Goal: Contribute content

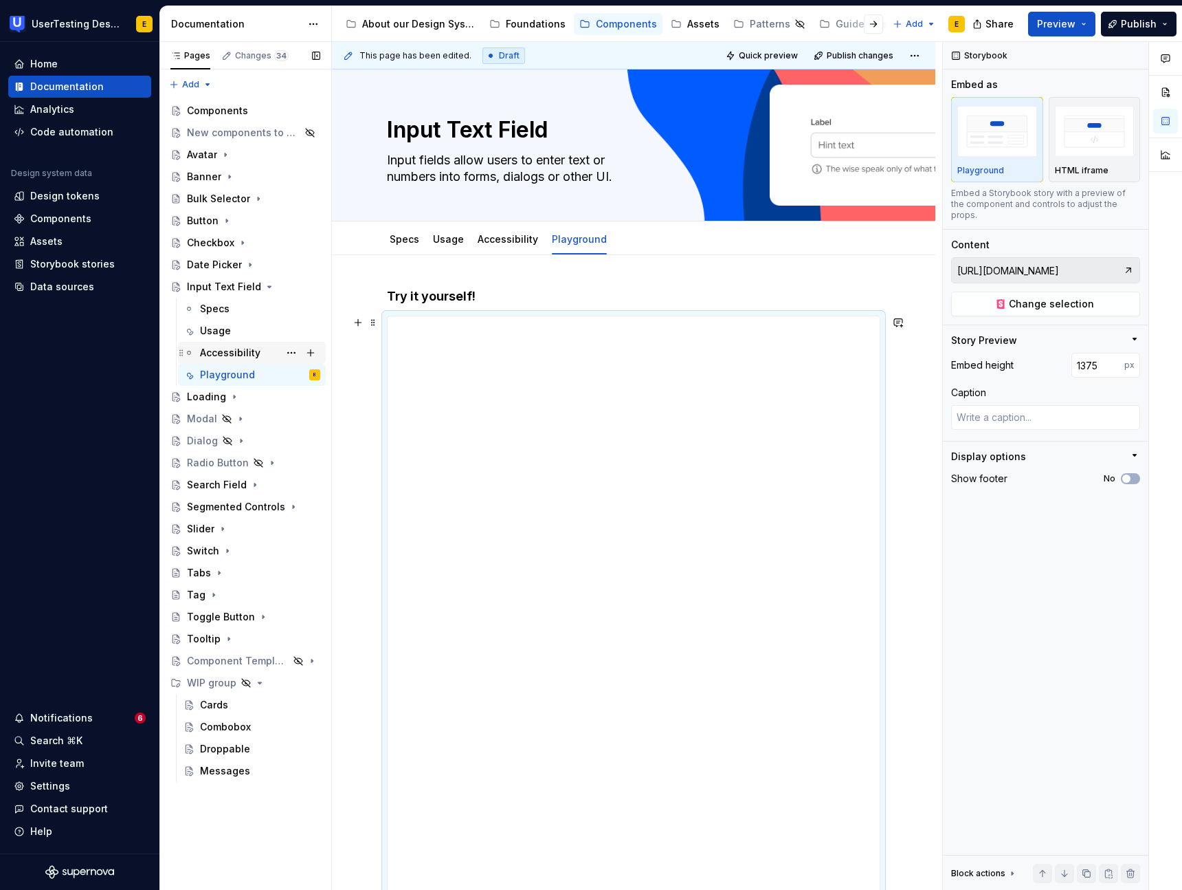
scroll to position [151, 0]
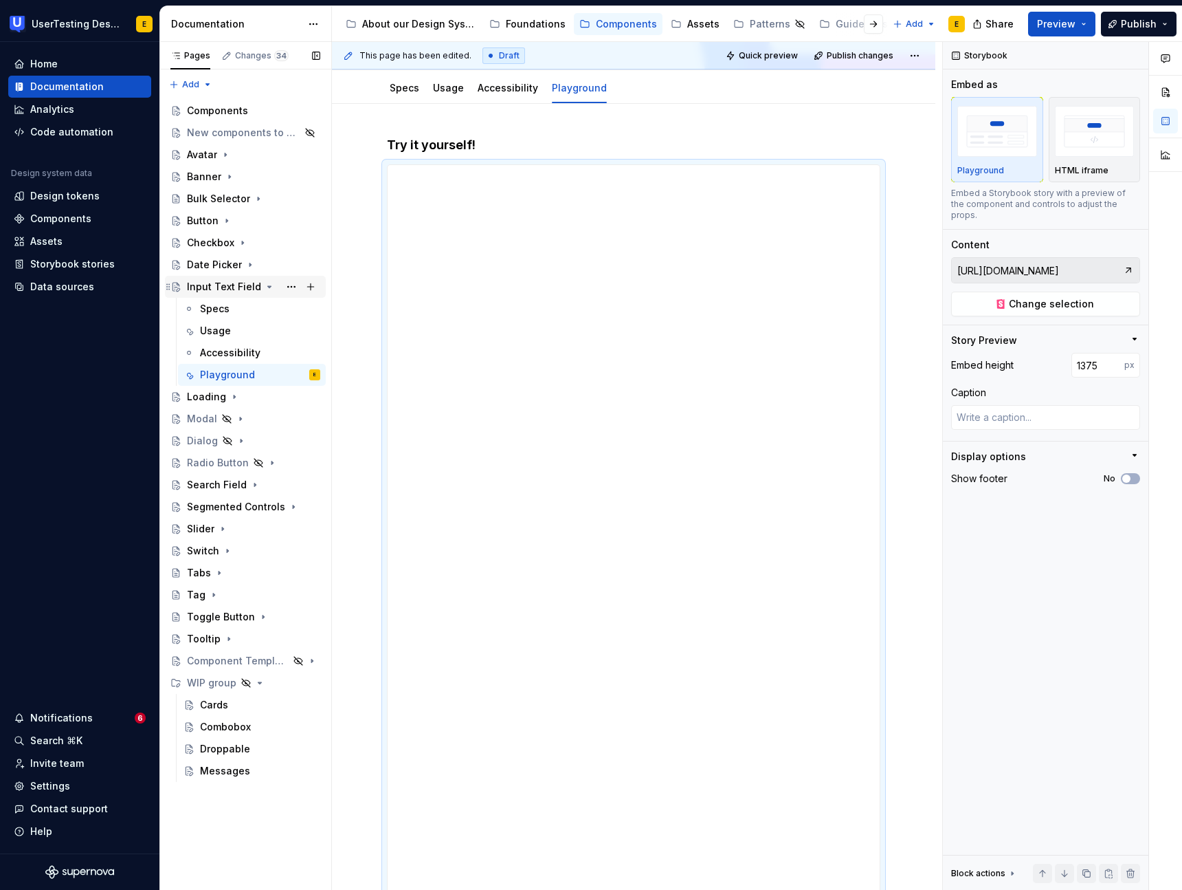
click at [268, 286] on icon "Page tree" at bounding box center [269, 286] width 3 height 1
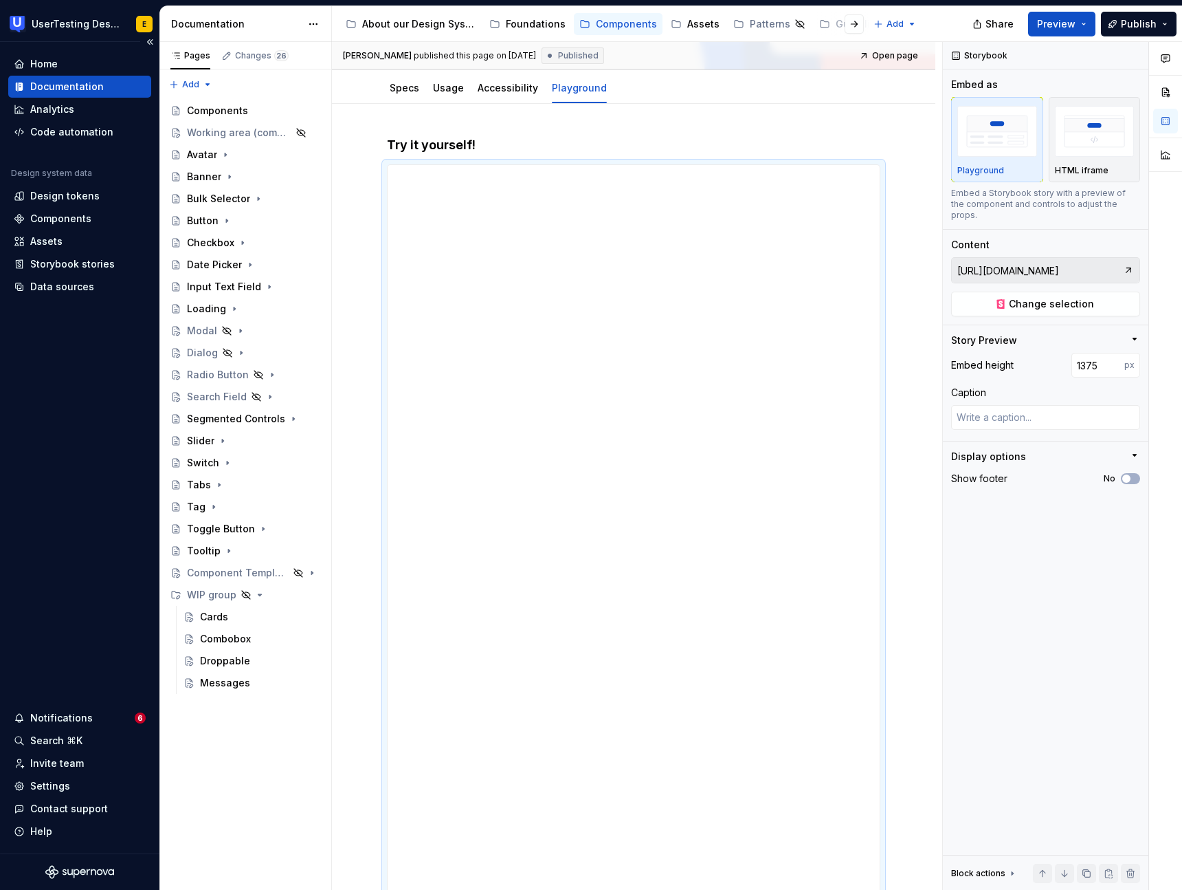
type textarea "*"
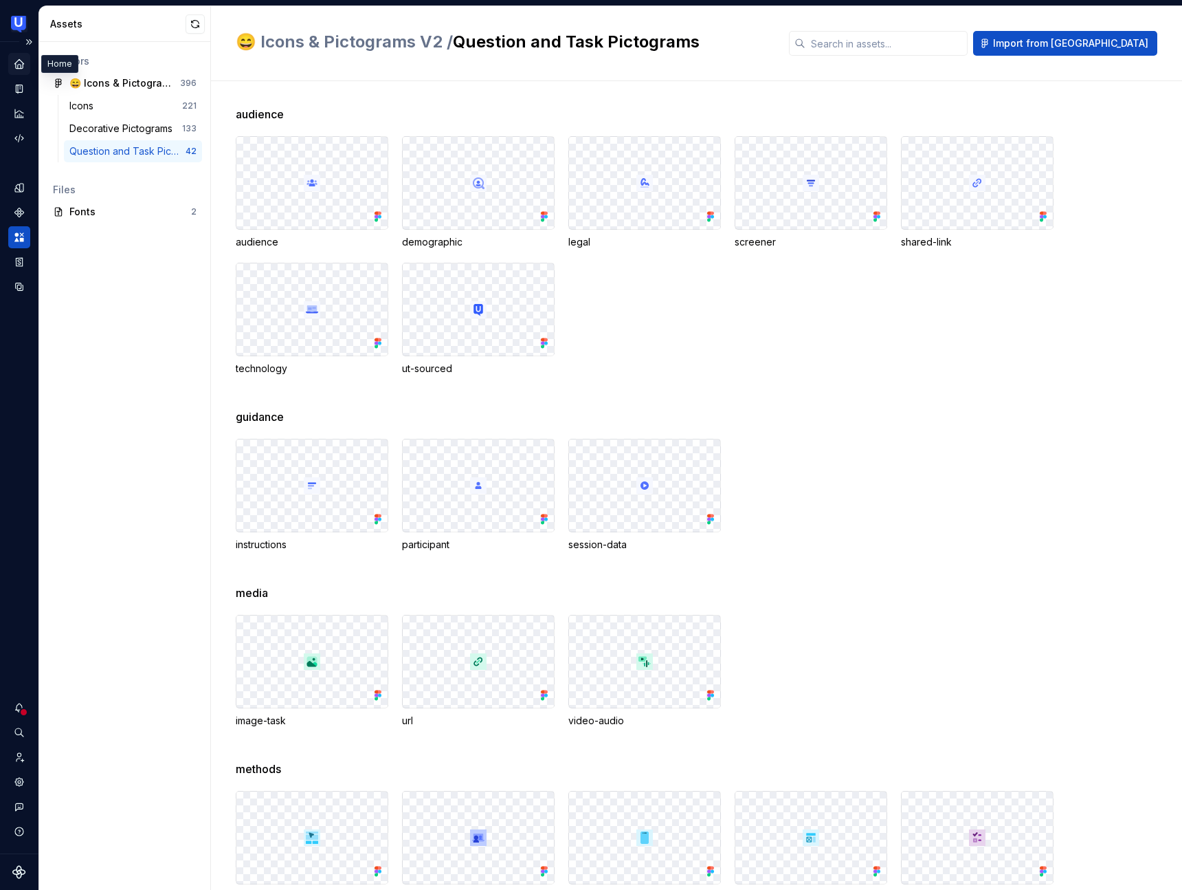
click at [27, 63] on div "Home" at bounding box center [19, 64] width 22 height 22
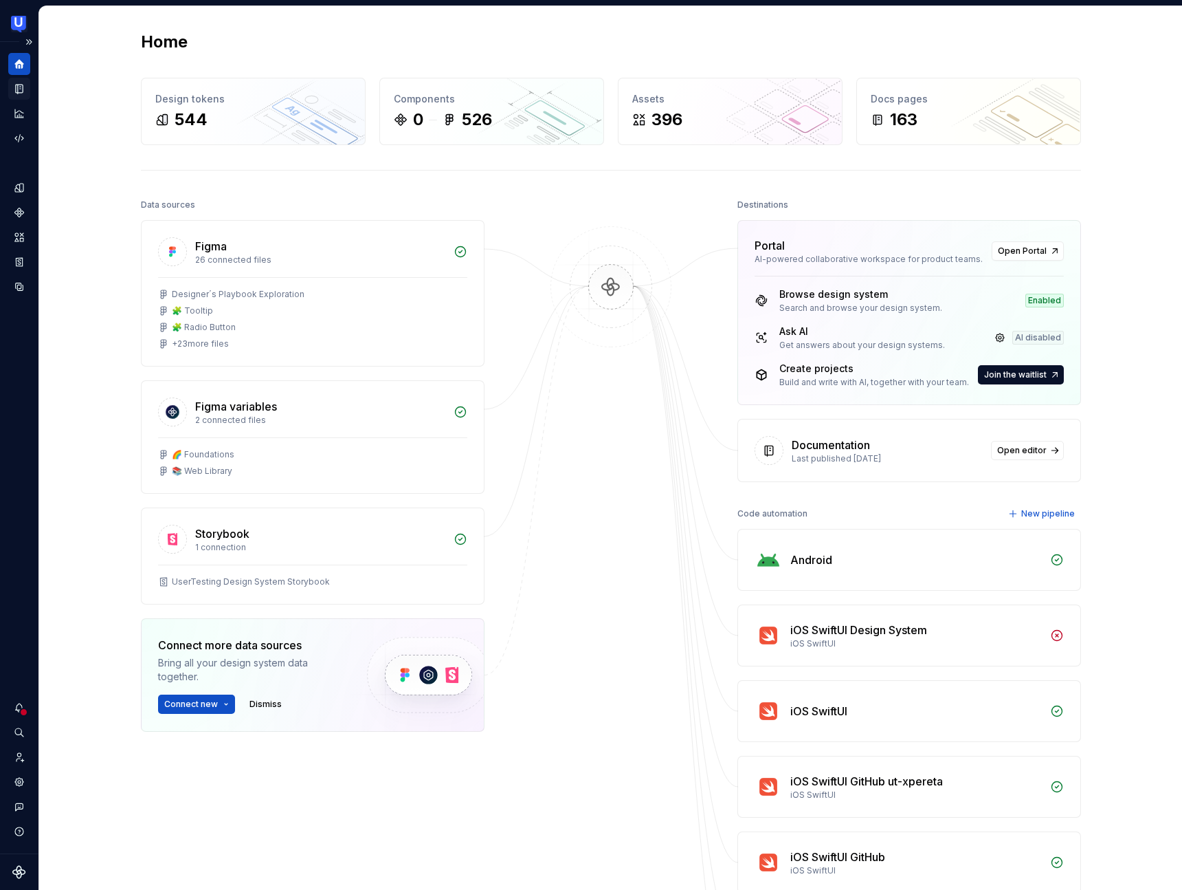
click at [16, 93] on icon "Documentation" at bounding box center [19, 88] width 12 height 12
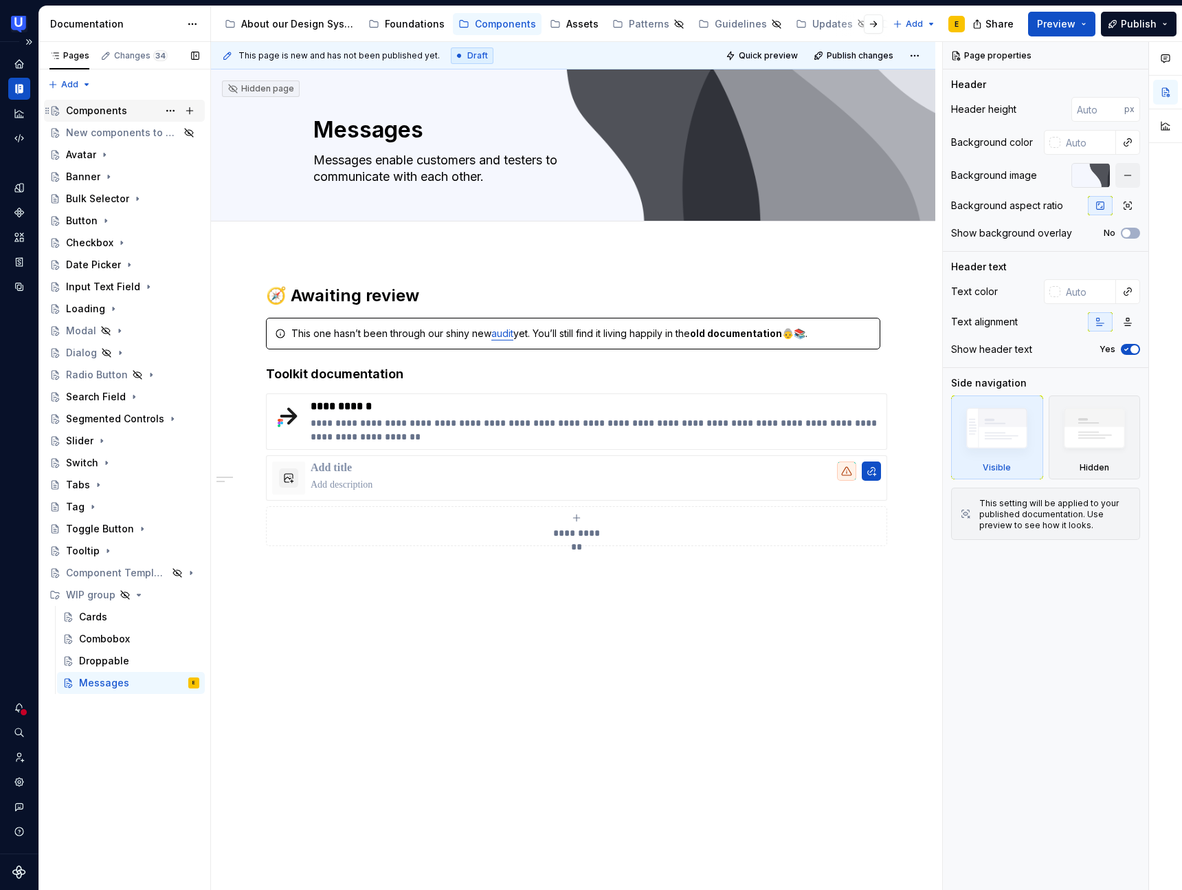
click at [107, 114] on div "Components" at bounding box center [96, 111] width 61 height 14
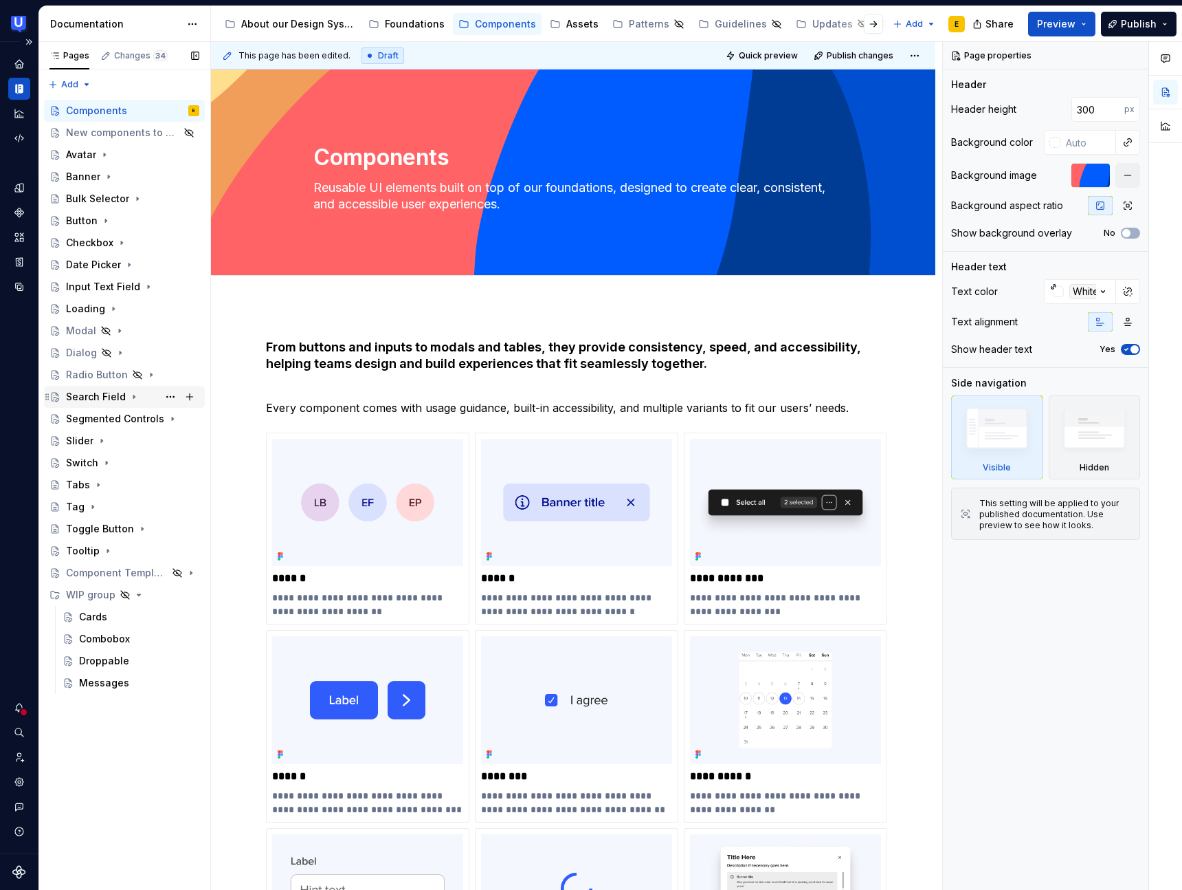
click at [106, 402] on div "Search Field" at bounding box center [96, 397] width 60 height 14
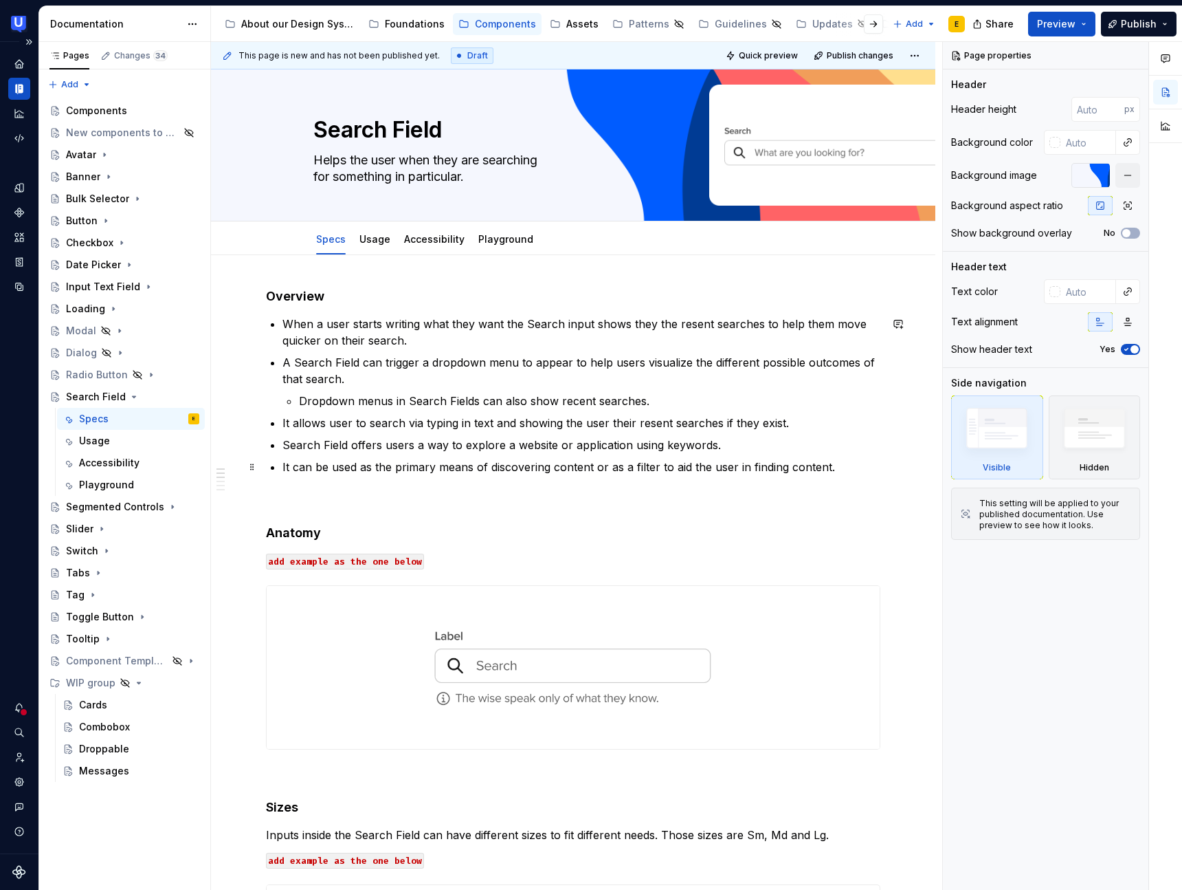
scroll to position [164, 0]
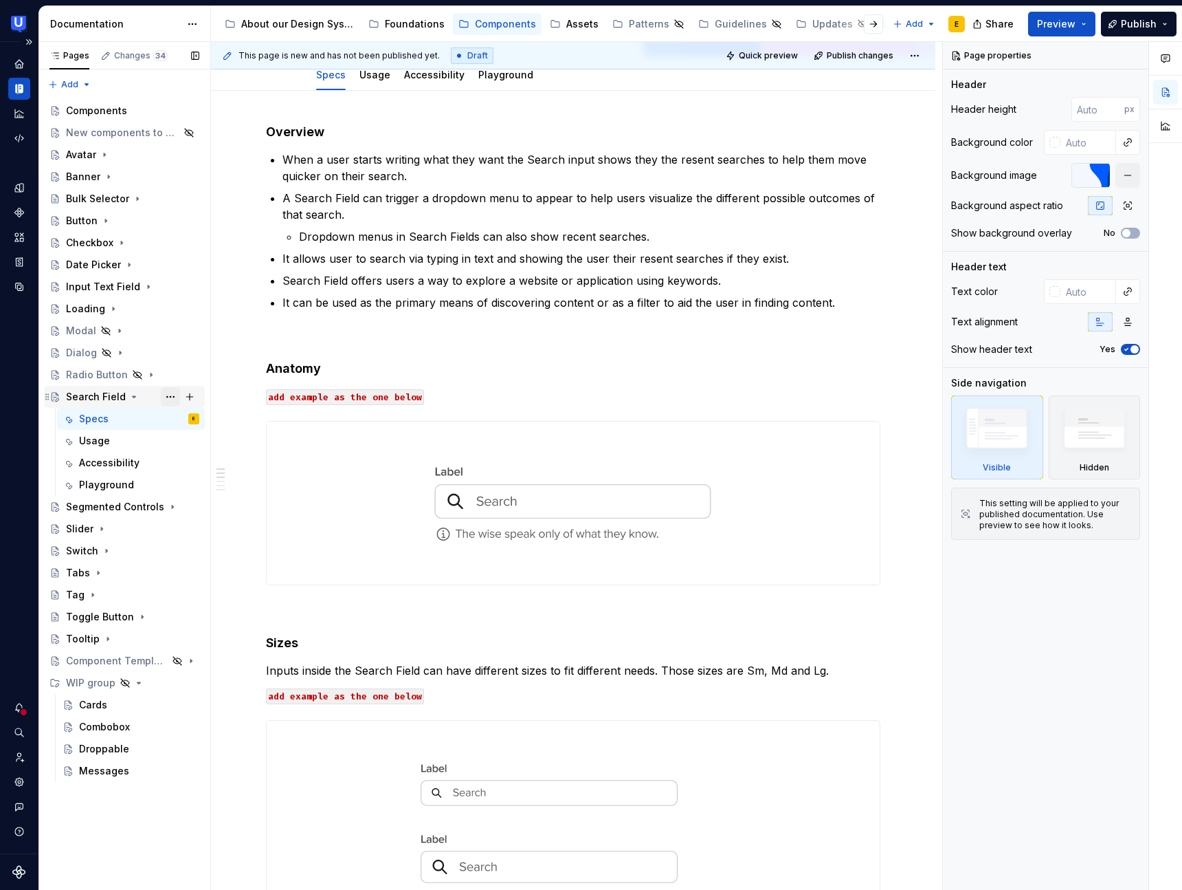
click at [167, 395] on button "Page tree" at bounding box center [170, 396] width 19 height 19
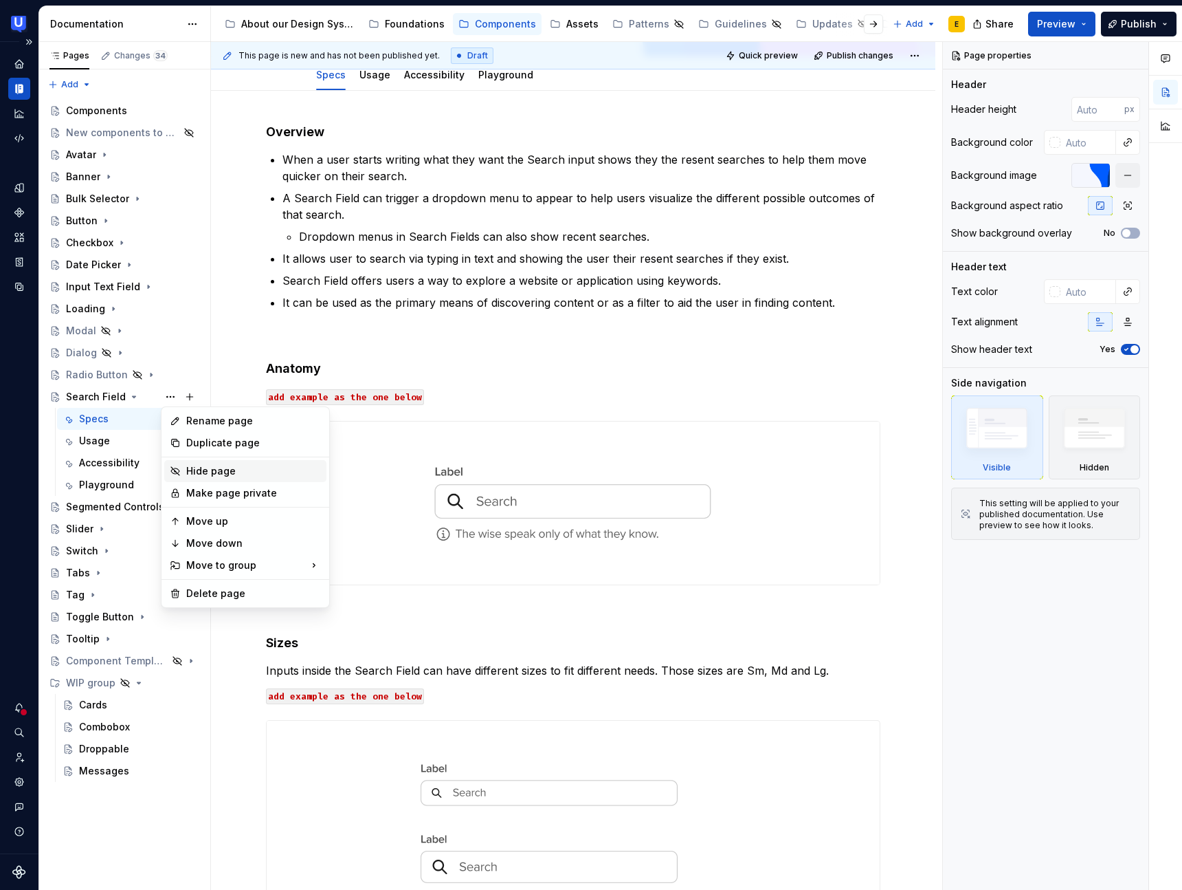
click at [216, 474] on div "Hide page" at bounding box center [253, 471] width 135 height 14
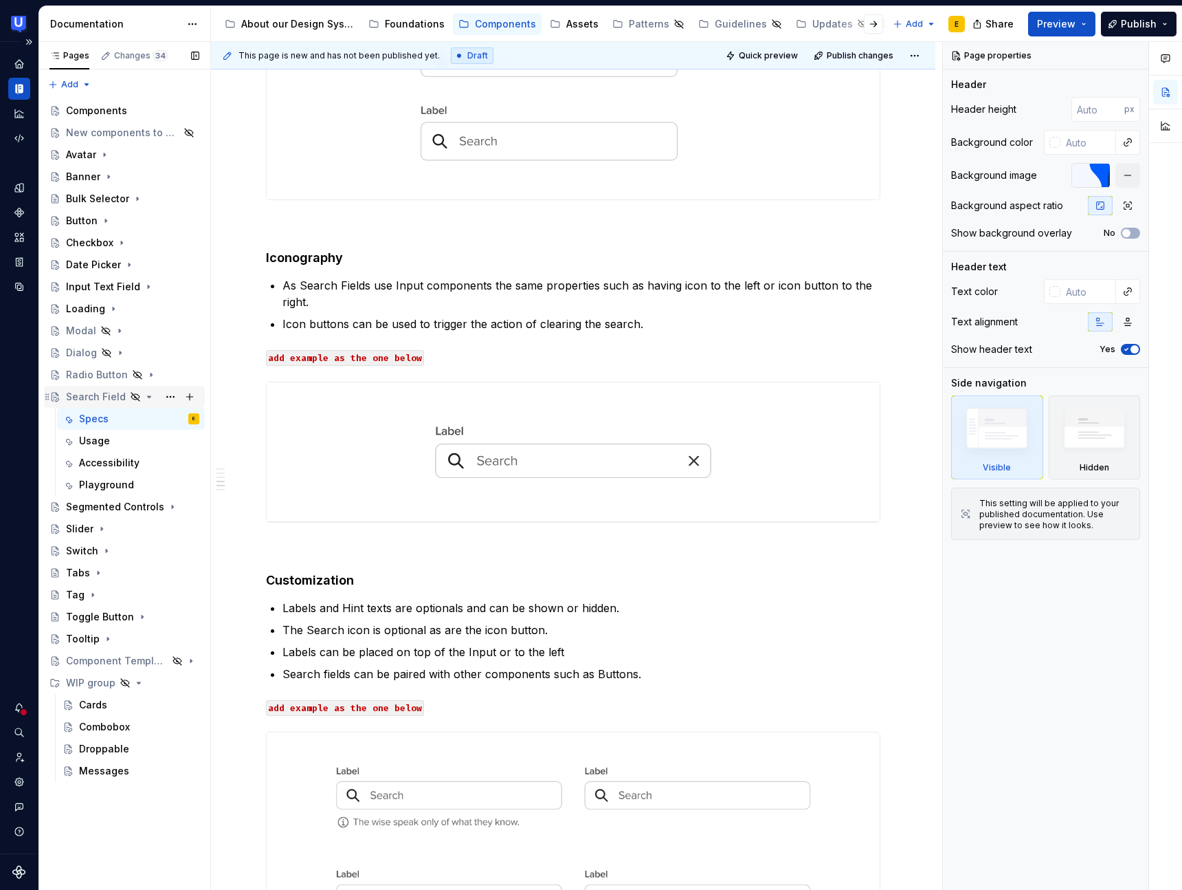
scroll to position [973, 0]
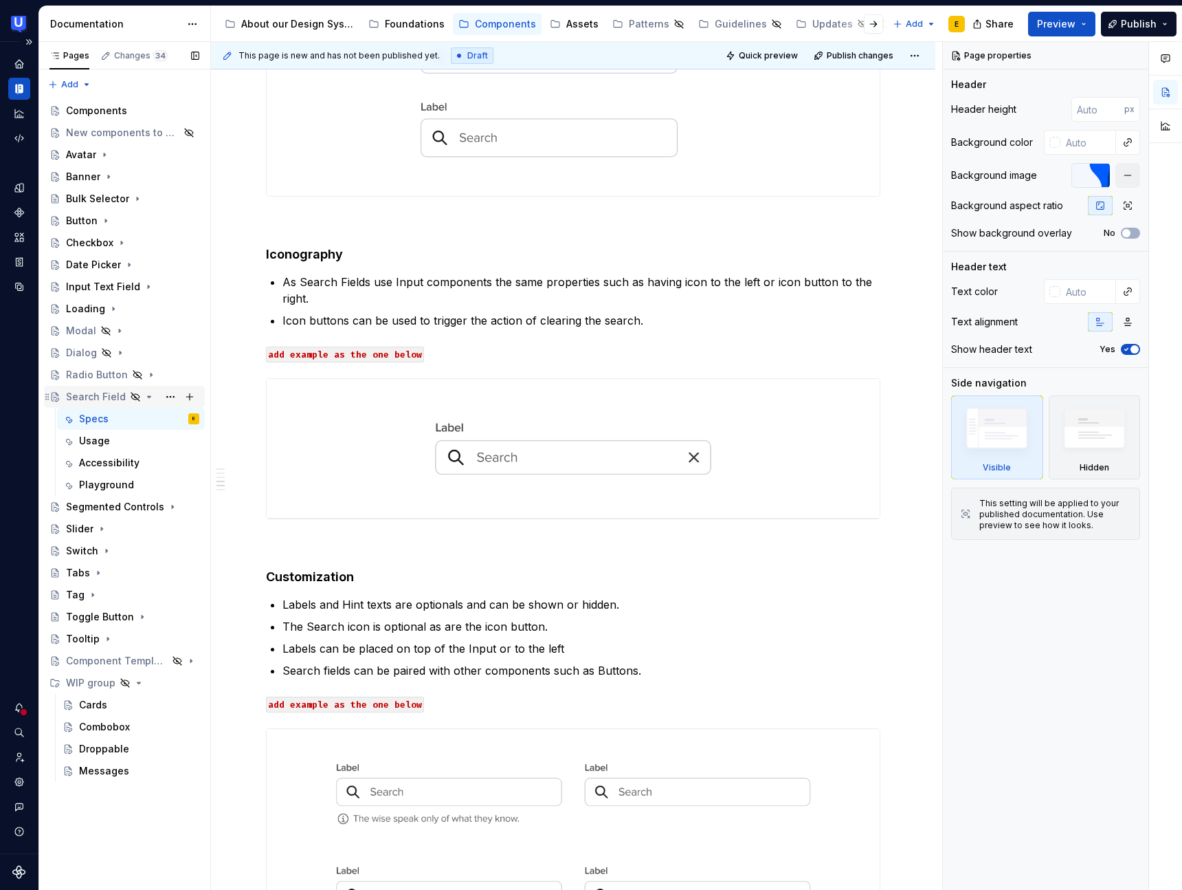
click at [144, 397] on icon "Page tree" at bounding box center [149, 396] width 11 height 11
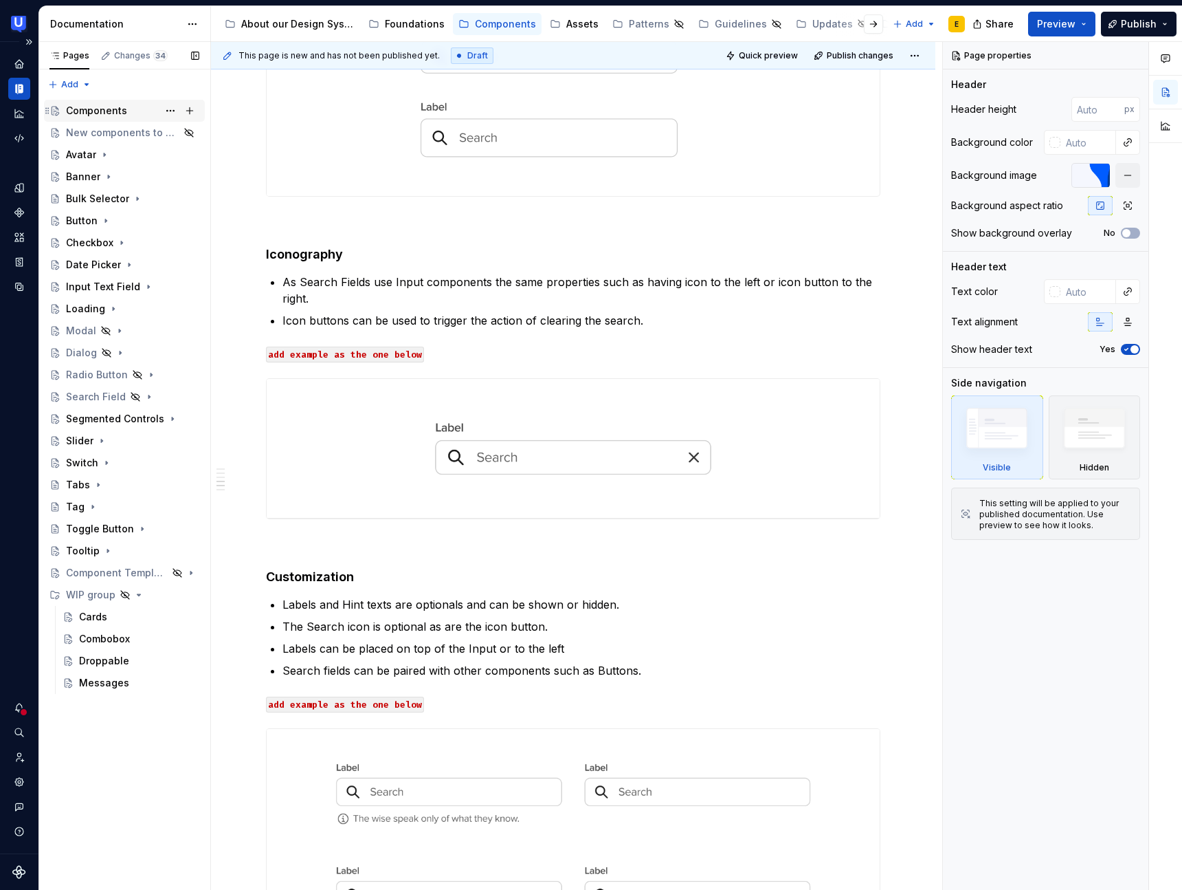
click at [113, 111] on div "Components" at bounding box center [96, 111] width 61 height 14
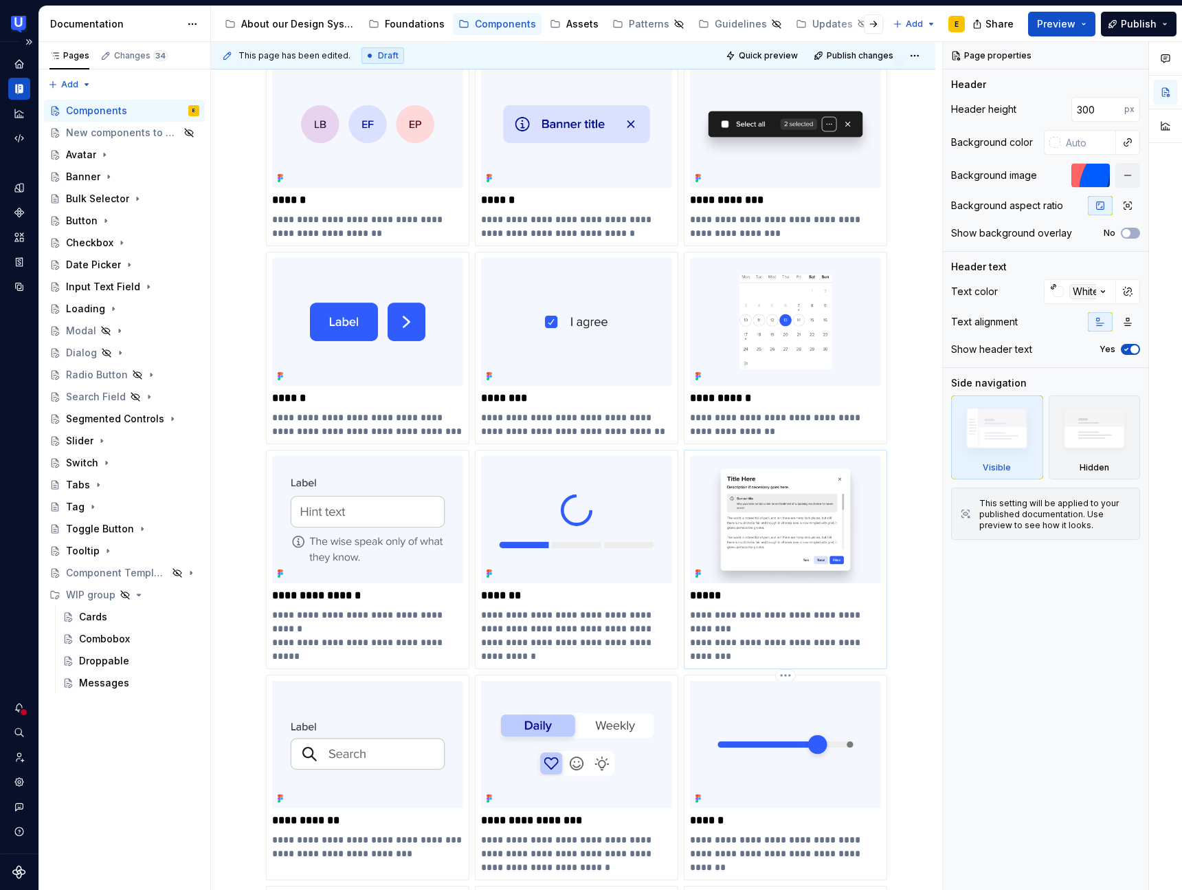
scroll to position [382, 0]
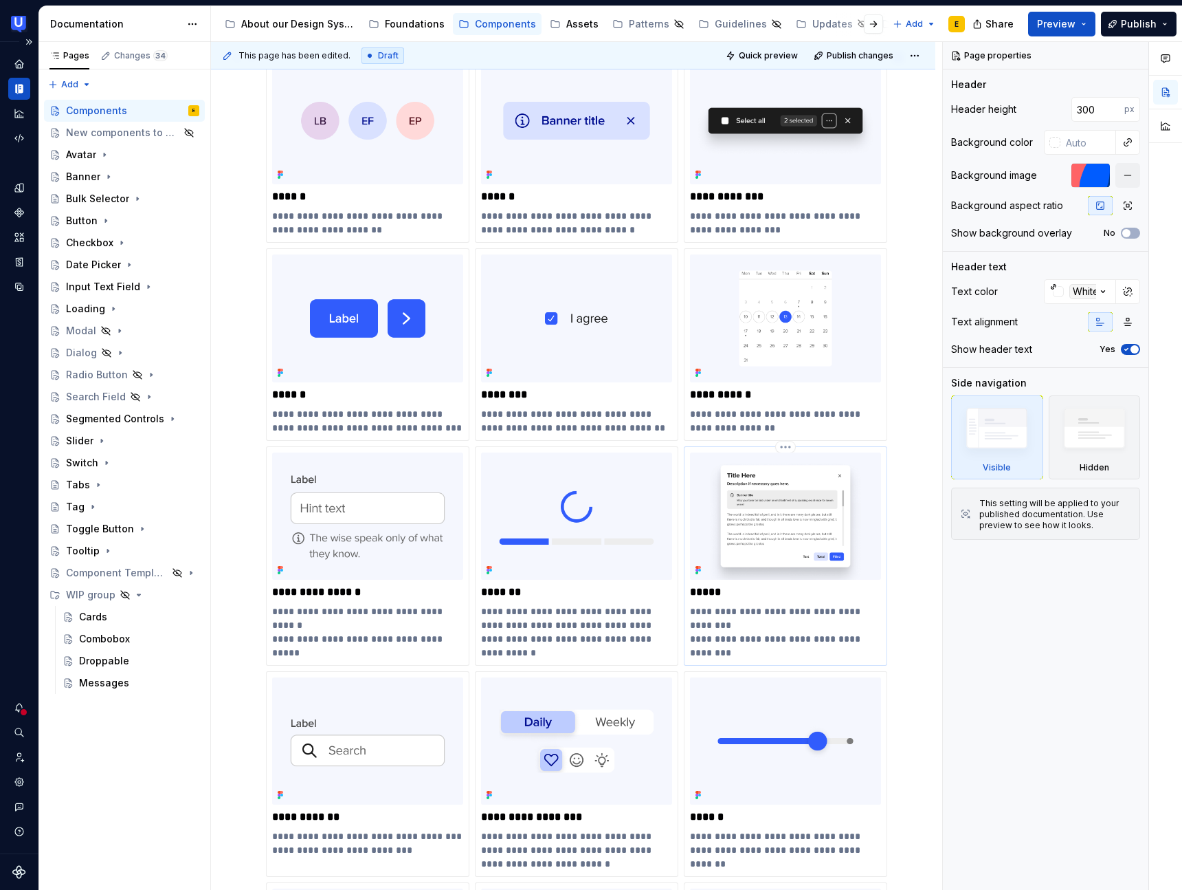
click at [778, 639] on p "**********" at bounding box center [785, 631] width 191 height 55
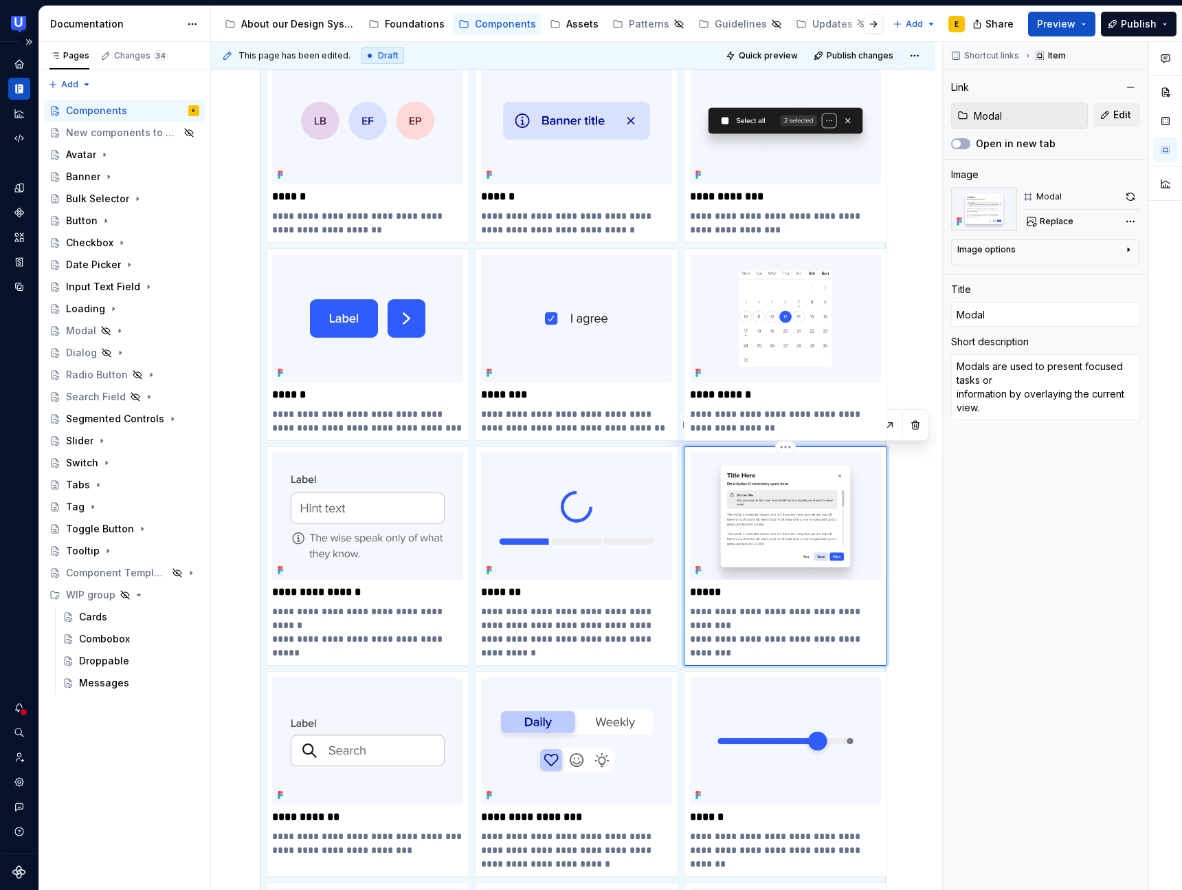
click at [753, 450] on div "**********" at bounding box center [785, 555] width 203 height 219
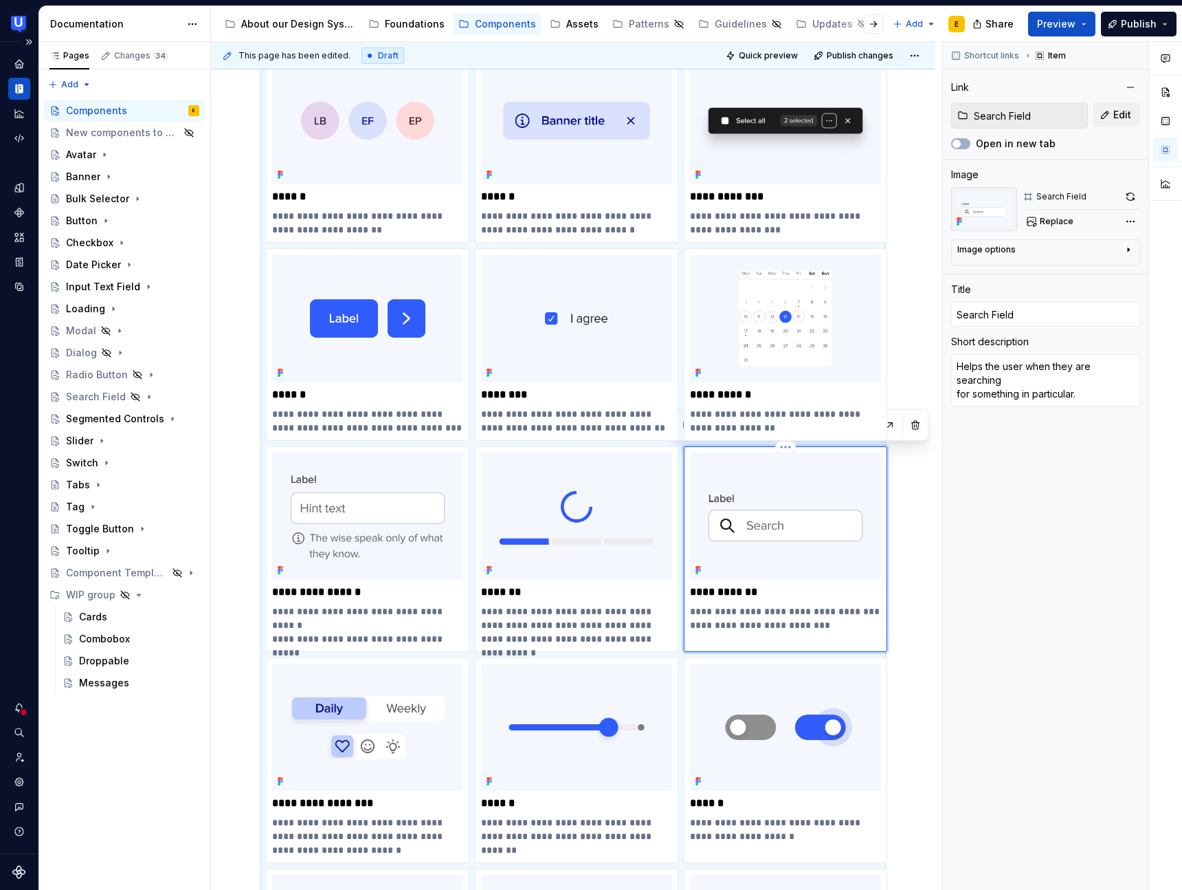
click at [733, 464] on img at bounding box center [785, 515] width 191 height 127
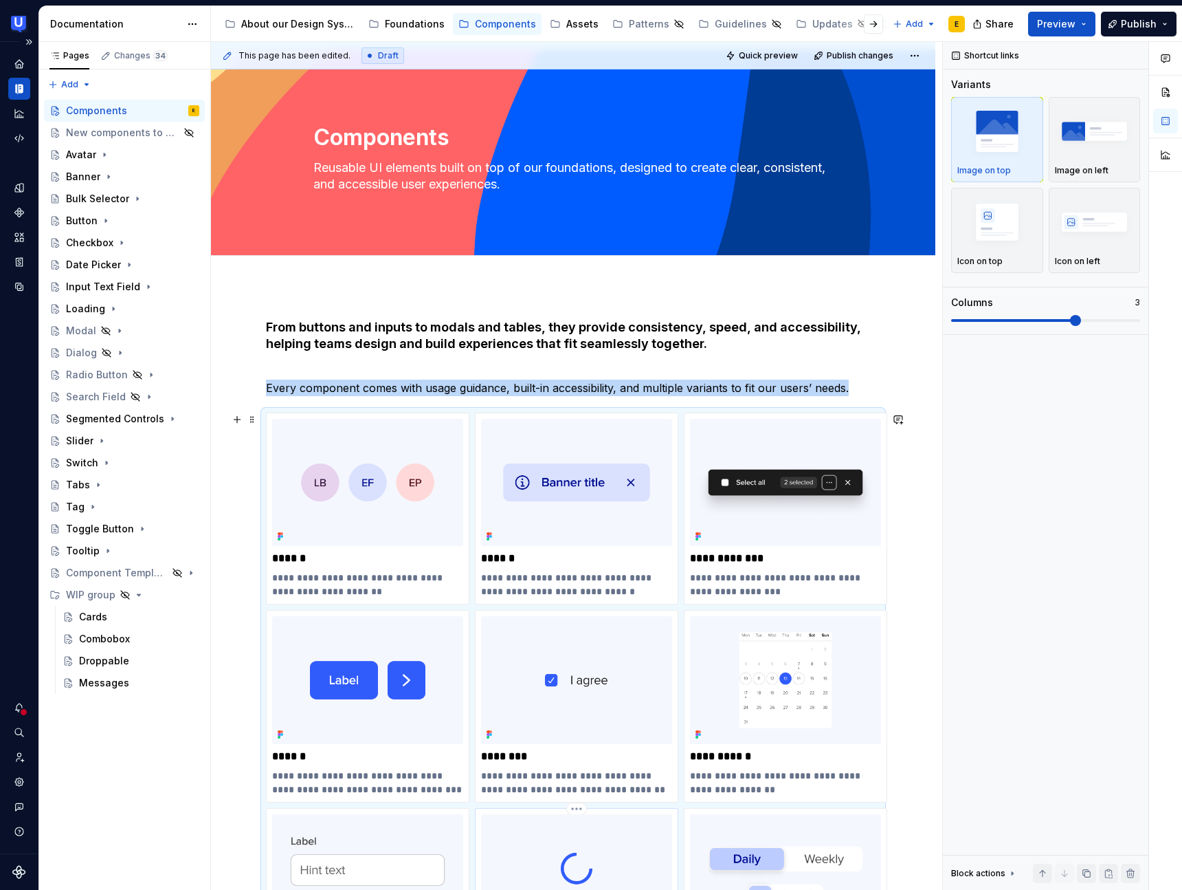
scroll to position [0, 0]
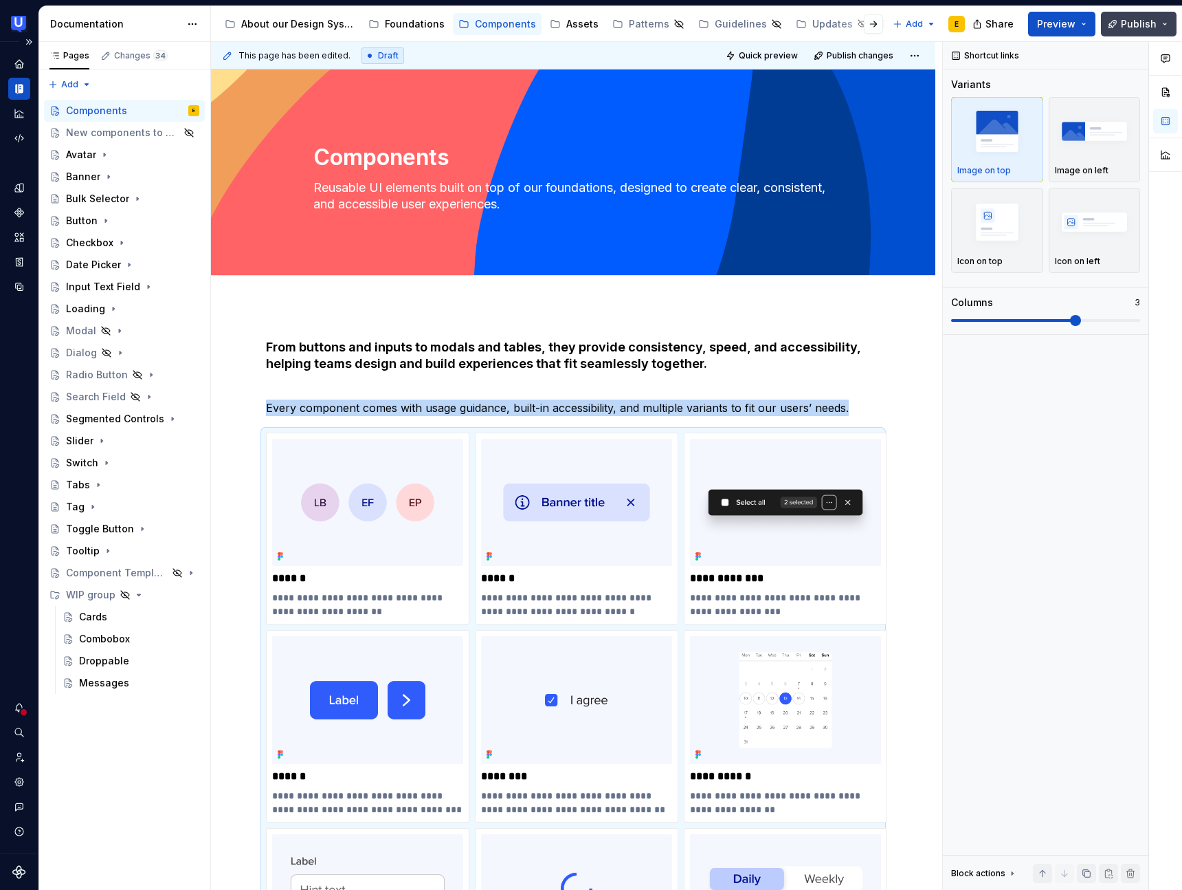
click at [1154, 24] on span "Publish" at bounding box center [1139, 24] width 36 height 14
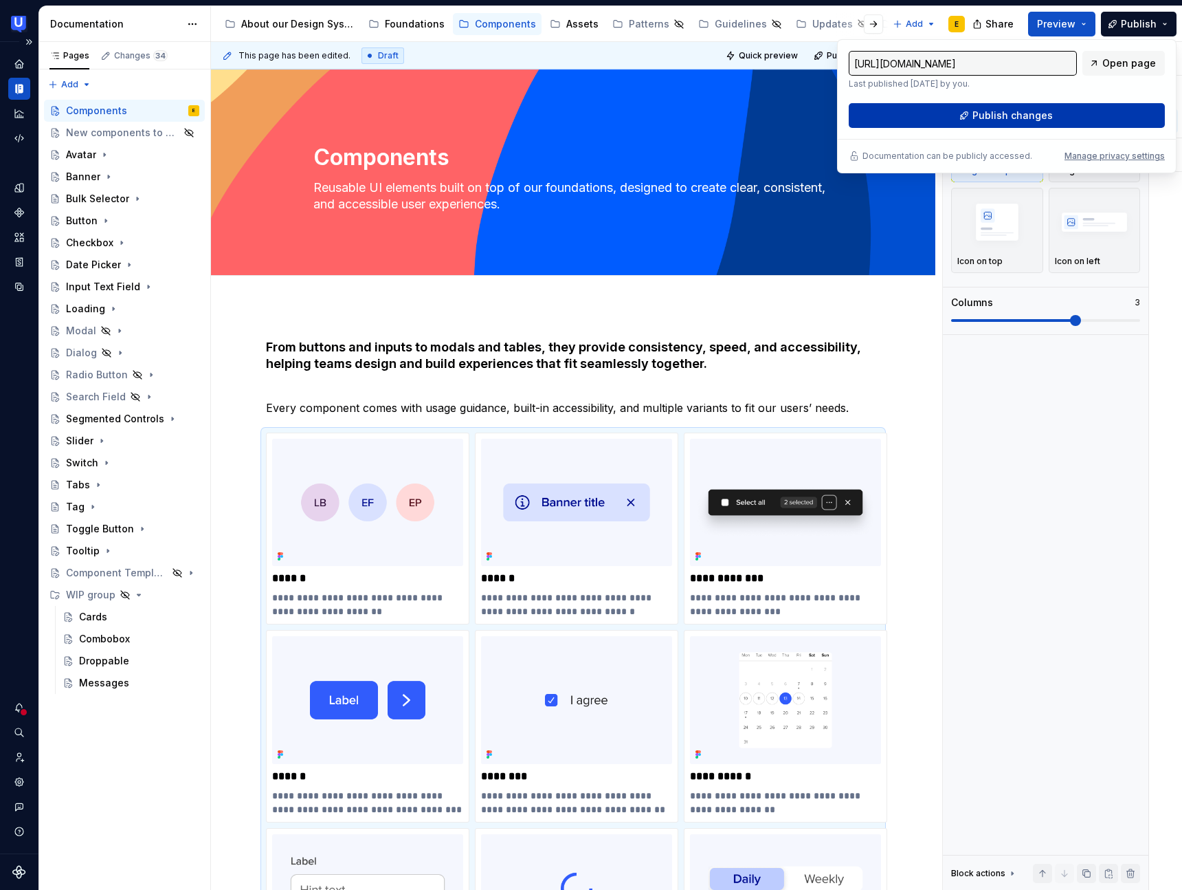
click at [1031, 119] on span "Publish changes" at bounding box center [1013, 116] width 80 height 14
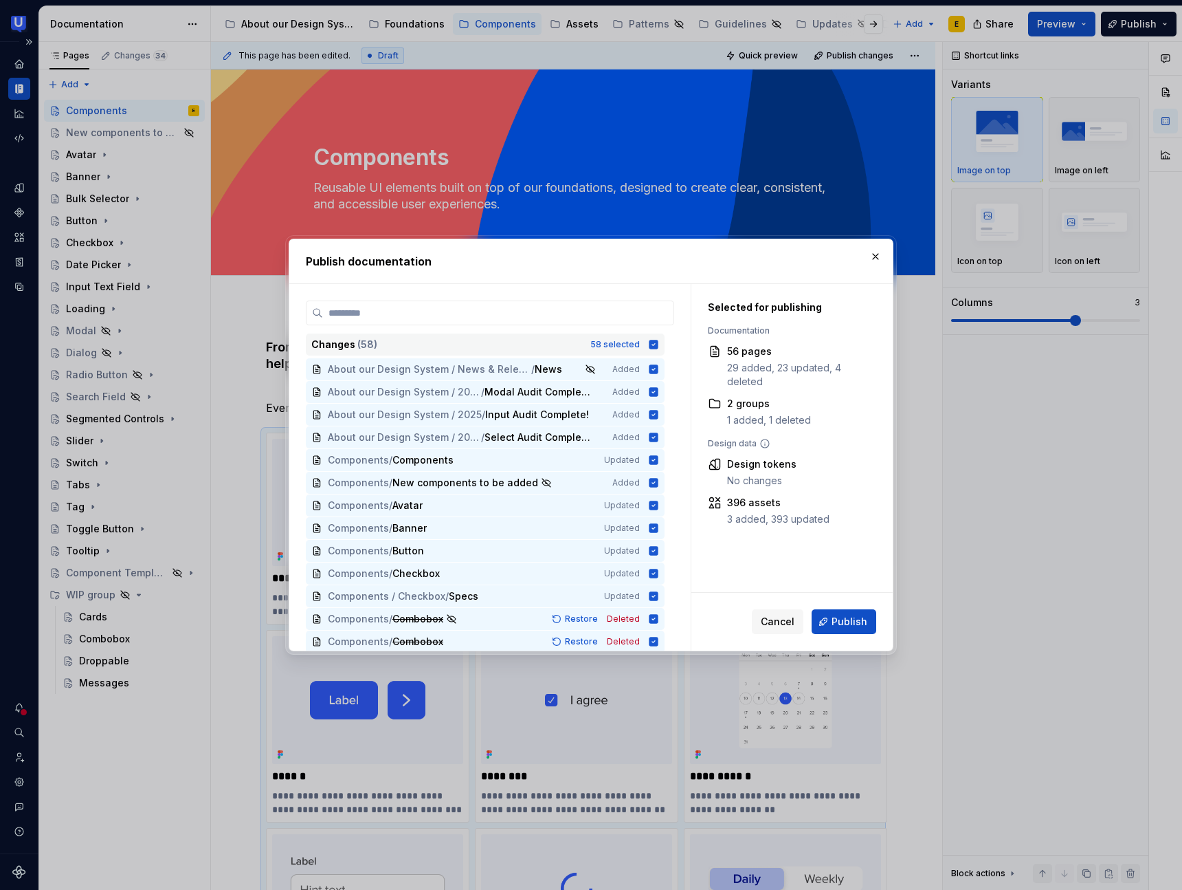
click at [659, 347] on icon at bounding box center [654, 344] width 9 height 9
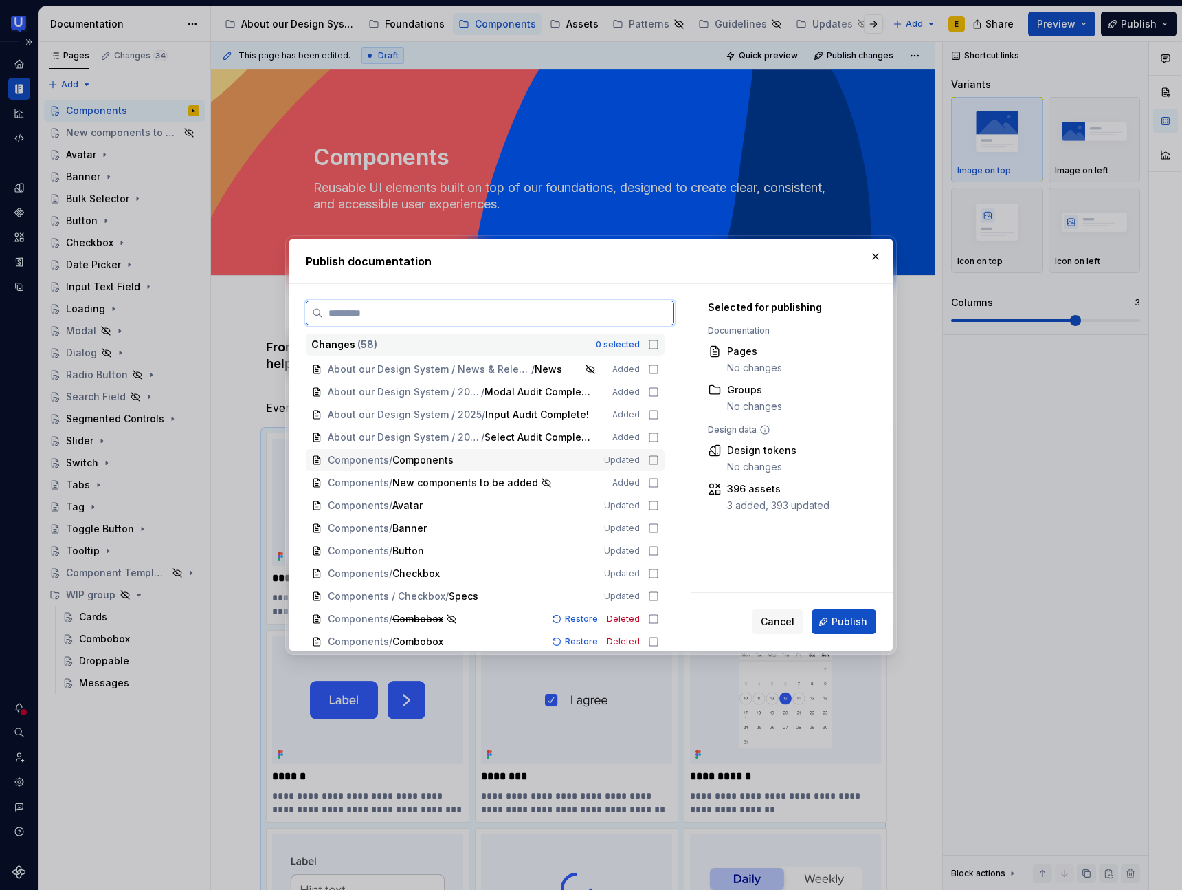
click at [659, 459] on icon at bounding box center [653, 459] width 11 height 11
click at [659, 461] on icon at bounding box center [654, 459] width 9 height 9
click at [877, 256] on button "button" at bounding box center [875, 256] width 19 height 19
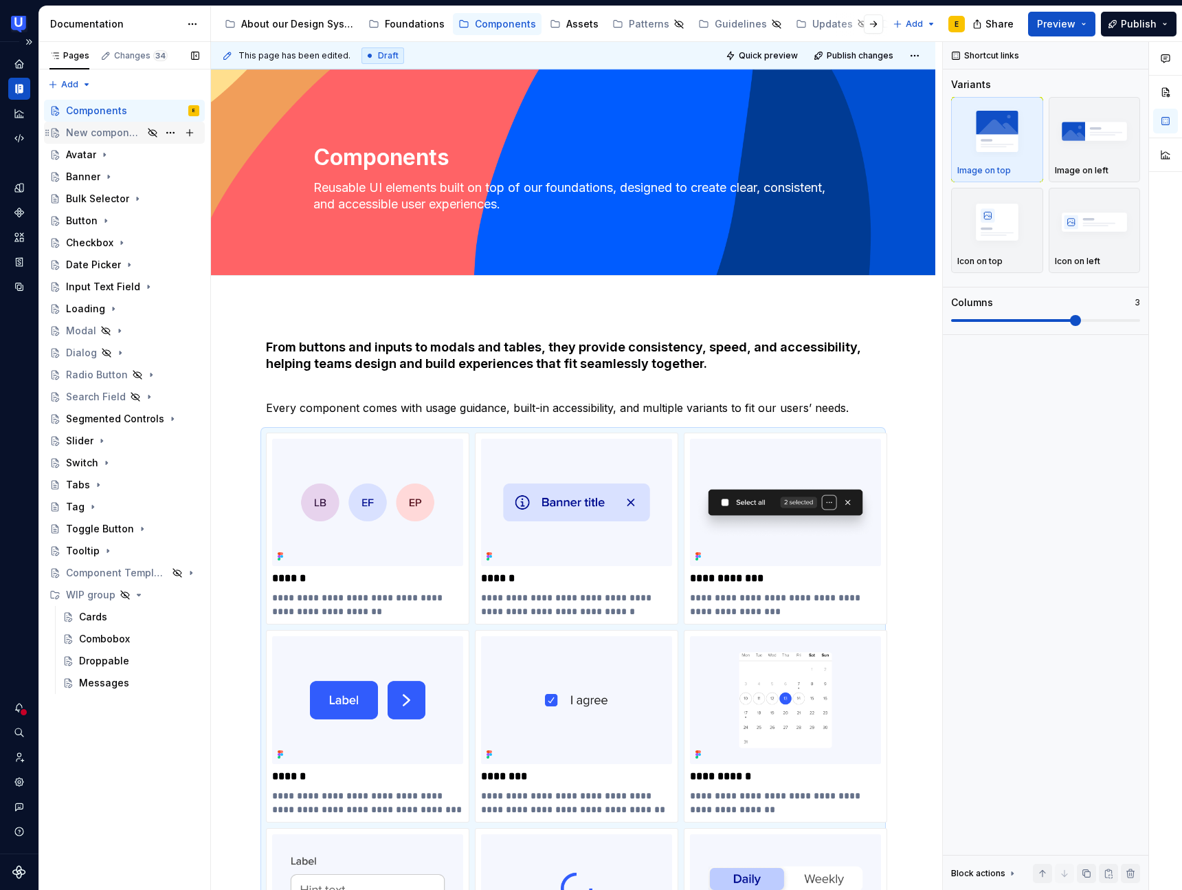
click at [116, 132] on div "New components to be added" at bounding box center [104, 133] width 77 height 14
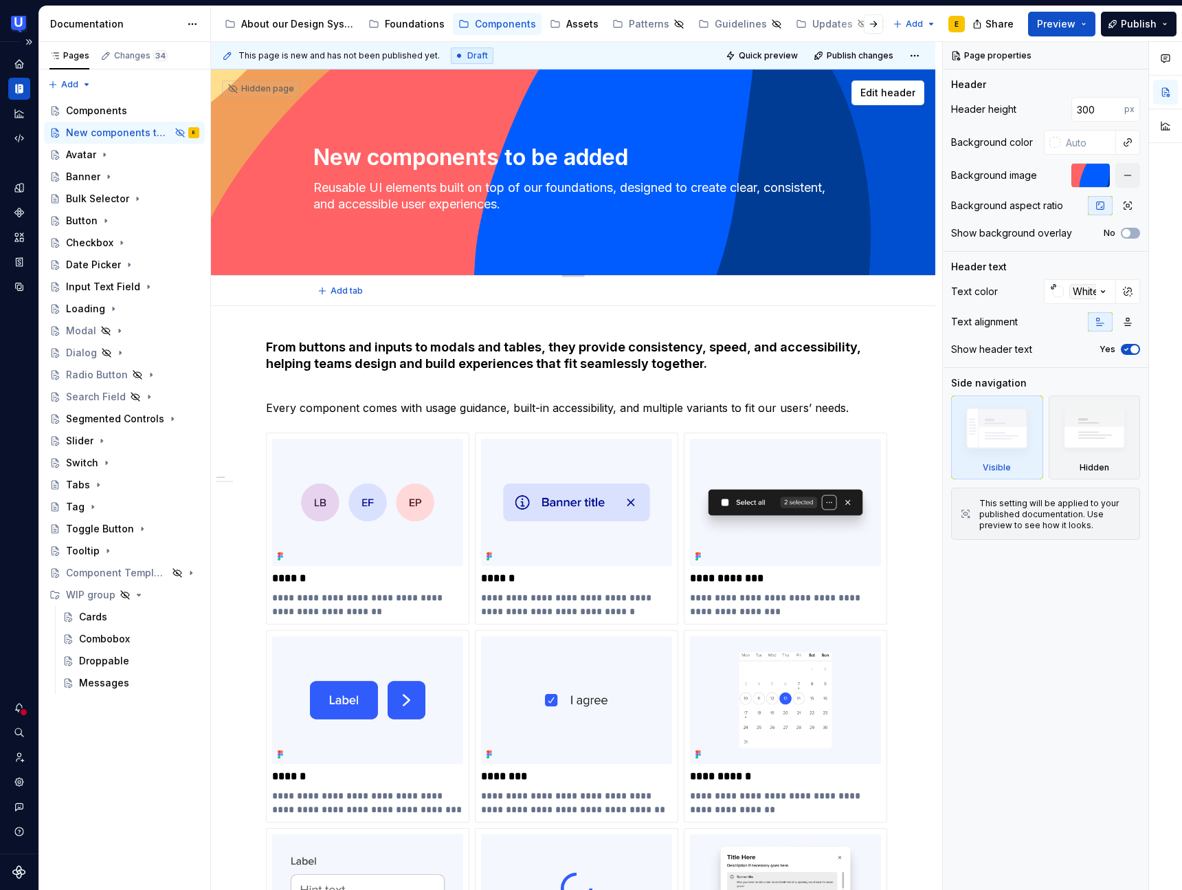
click at [364, 157] on textarea "New components to be added" at bounding box center [571, 157] width 520 height 33
type textarea "*"
type textarea "W"
type textarea "*"
type textarea "Wo"
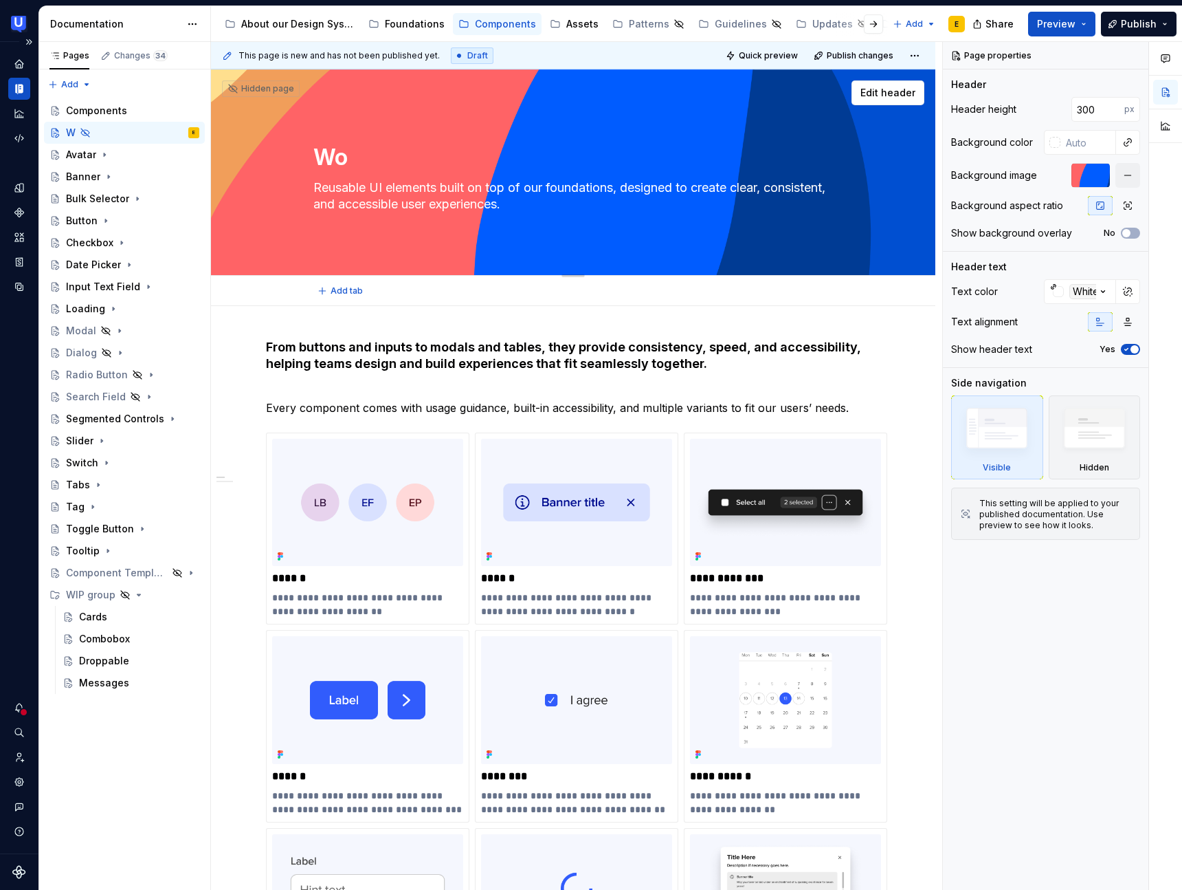
type textarea "*"
type textarea "Wor"
type textarea "*"
type textarea "Work"
type textarea "*"
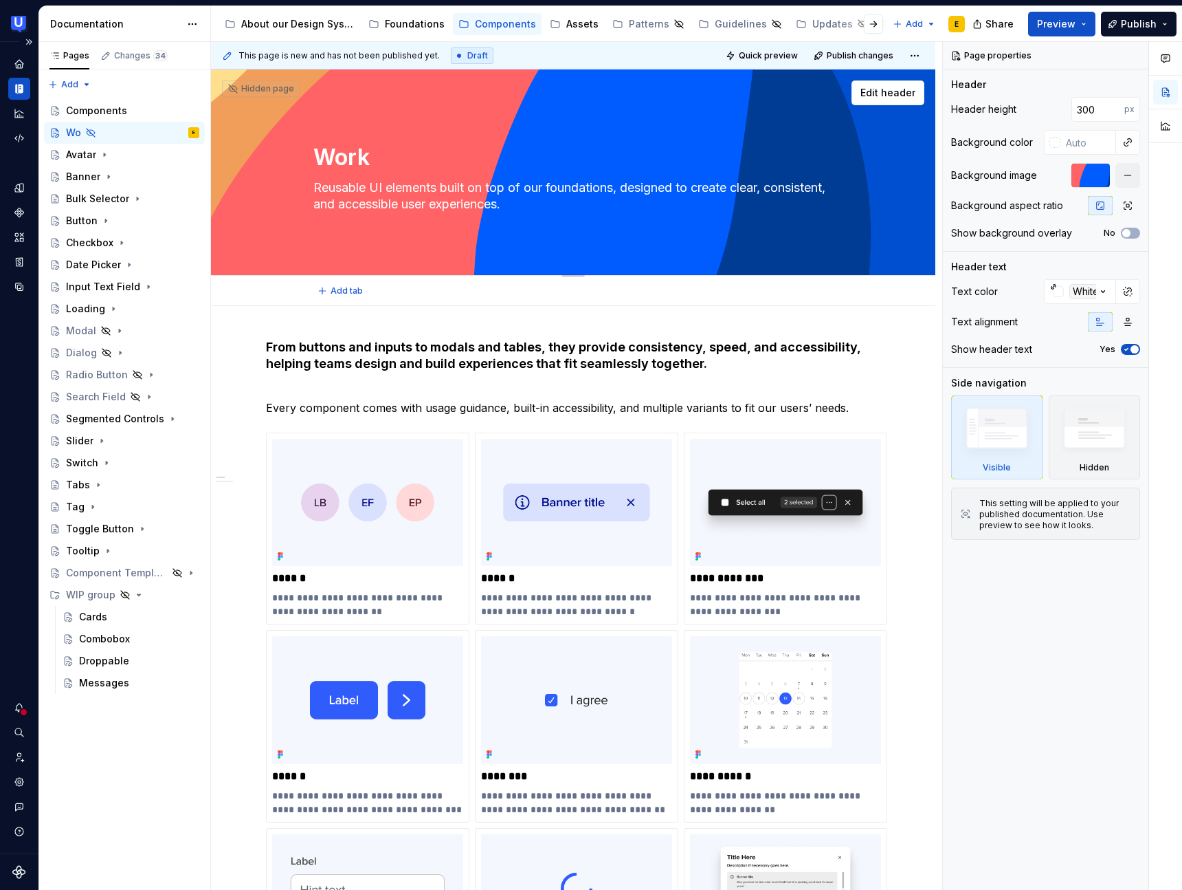
type textarea "Worki"
type textarea "*"
type textarea "Workin"
type textarea "*"
type textarea "Working"
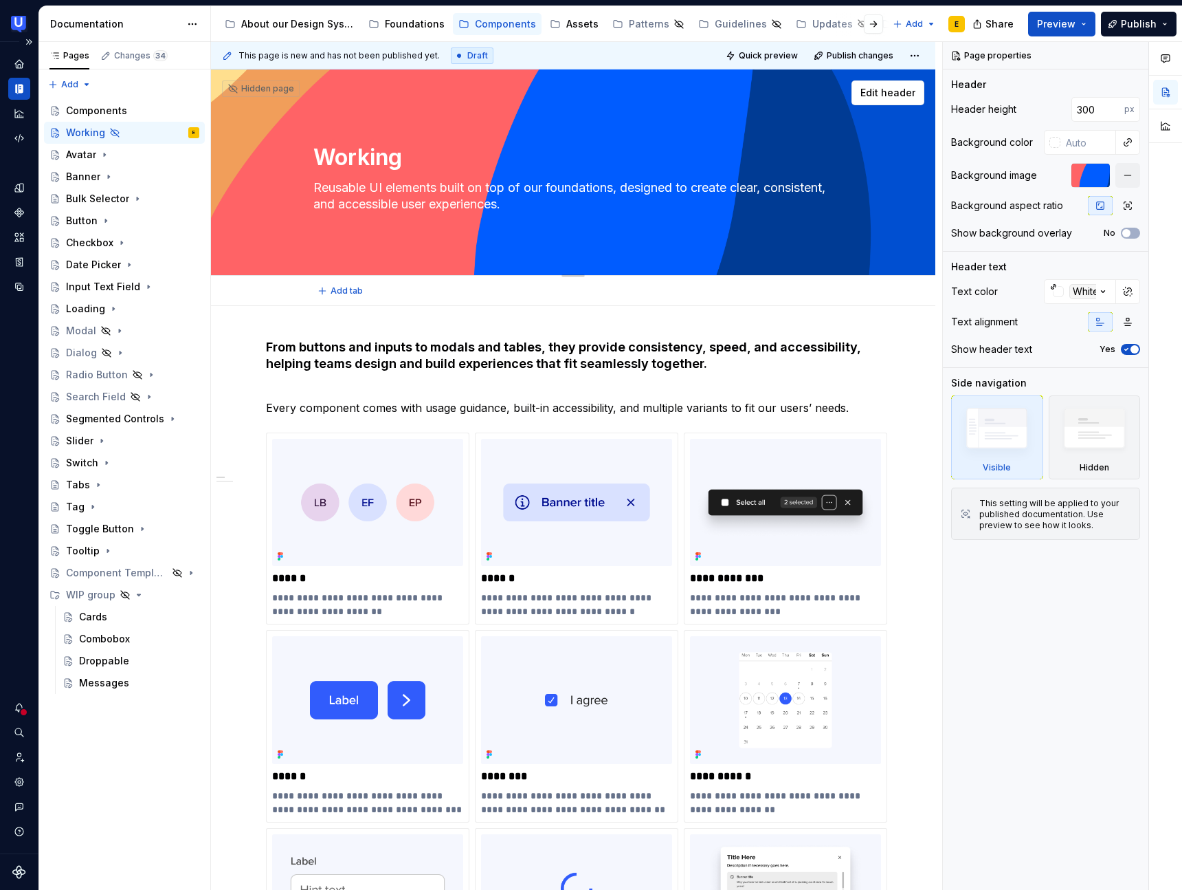
type textarea "*"
type textarea "Working"
type textarea "*"
type textarea "Working a"
type textarea "*"
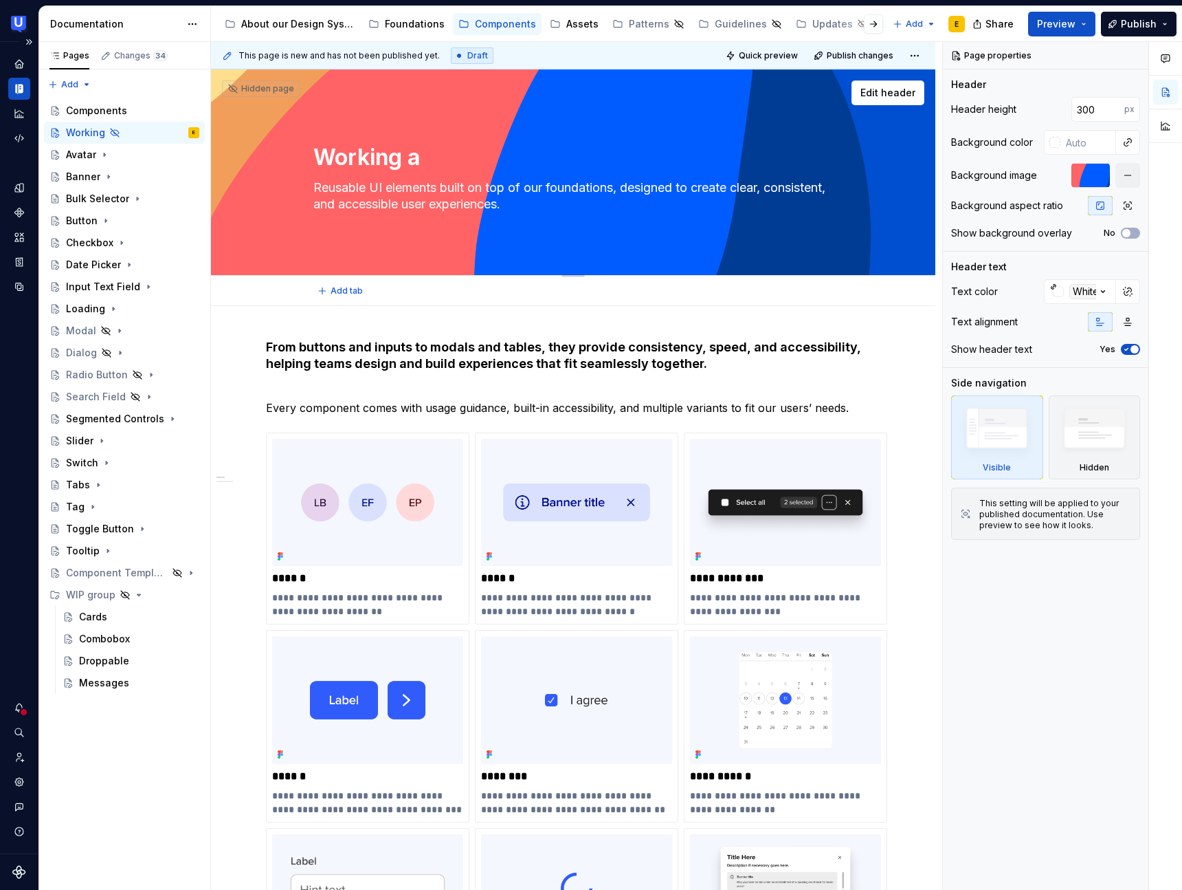
type textarea "Working ar"
type textarea "*"
type textarea "Working are"
type textarea "*"
type textarea "Working area"
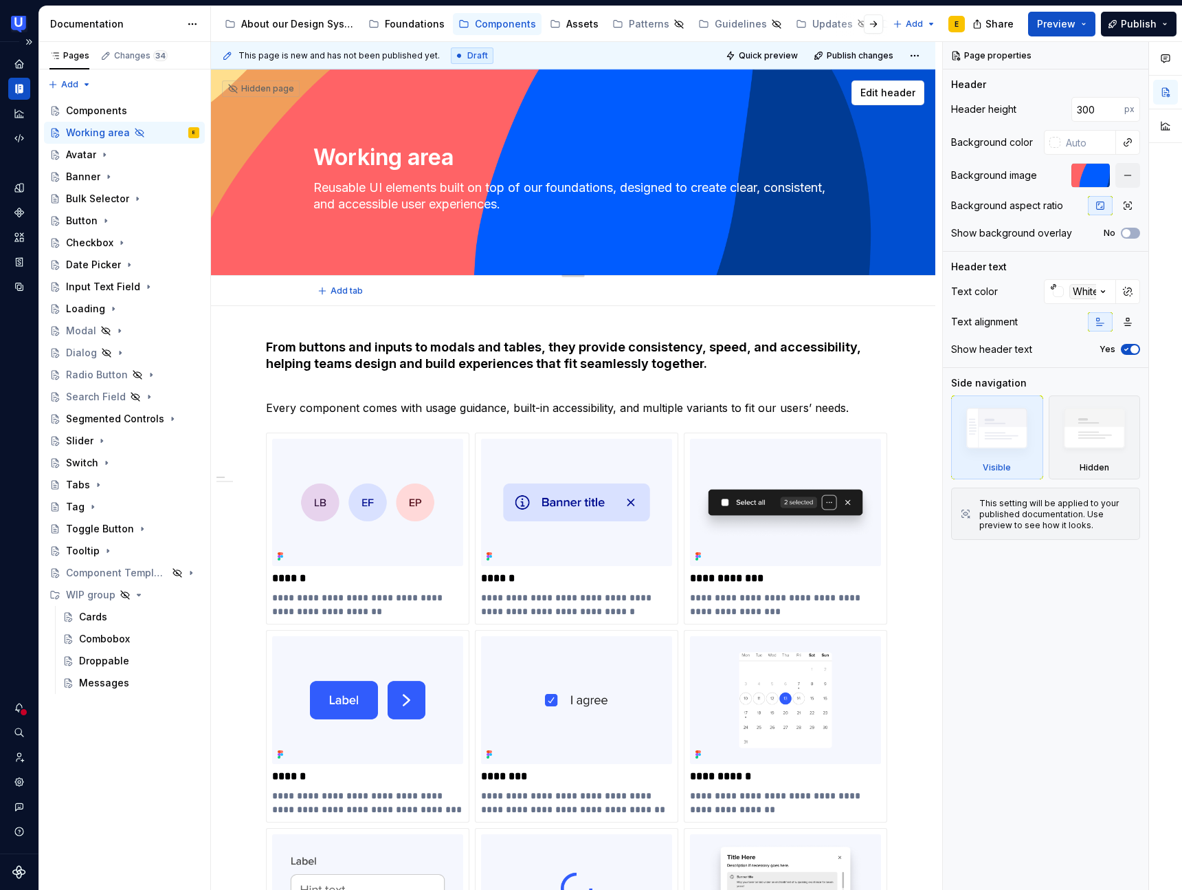
type textarea "*"
type textarea "Working area"
type textarea "*"
type textarea "Working area ("
type textarea "*"
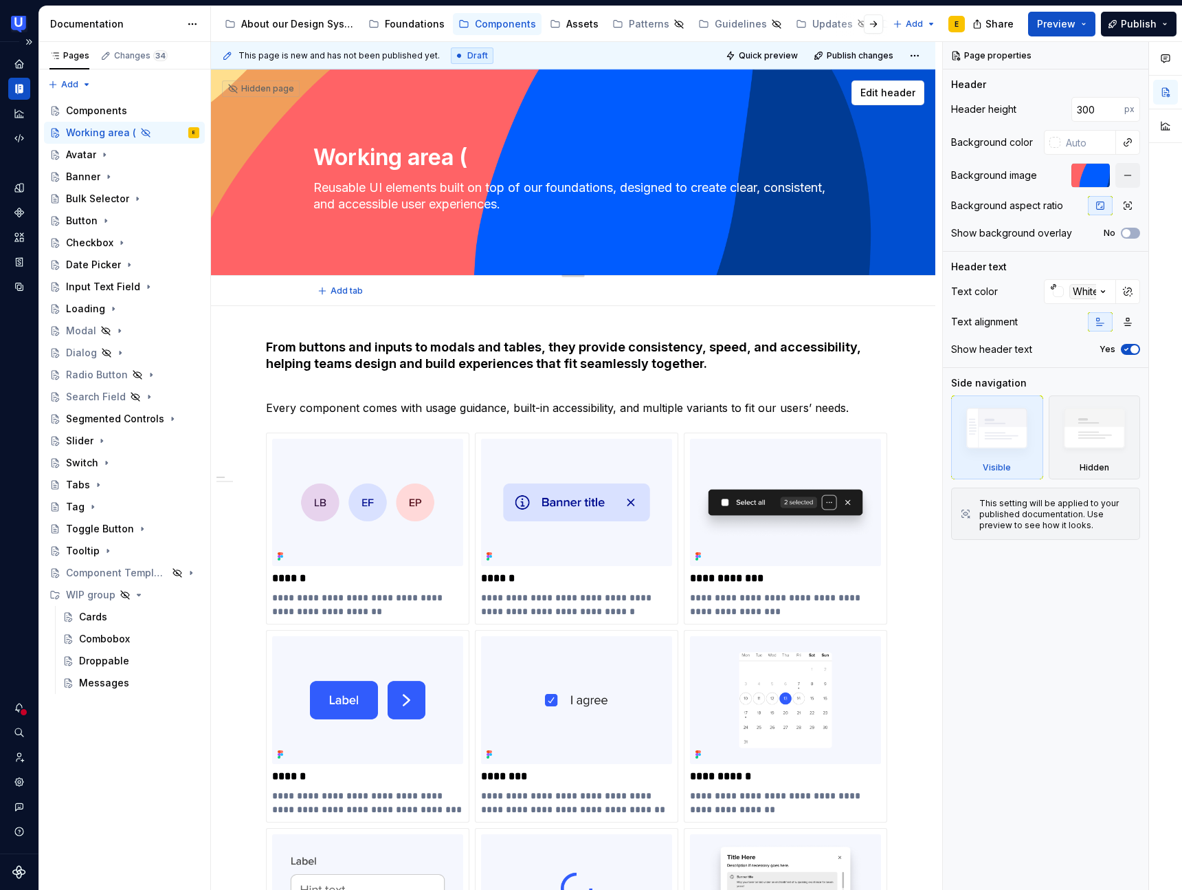
type textarea "Working area (c"
type textarea "*"
type textarea "Working area (co"
type textarea "*"
type textarea "Working area (com"
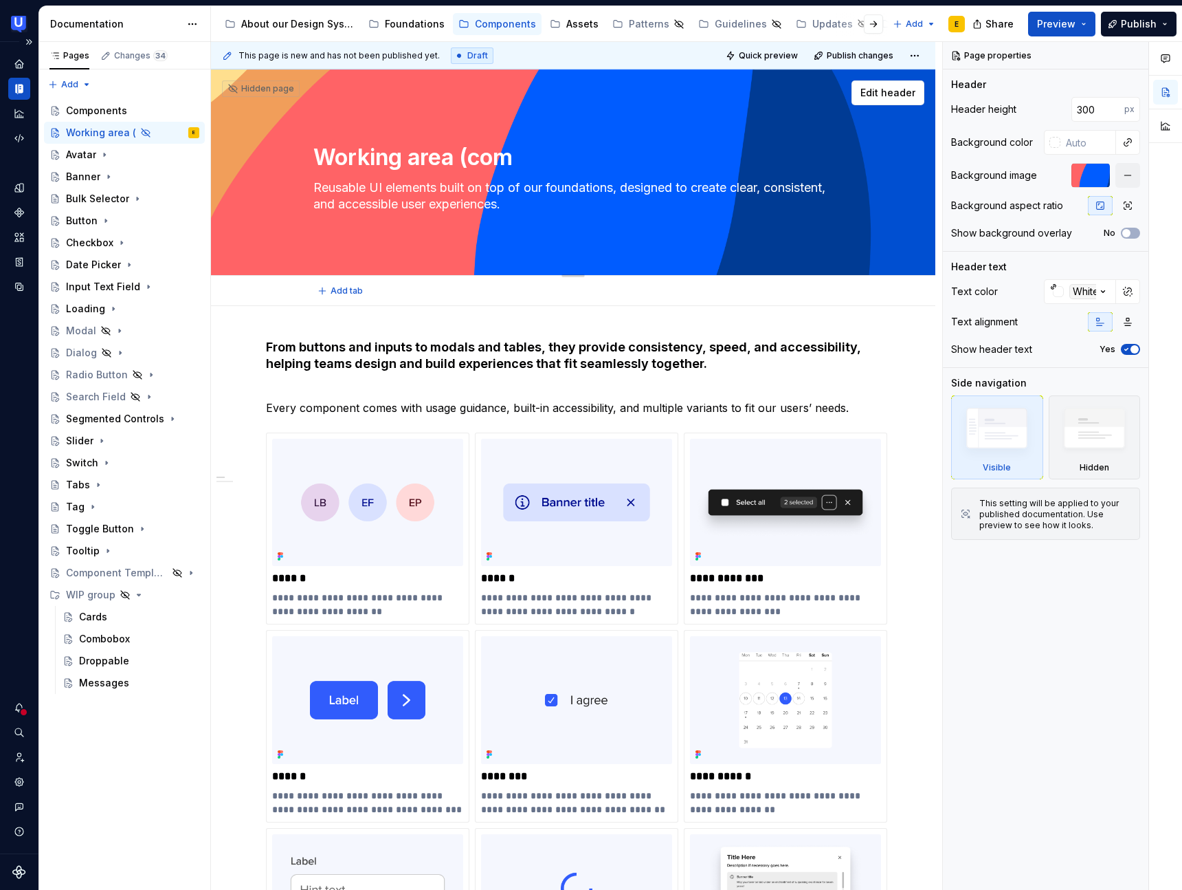
type textarea "*"
type textarea "Working area (comp"
type textarea "*"
type textarea "Working area (compo"
type textarea "*"
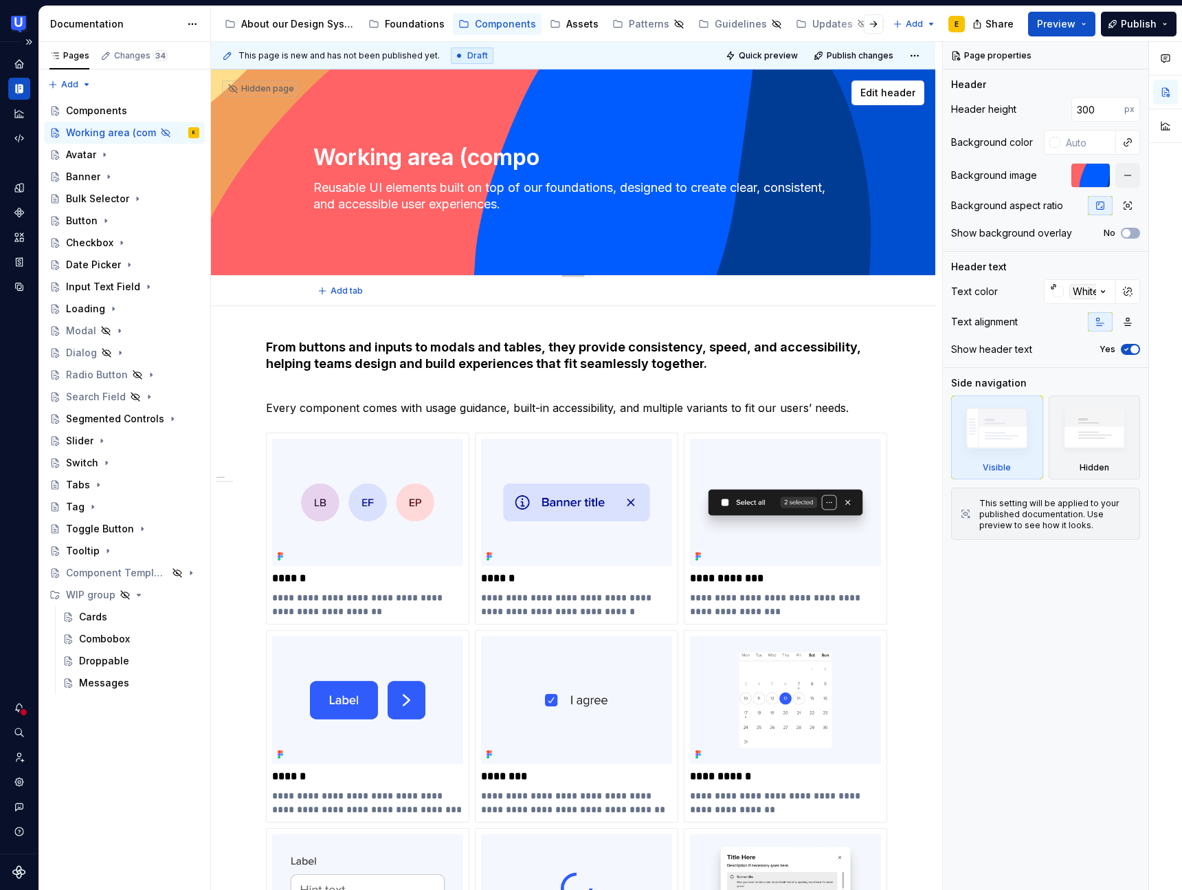
type textarea "Working area (compon"
type textarea "*"
type textarea "Working area (compone"
type textarea "*"
type textarea "Working area (componen"
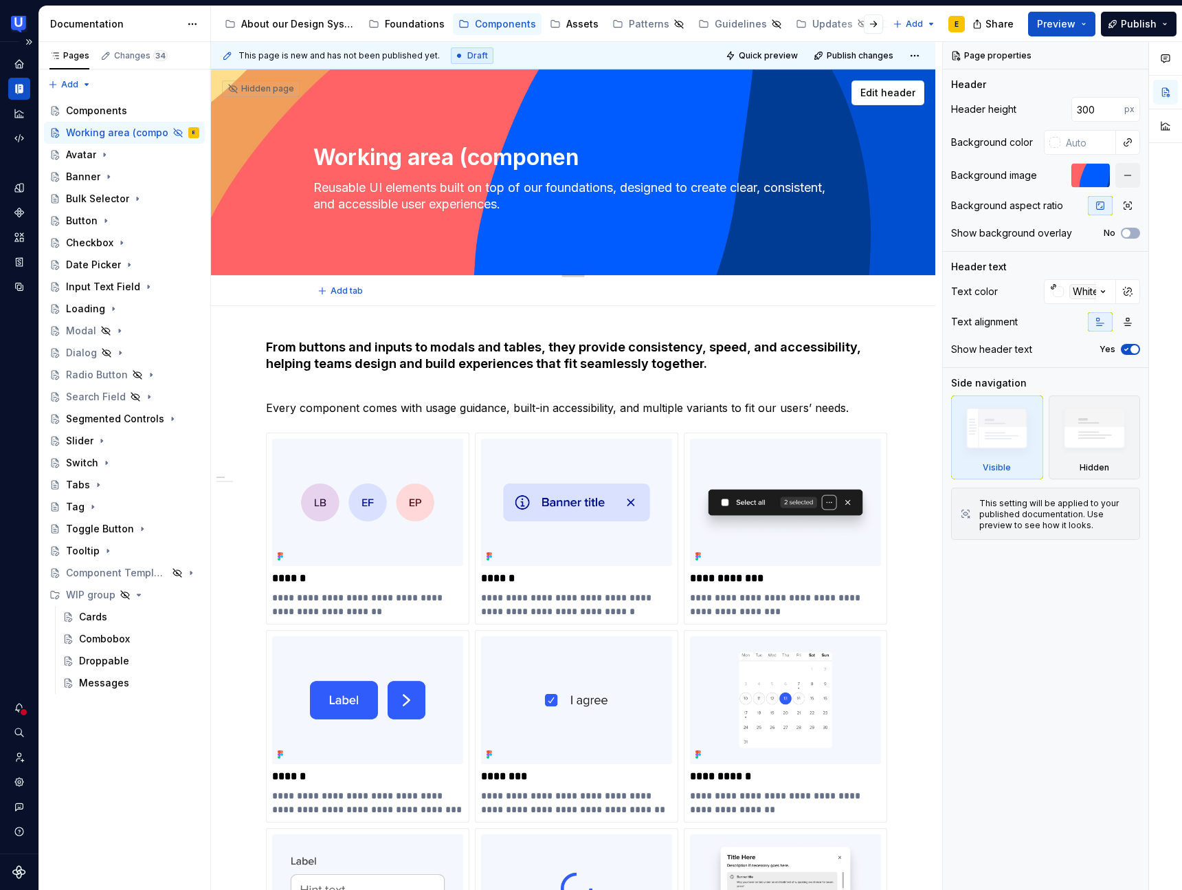
type textarea "*"
type textarea "Working area (component"
type textarea "*"
type textarea "Working area (components"
type textarea "*"
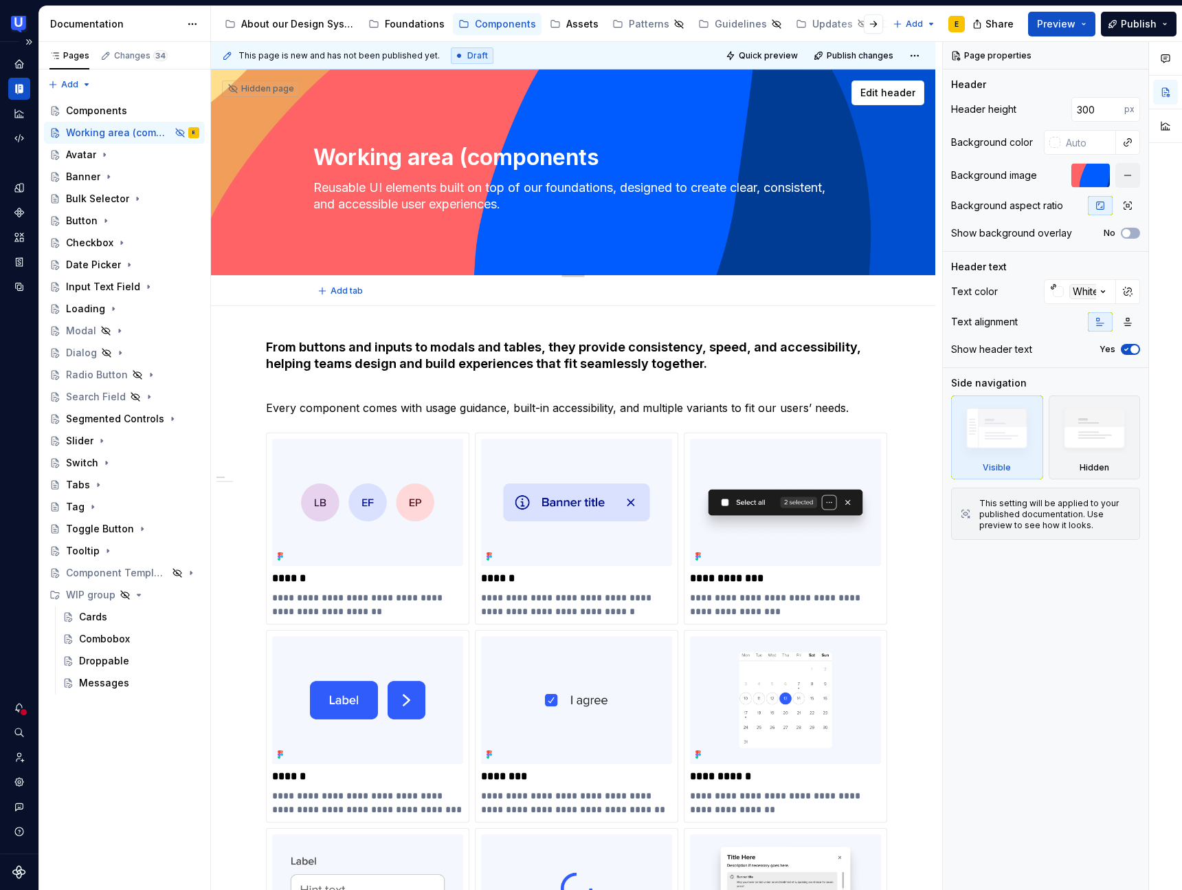
type textarea "Working area (components)"
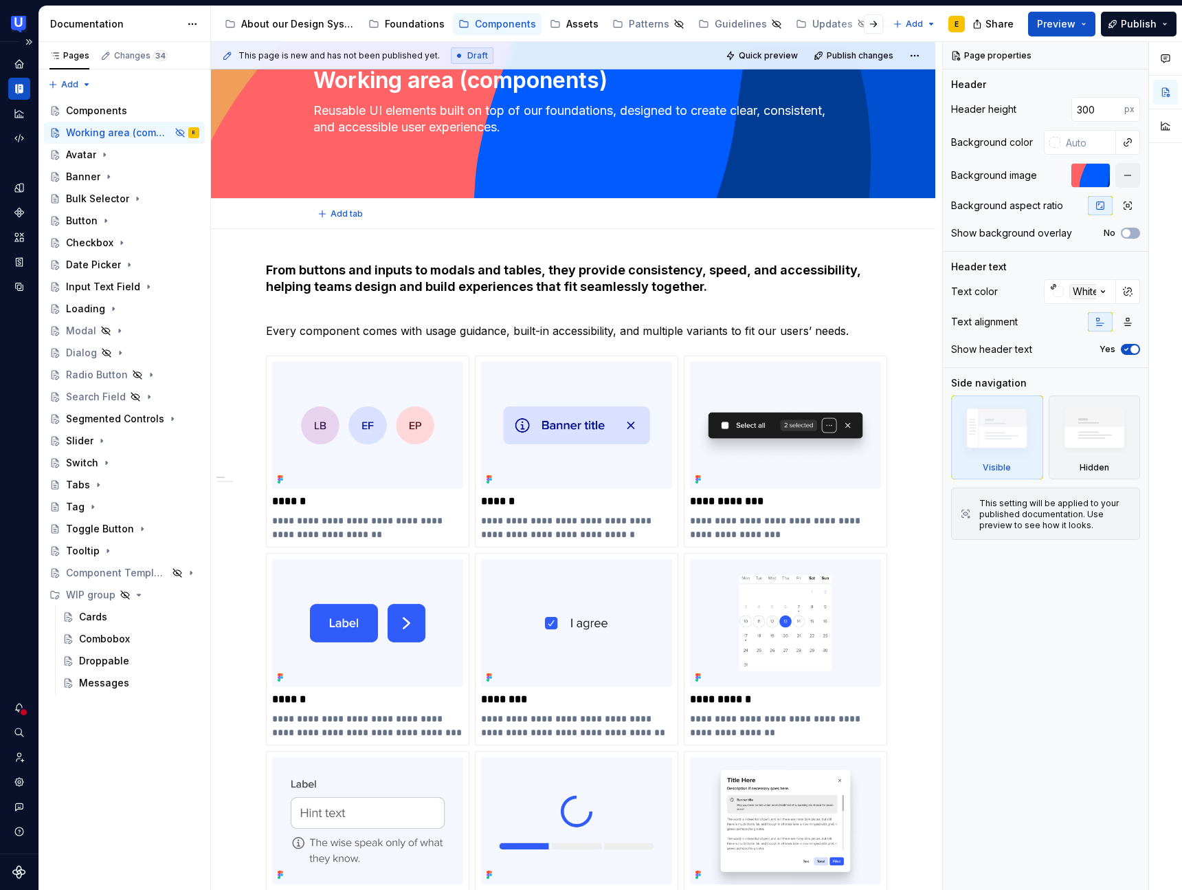
scroll to position [118, 0]
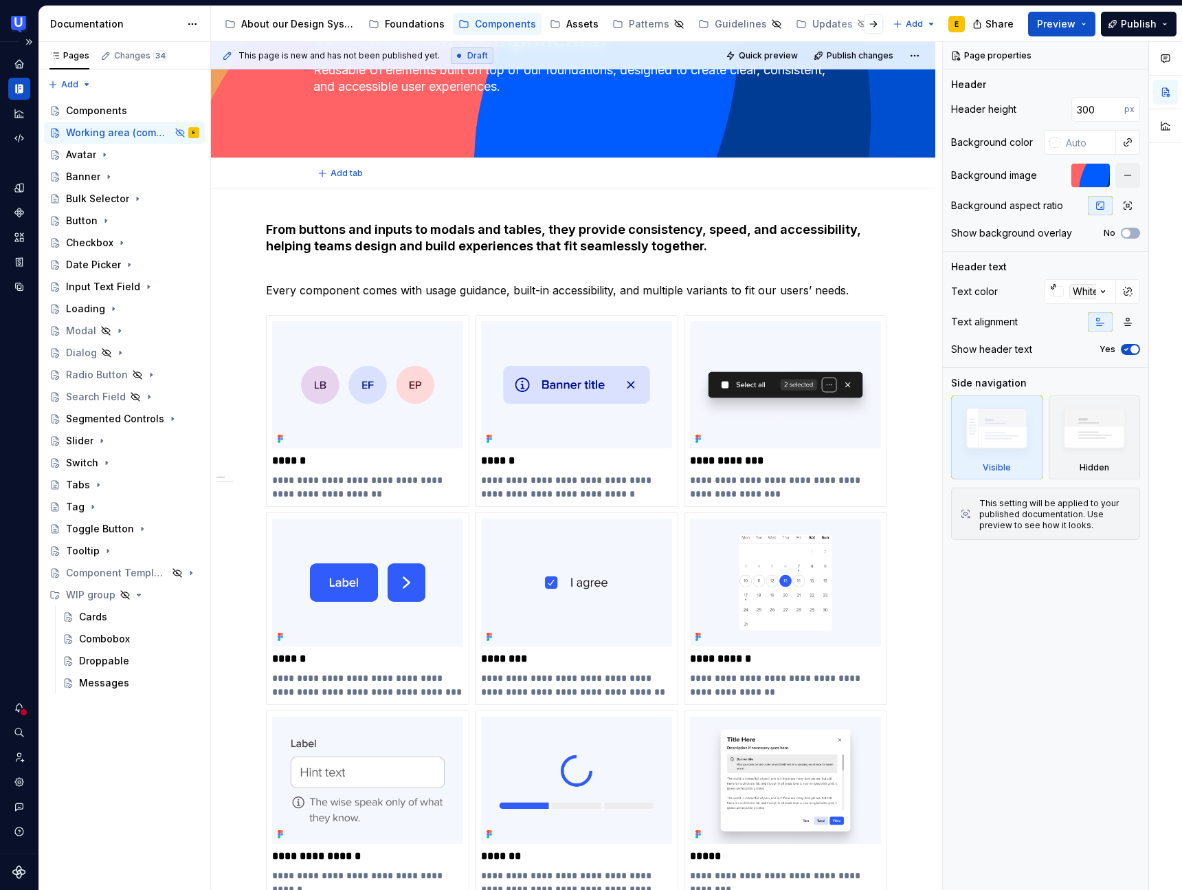
type textarea "*"
type textarea "Working area (components)"
click at [881, 252] on h4 "From buttons and inputs to modals and tables, they provide consistency, speed, …" at bounding box center [573, 245] width 615 height 49
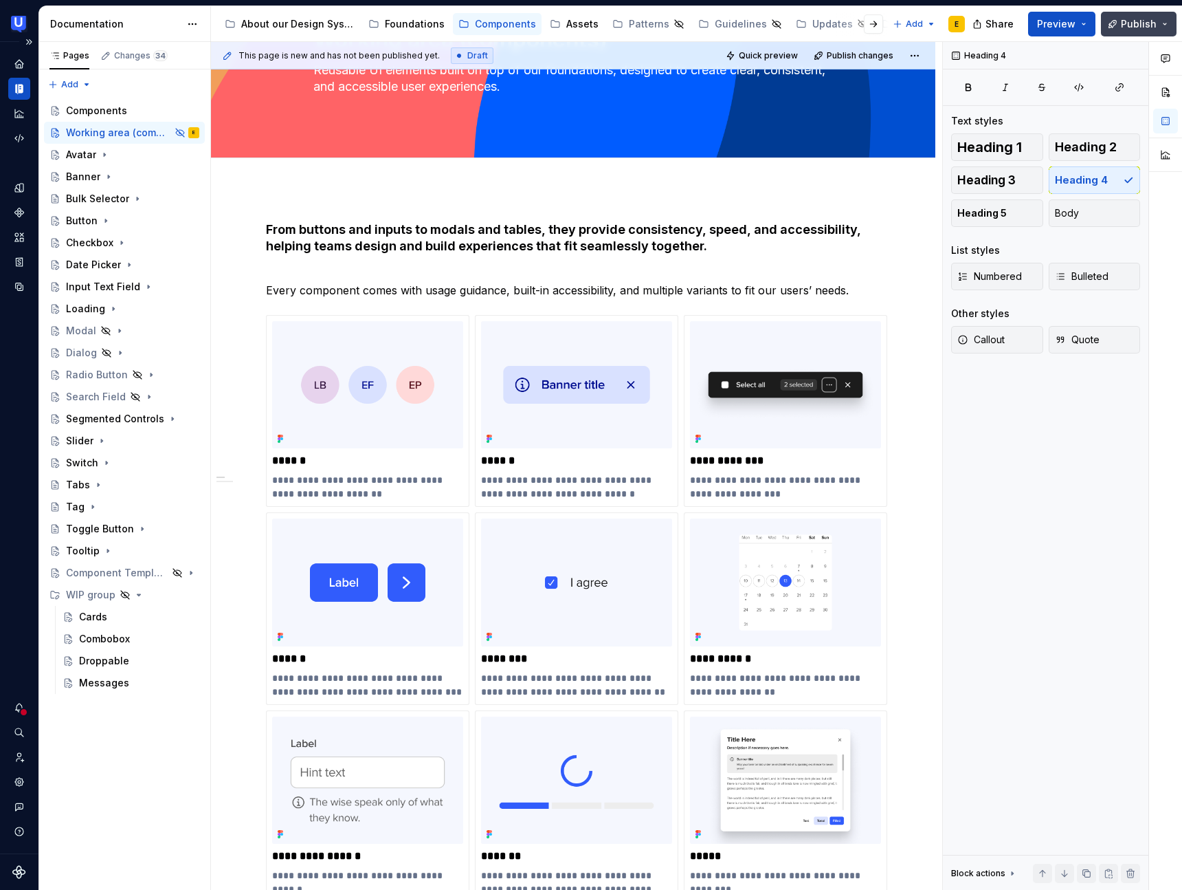
click at [1140, 27] on span "Publish" at bounding box center [1139, 24] width 36 height 14
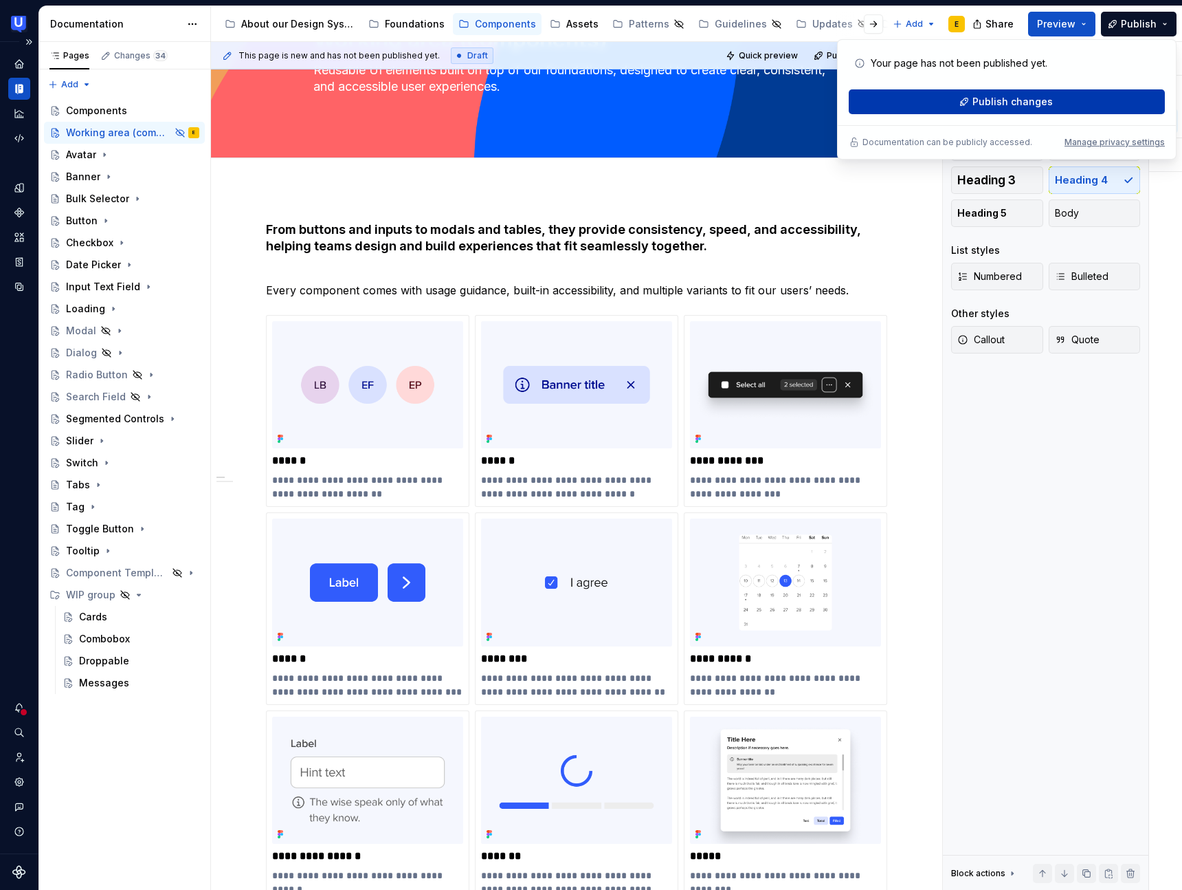
click at [1038, 102] on span "Publish changes" at bounding box center [1013, 102] width 80 height 14
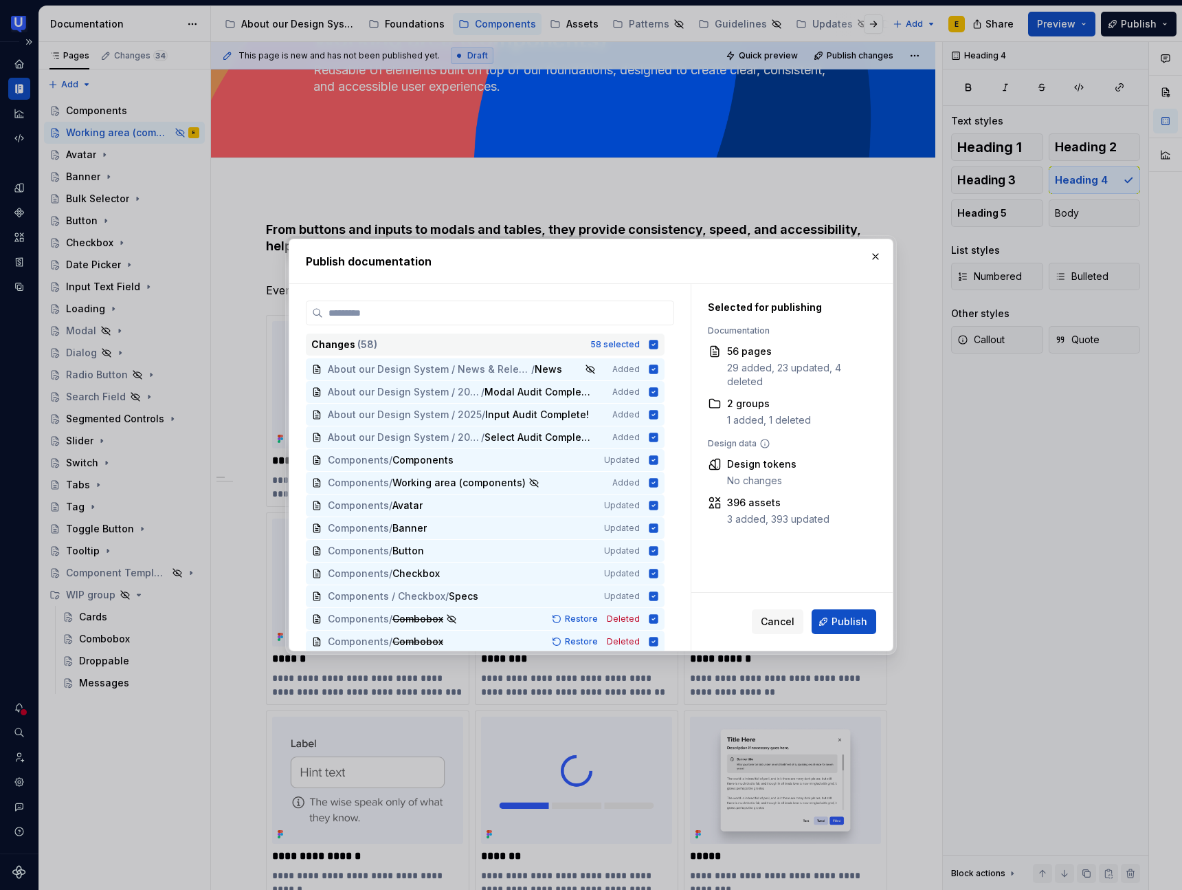
click at [659, 340] on icon at bounding box center [653, 344] width 11 height 11
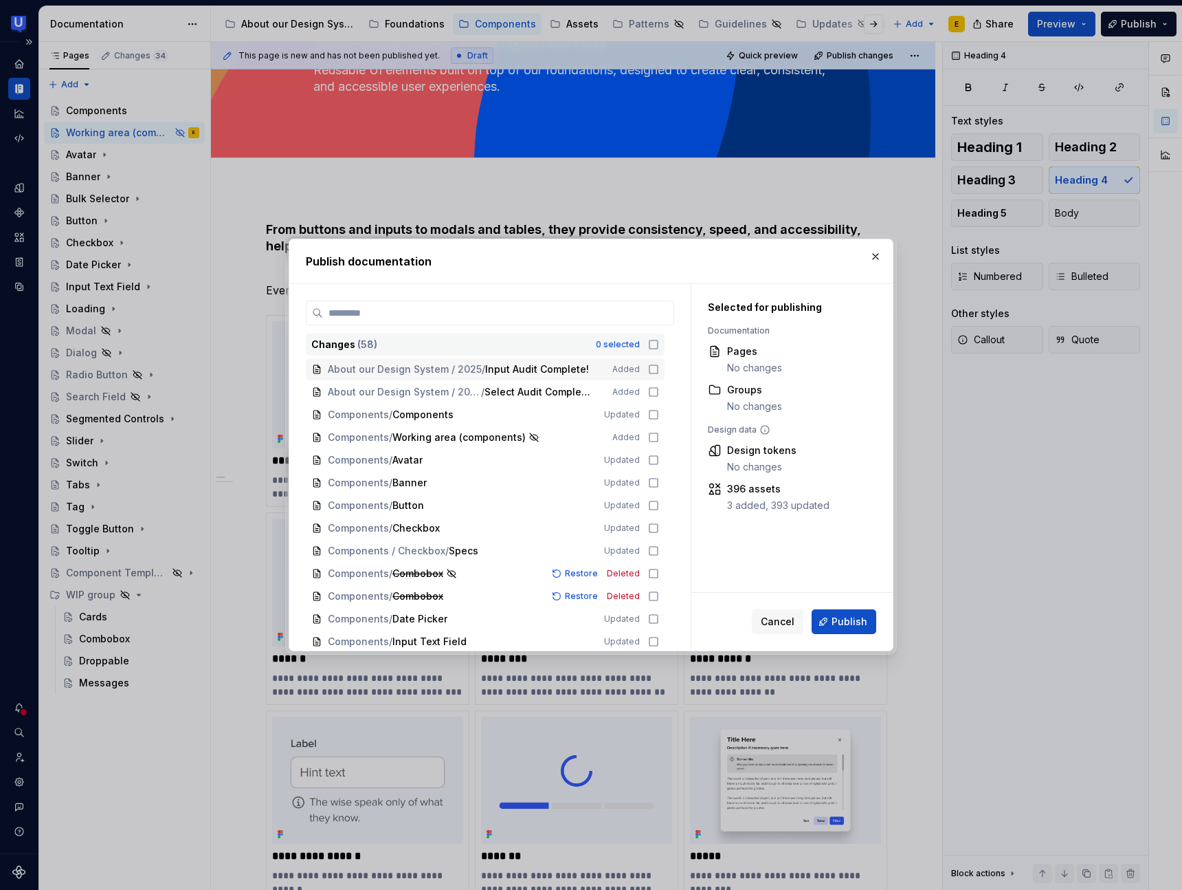
scroll to position [78, 0]
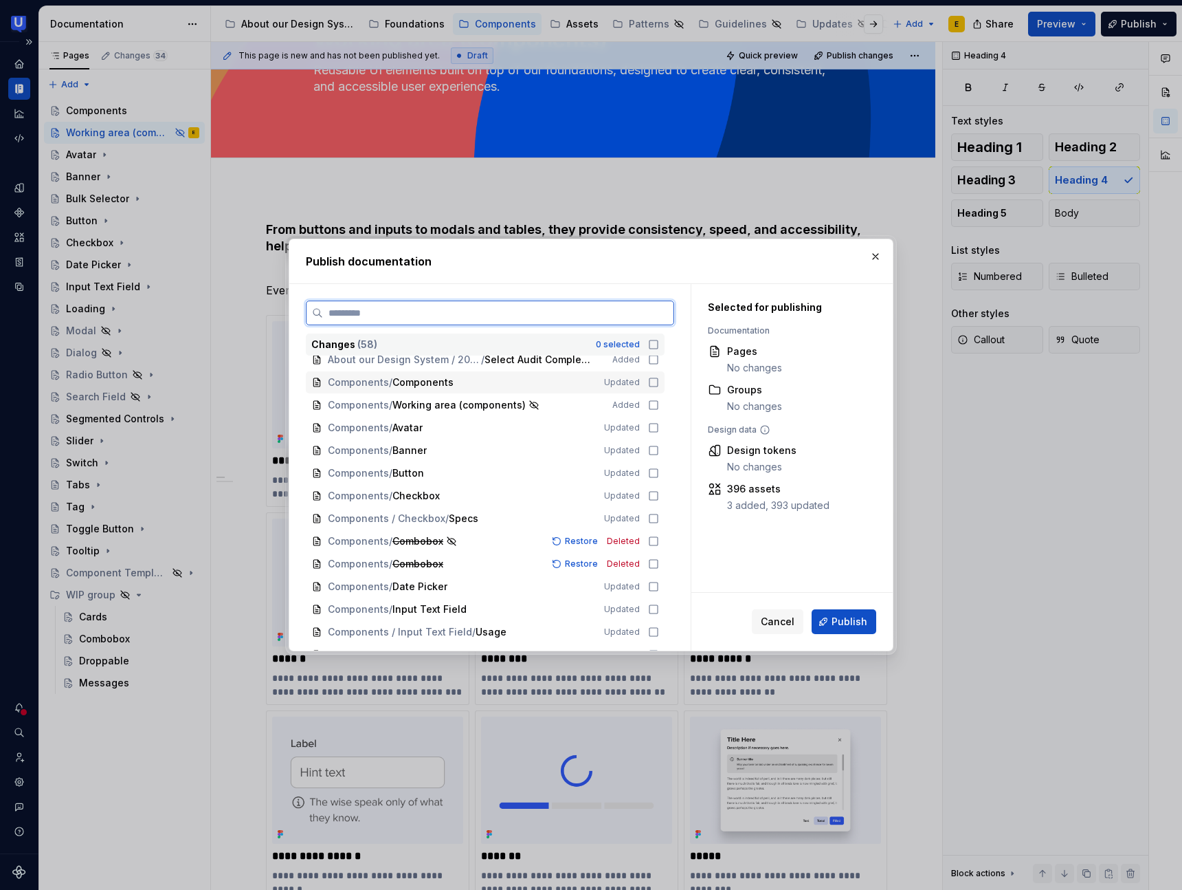
click at [659, 384] on icon at bounding box center [653, 382] width 11 height 11
click at [659, 434] on div "Components / Avatar Updated" at bounding box center [485, 428] width 359 height 22
click at [659, 450] on icon at bounding box center [653, 450] width 11 height 11
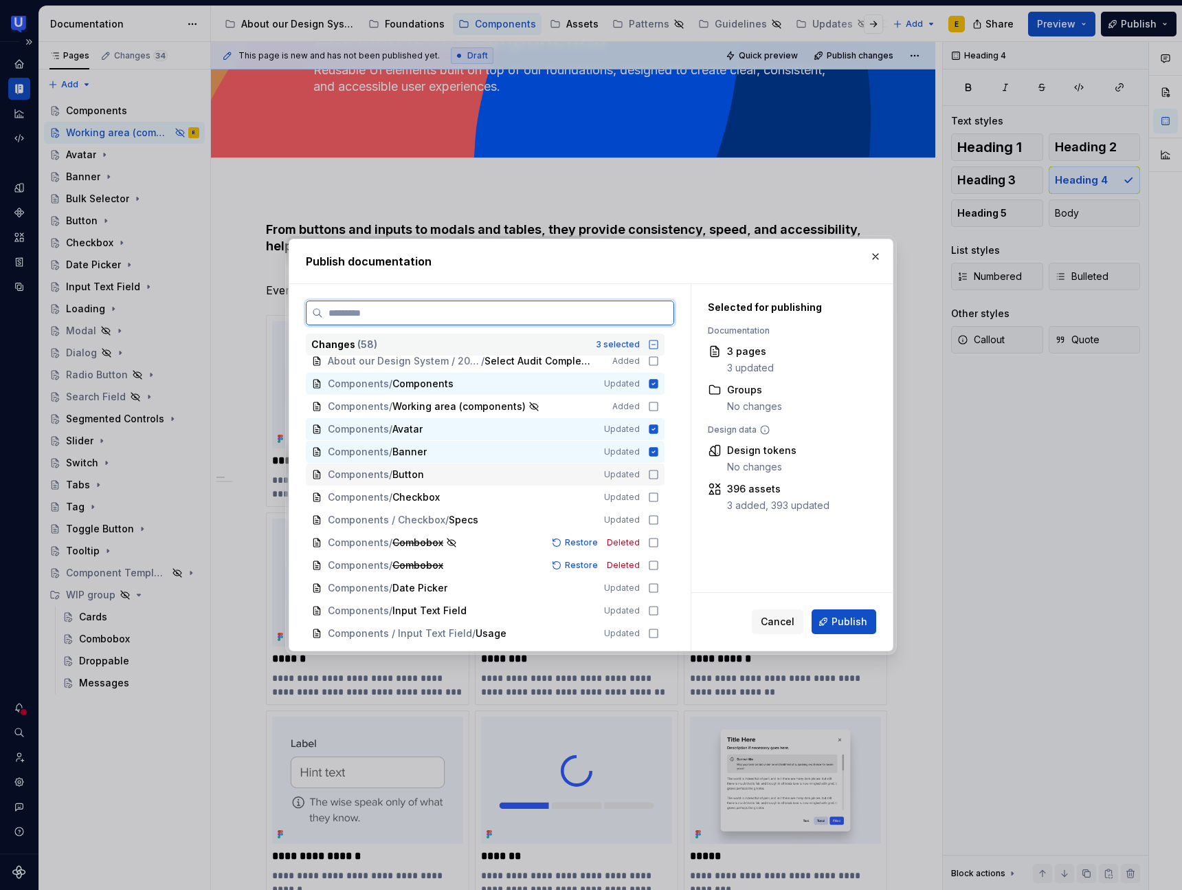
click at [659, 477] on icon at bounding box center [653, 474] width 11 height 11
click at [651, 500] on div "Components / Checkbox Updated" at bounding box center [485, 498] width 359 height 22
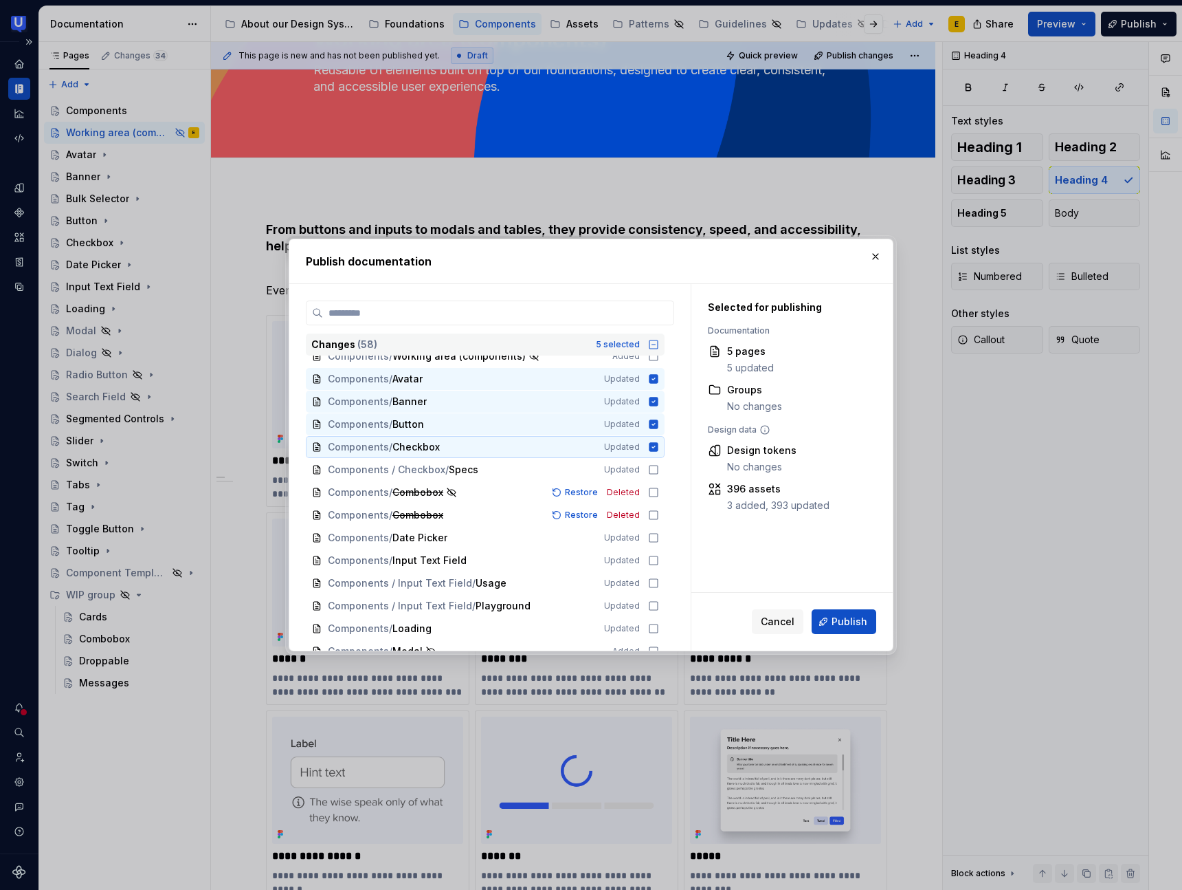
scroll to position [147, 0]
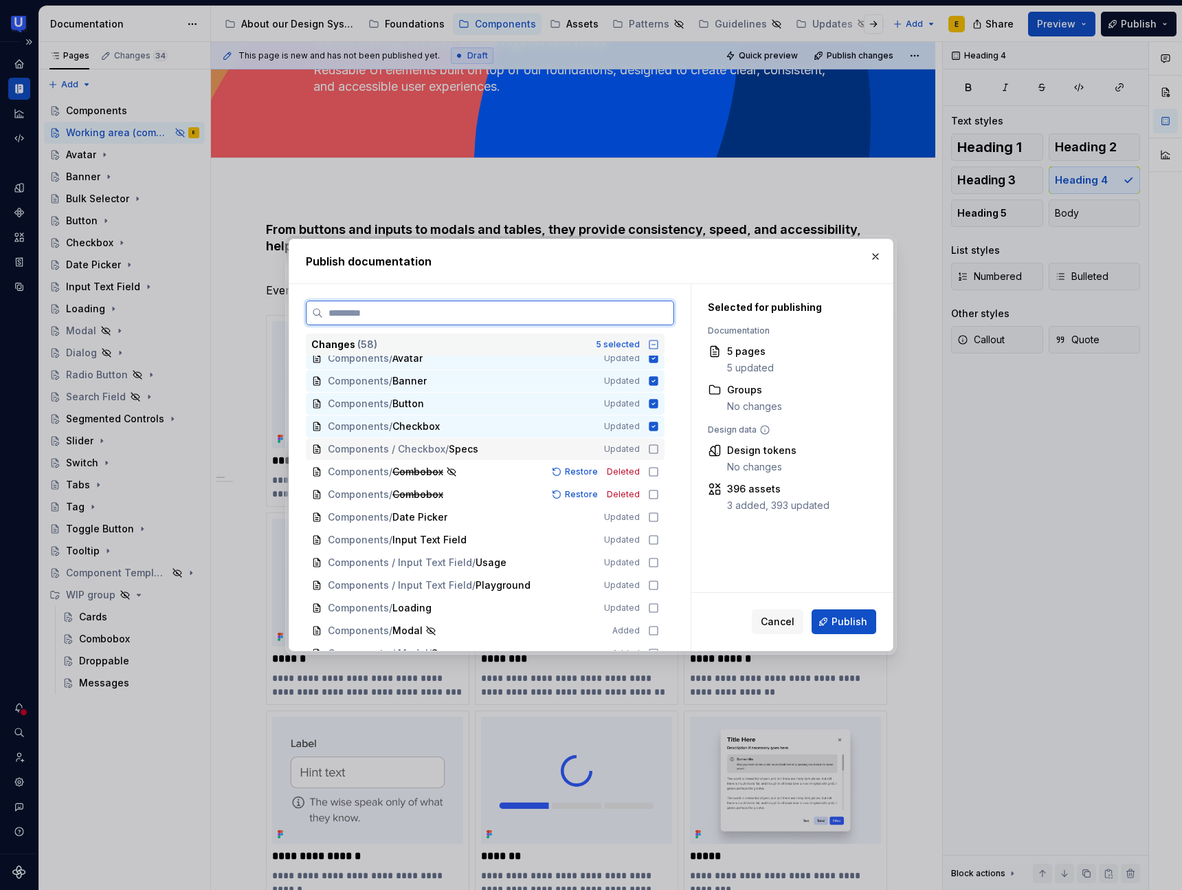
click at [659, 451] on icon at bounding box center [653, 448] width 11 height 11
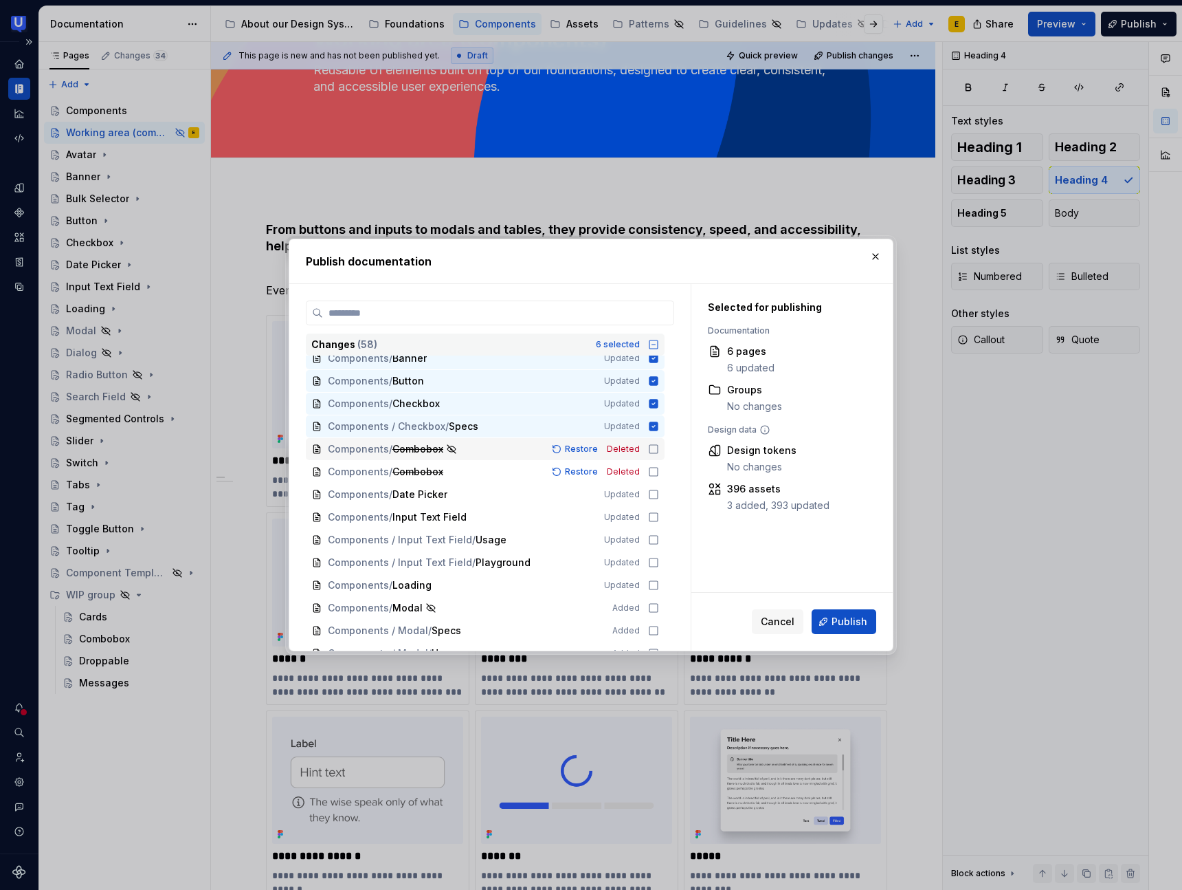
scroll to position [171, 0]
click at [659, 494] on icon at bounding box center [653, 492] width 11 height 11
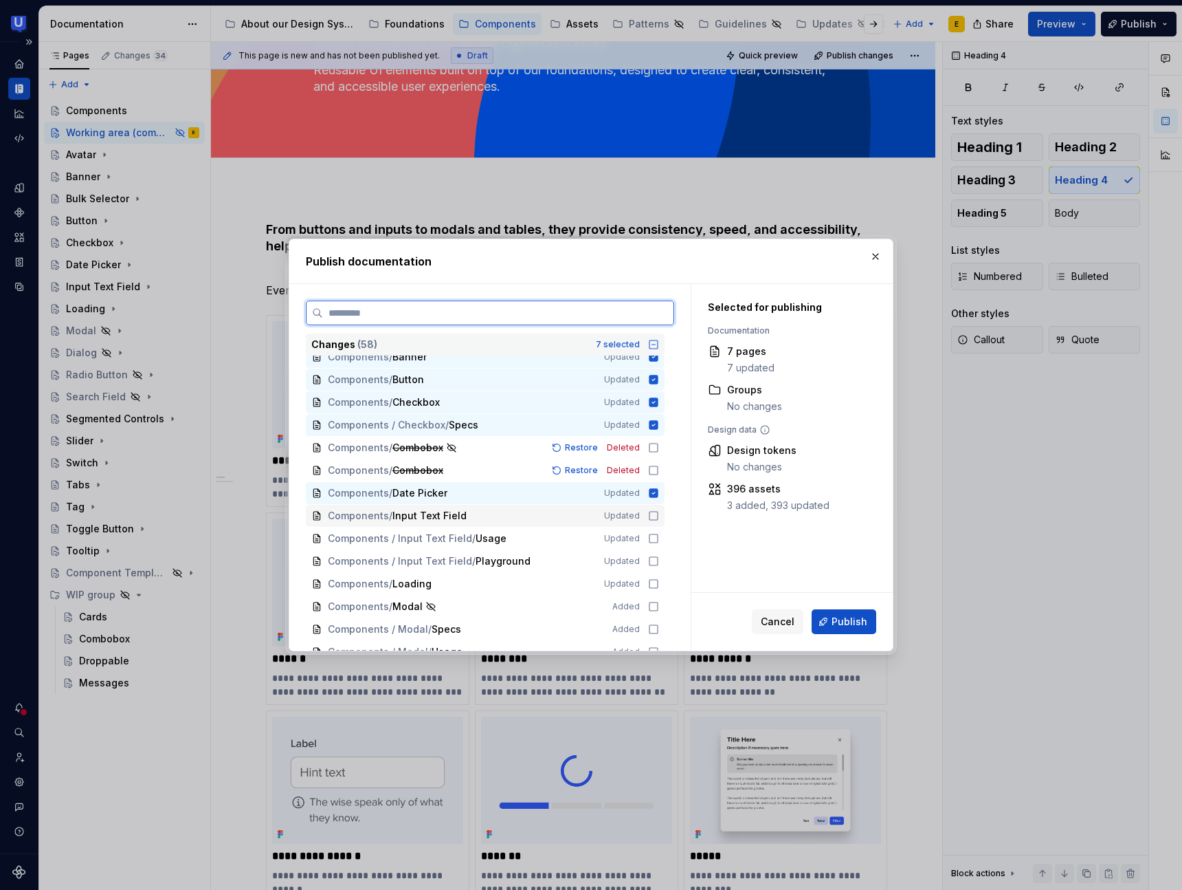
click at [659, 518] on icon at bounding box center [653, 515] width 11 height 11
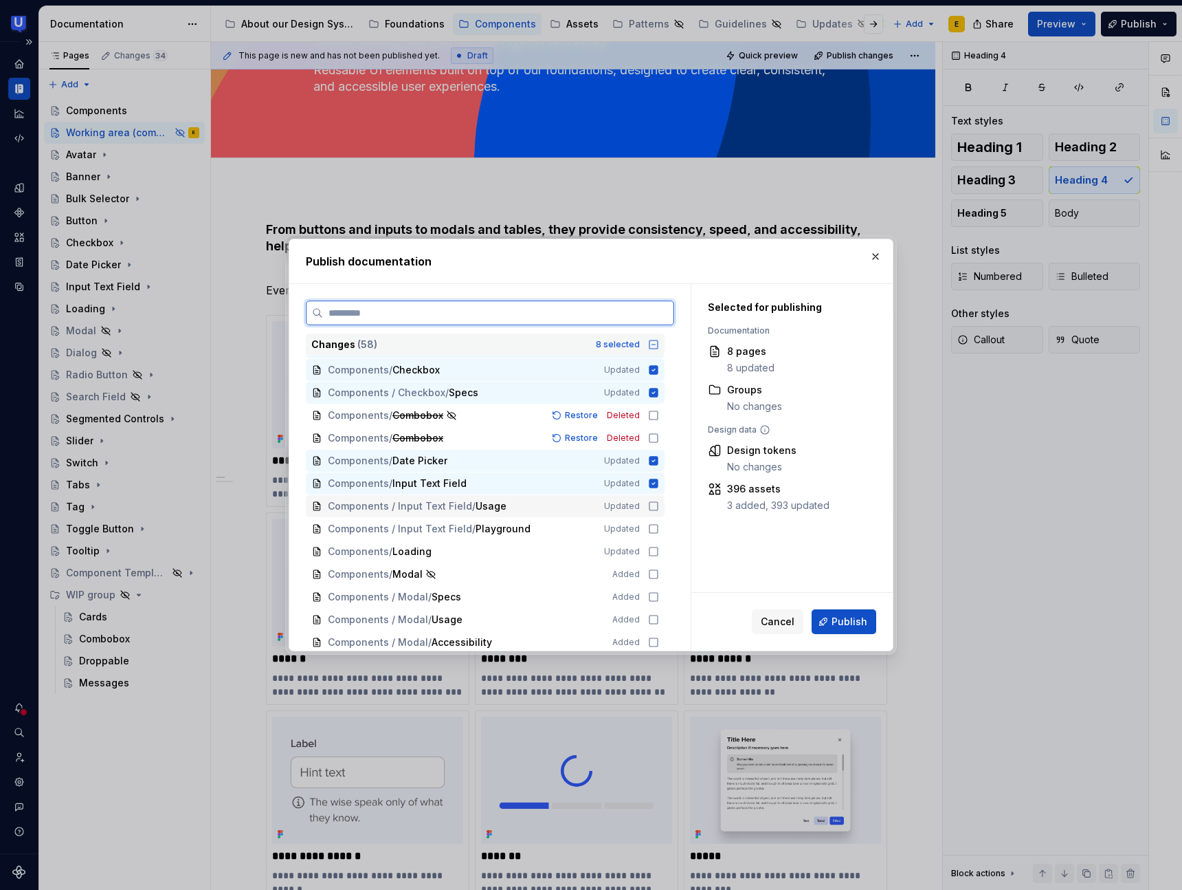
click at [659, 507] on icon at bounding box center [653, 505] width 11 height 11
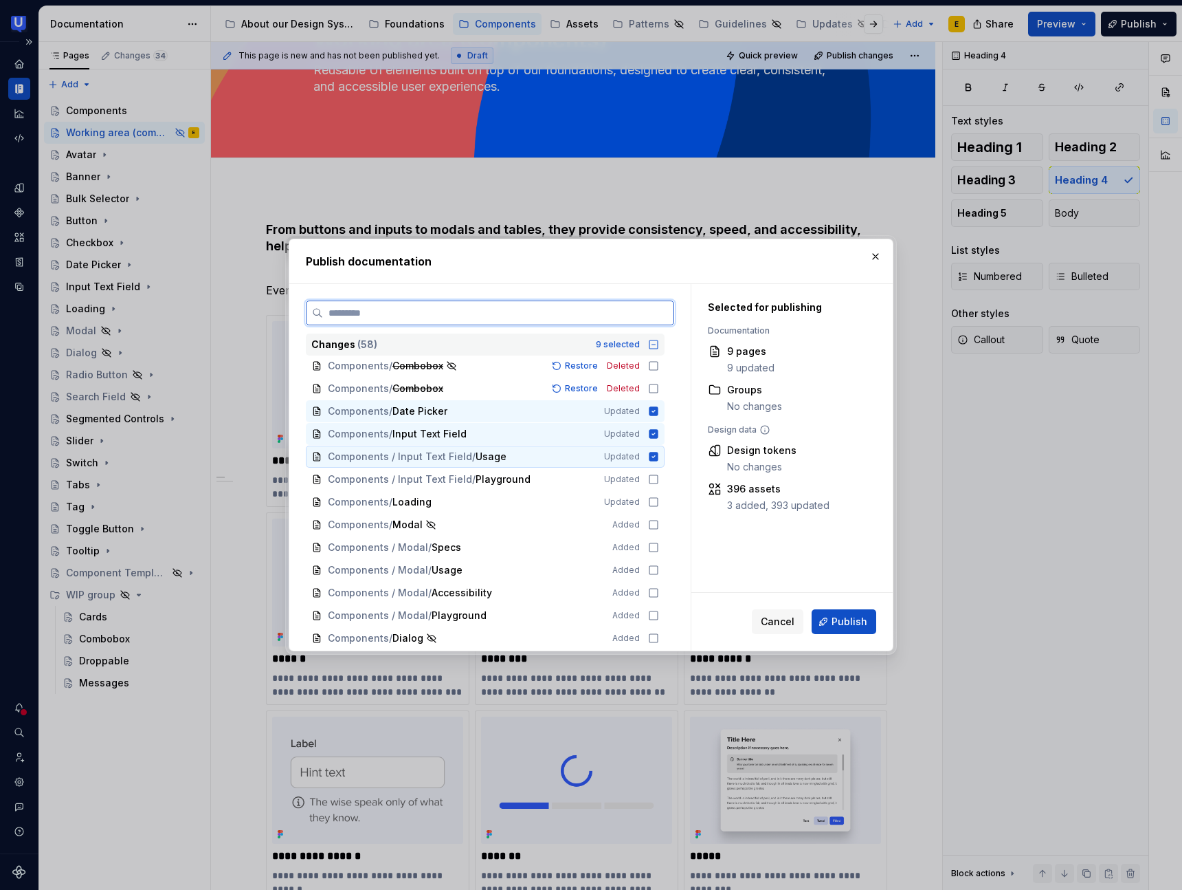
scroll to position [254, 0]
click at [659, 479] on icon at bounding box center [653, 477] width 11 height 11
click at [659, 501] on icon at bounding box center [653, 500] width 11 height 11
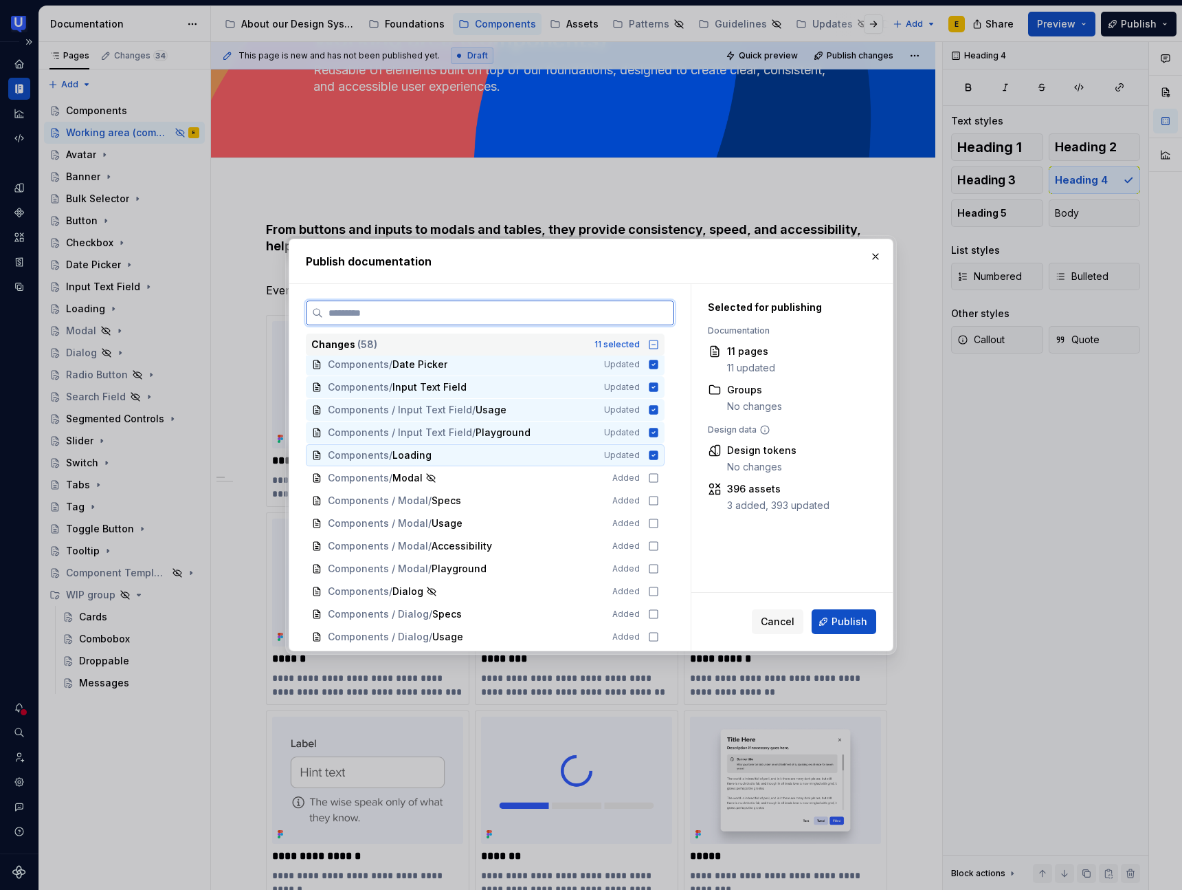
scroll to position [303, 0]
click at [659, 498] on icon at bounding box center [653, 497] width 11 height 11
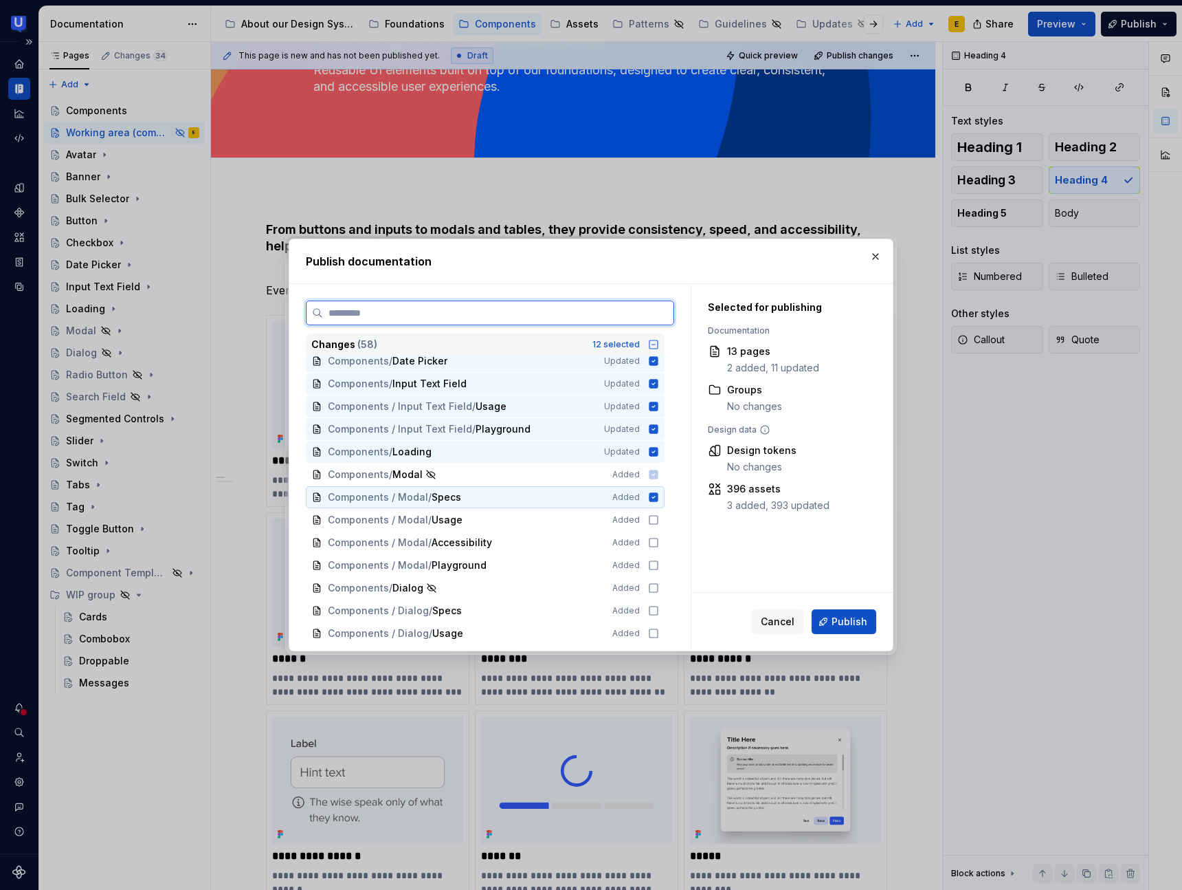
click at [659, 498] on icon at bounding box center [654, 496] width 9 height 9
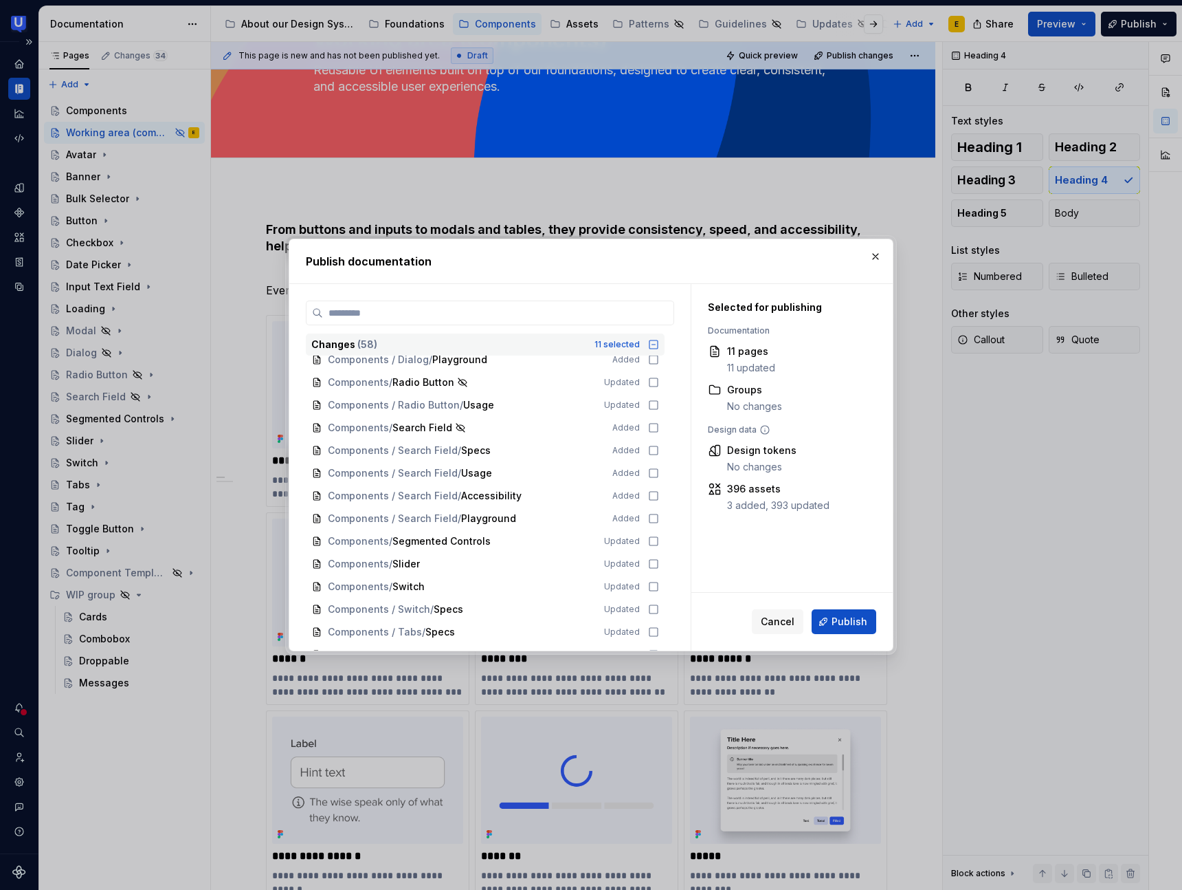
scroll to position [623, 0]
click at [657, 540] on icon at bounding box center [654, 540] width 8 height 8
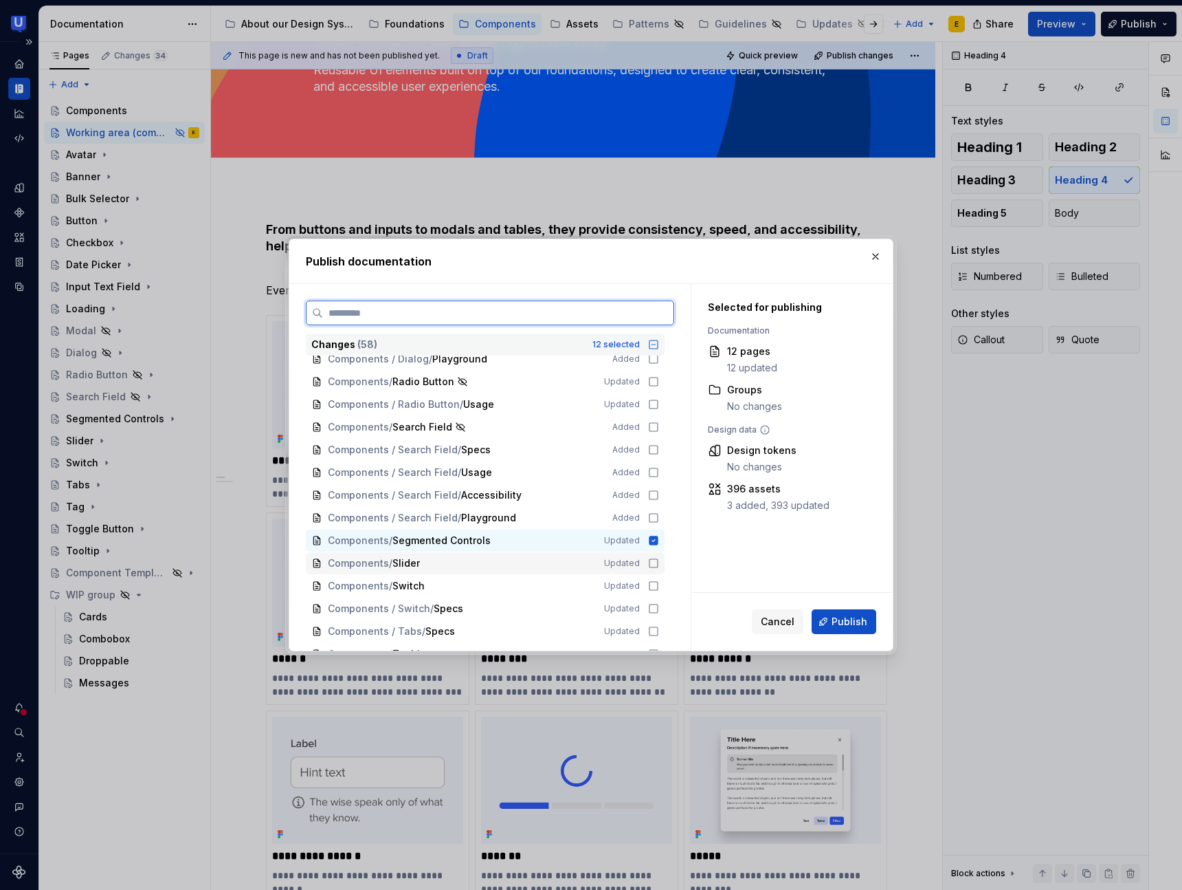
click at [659, 564] on icon at bounding box center [653, 563] width 11 height 11
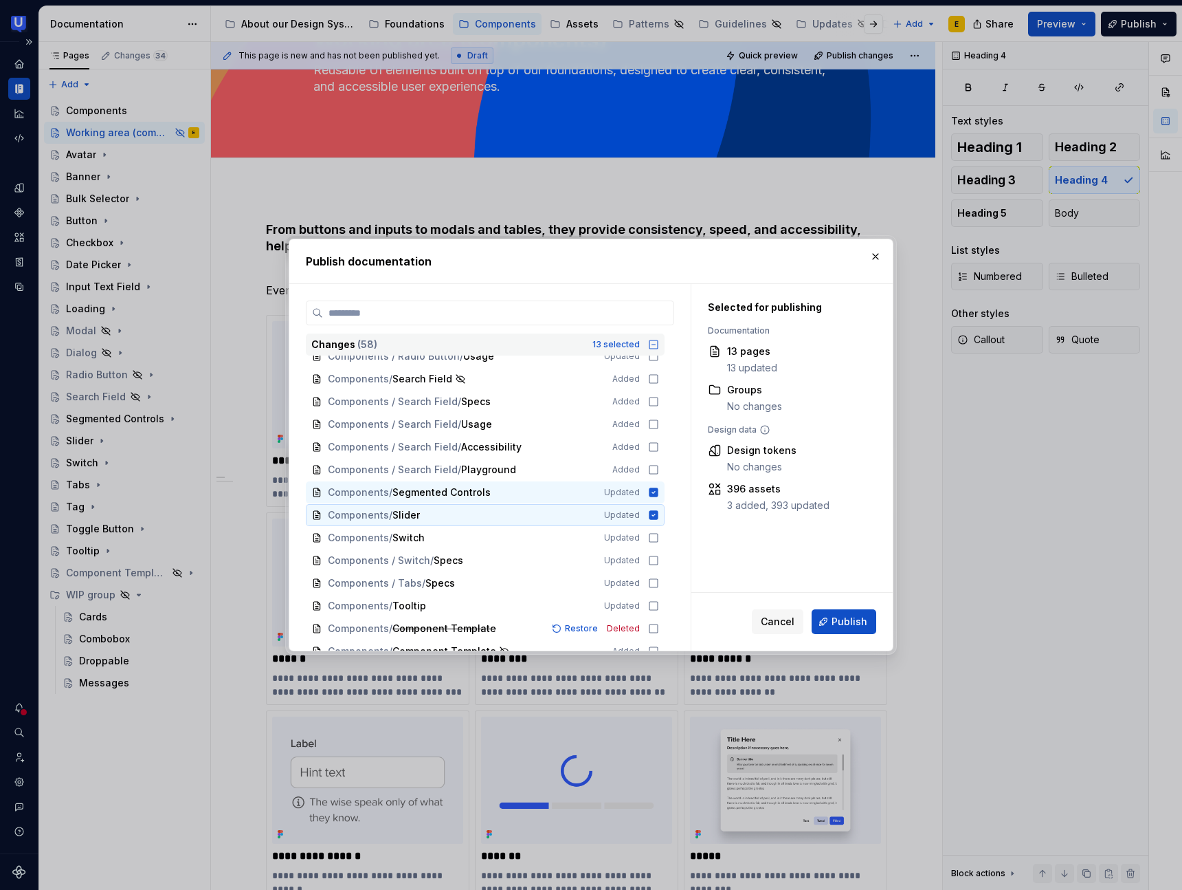
scroll to position [681, 0]
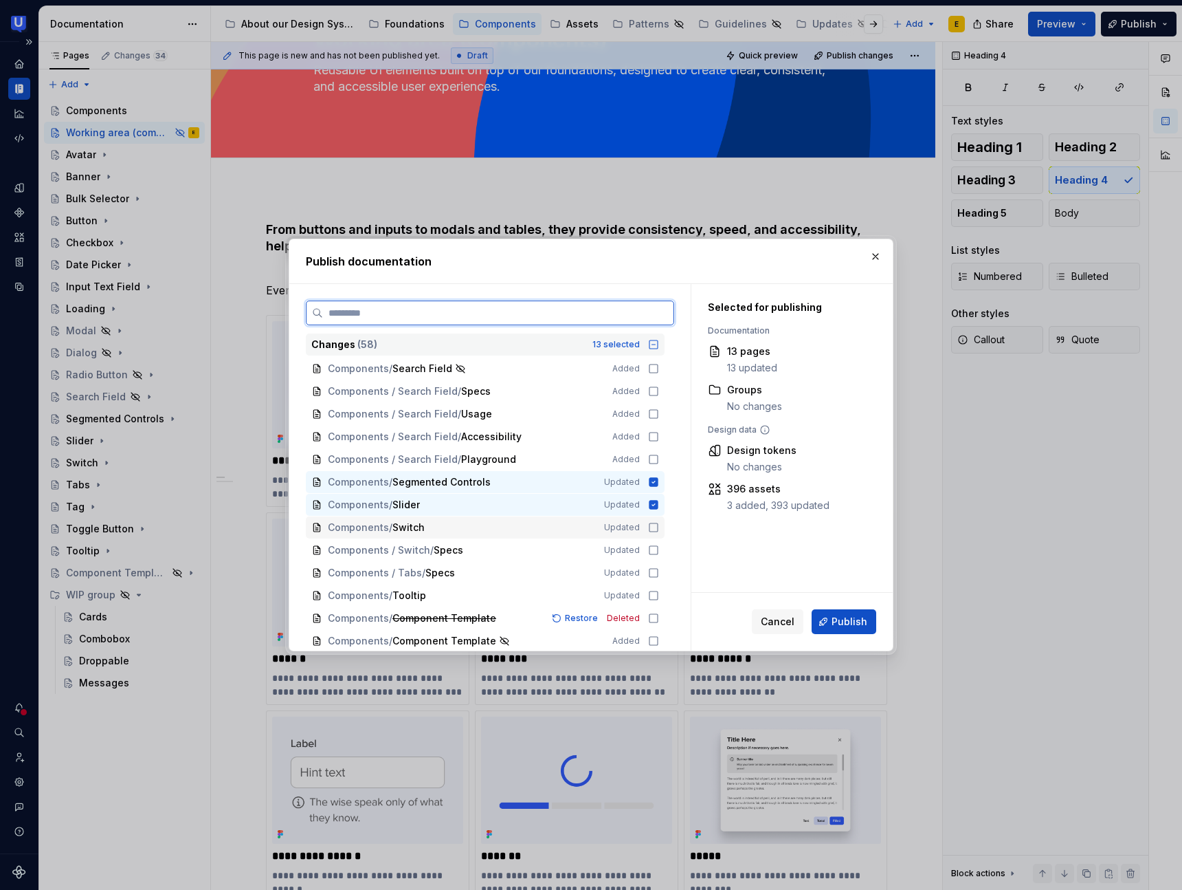
click at [659, 528] on icon at bounding box center [653, 527] width 11 height 11
click at [659, 551] on icon at bounding box center [653, 549] width 11 height 11
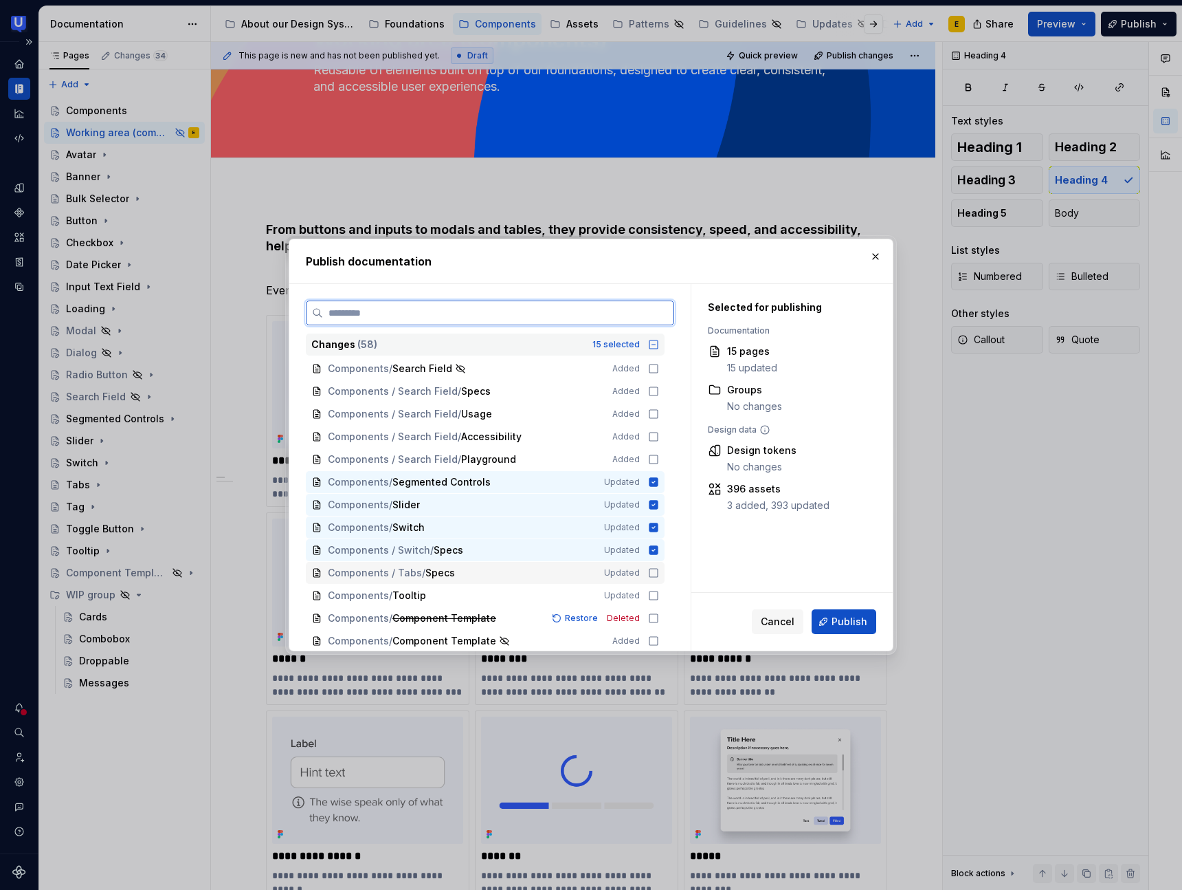
click at [659, 571] on icon at bounding box center [653, 572] width 11 height 11
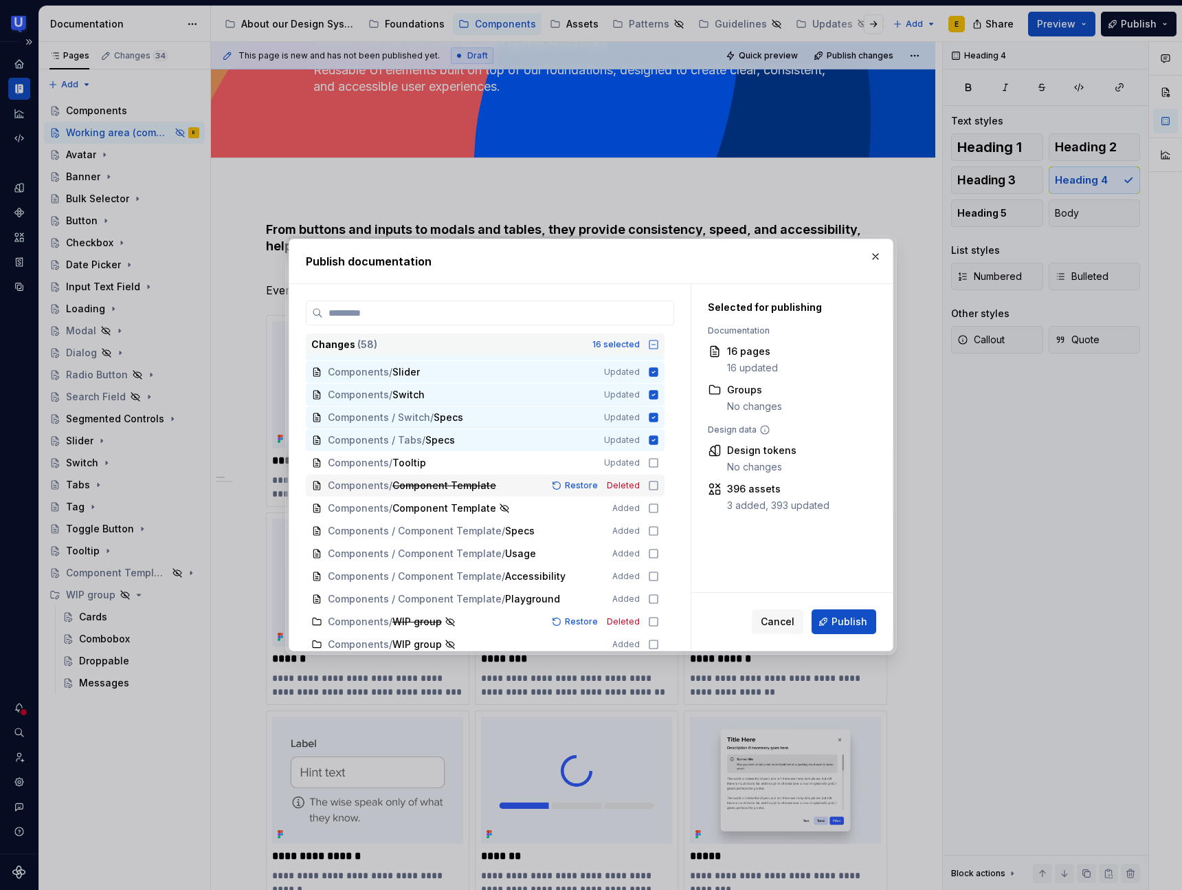
scroll to position [813, 0]
click at [659, 465] on icon at bounding box center [653, 464] width 11 height 11
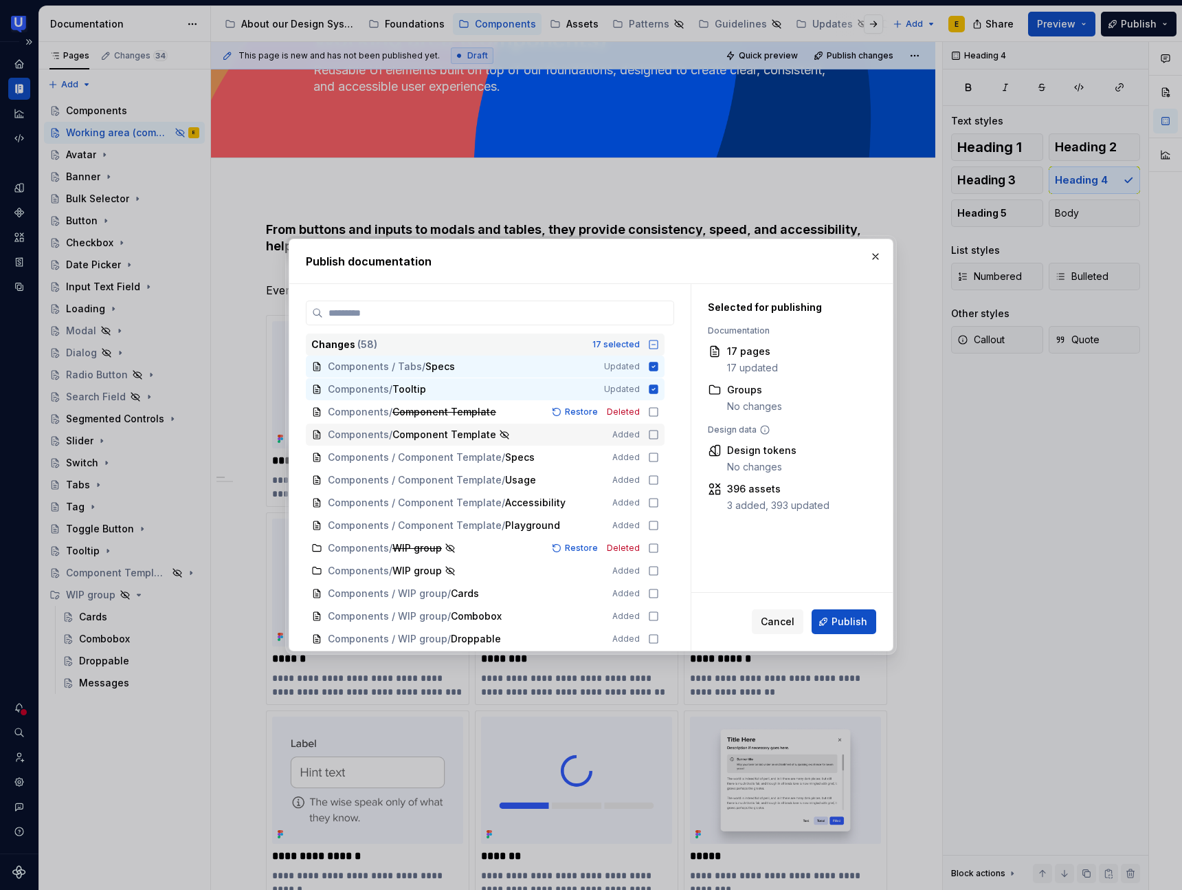
scroll to position [896, 0]
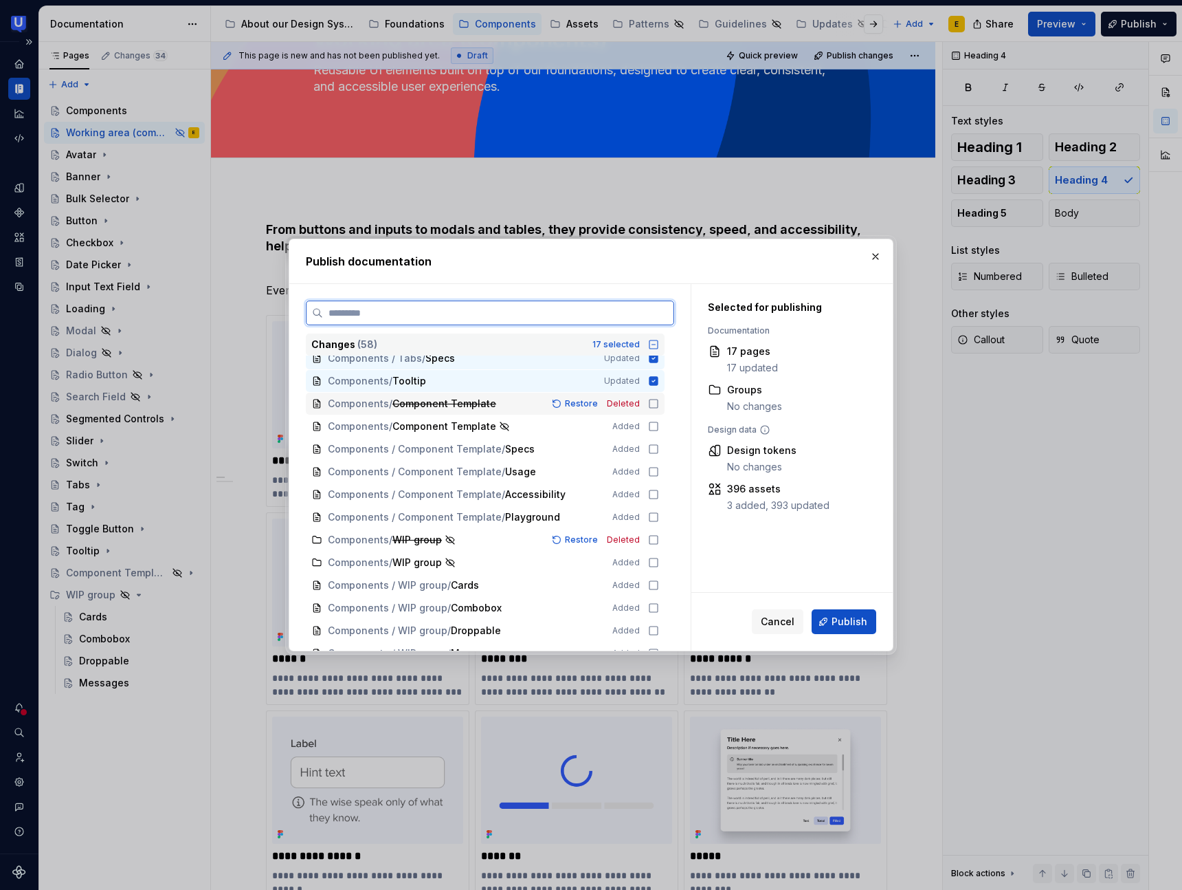
click at [659, 404] on icon at bounding box center [653, 403] width 11 height 11
click at [659, 404] on icon at bounding box center [654, 403] width 9 height 9
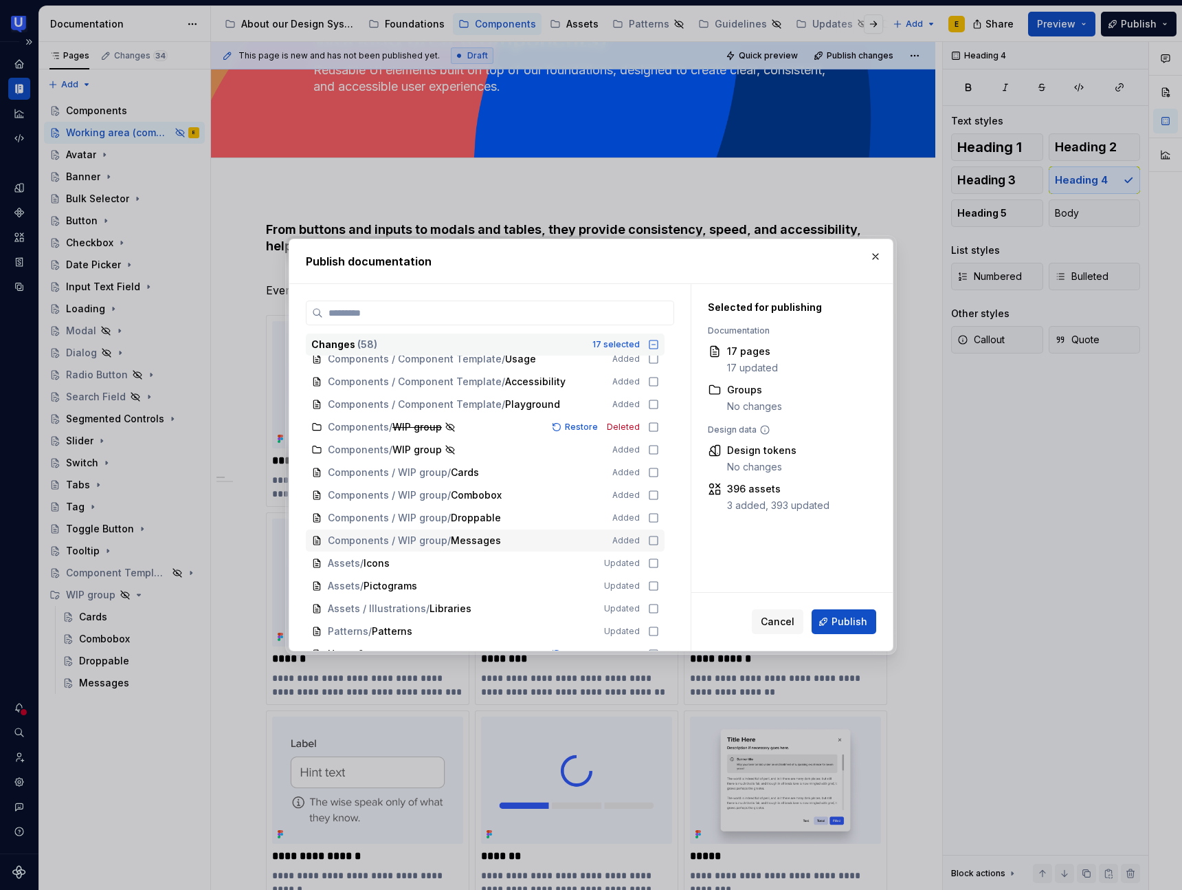
scroll to position [1024, 0]
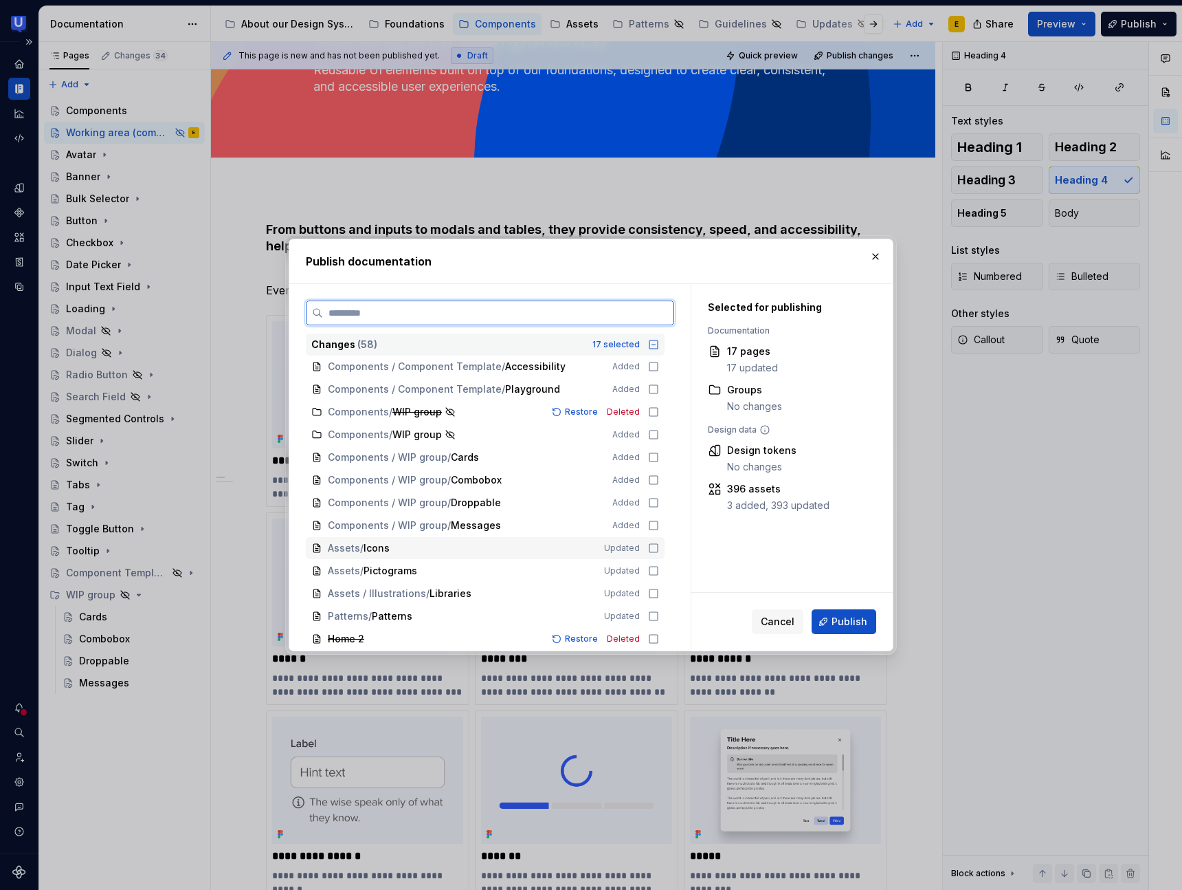
click at [659, 547] on icon at bounding box center [653, 547] width 11 height 11
click at [659, 570] on icon at bounding box center [653, 570] width 11 height 11
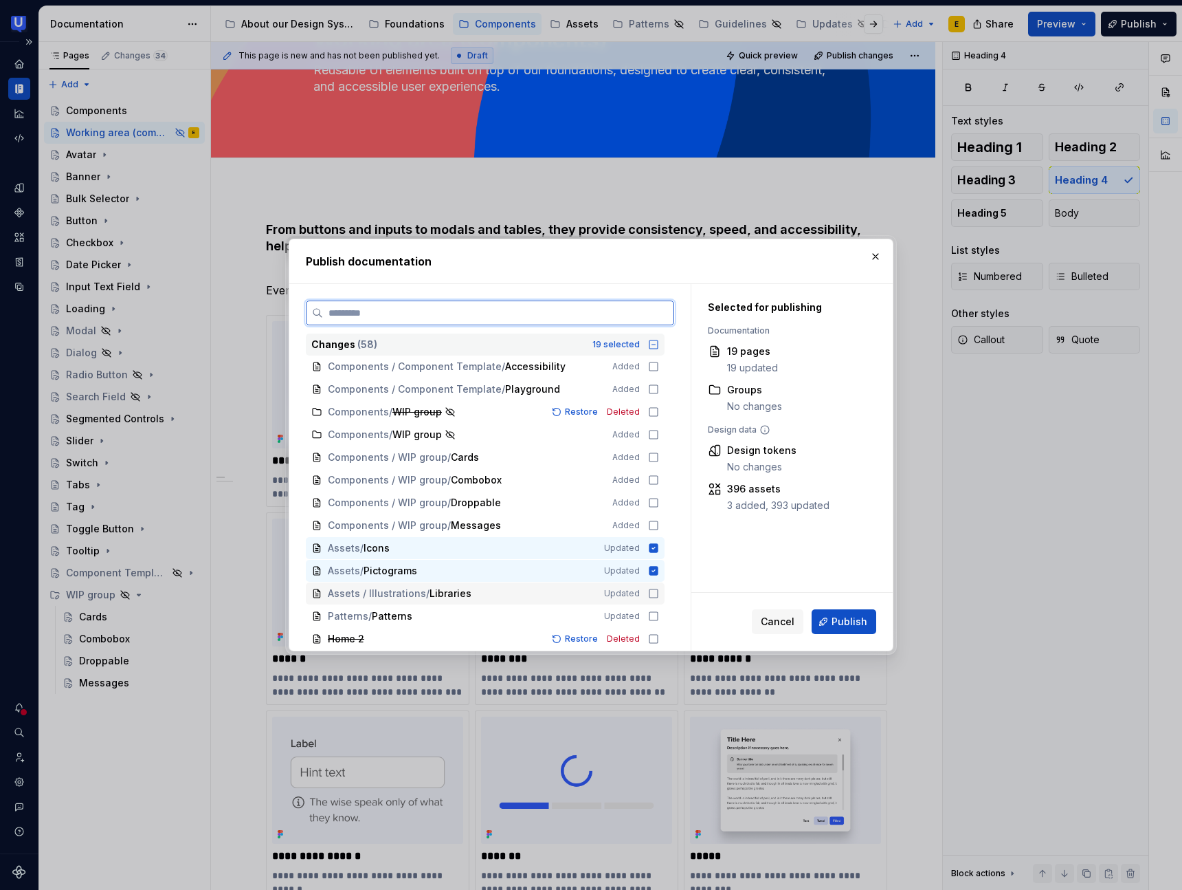
click at [659, 594] on icon at bounding box center [653, 593] width 11 height 11
click at [659, 617] on icon at bounding box center [653, 615] width 11 height 11
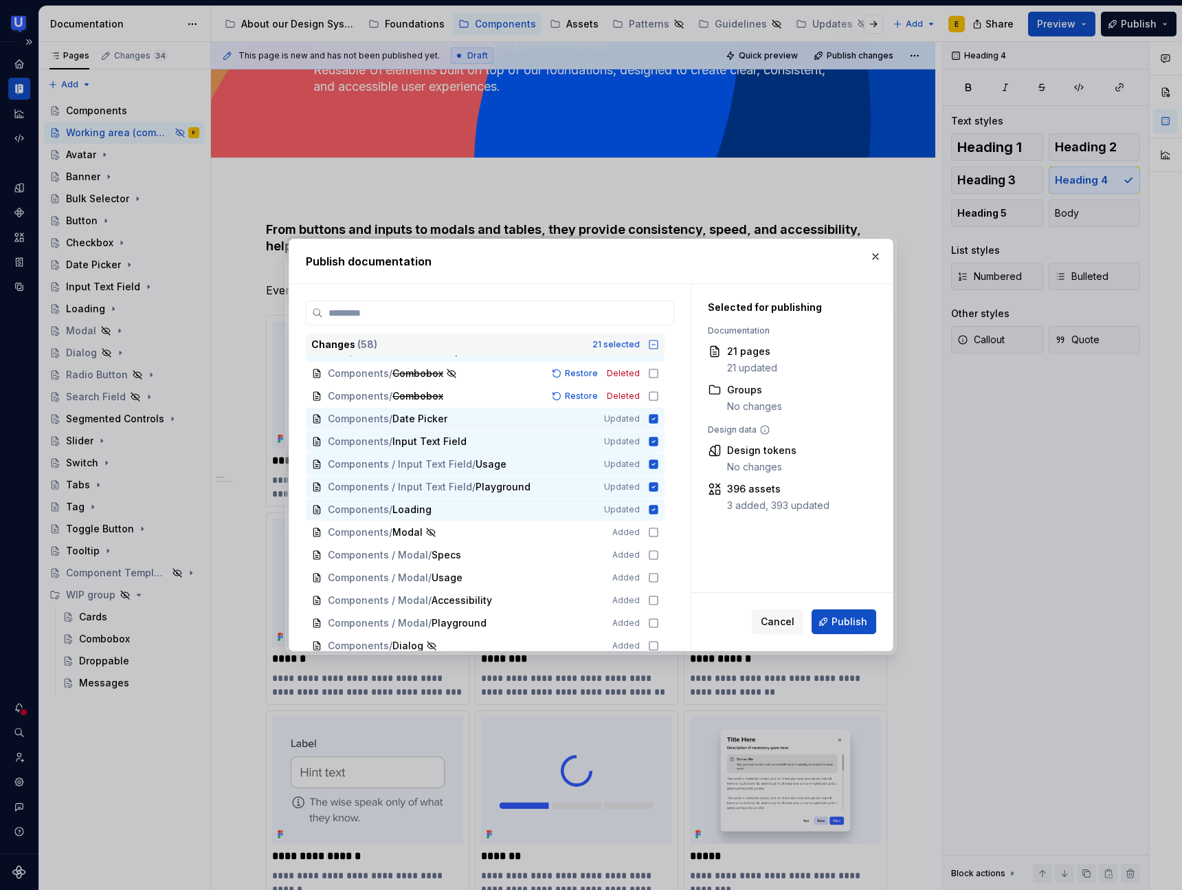
scroll to position [245, 0]
click at [859, 619] on span "Publish" at bounding box center [850, 622] width 36 height 14
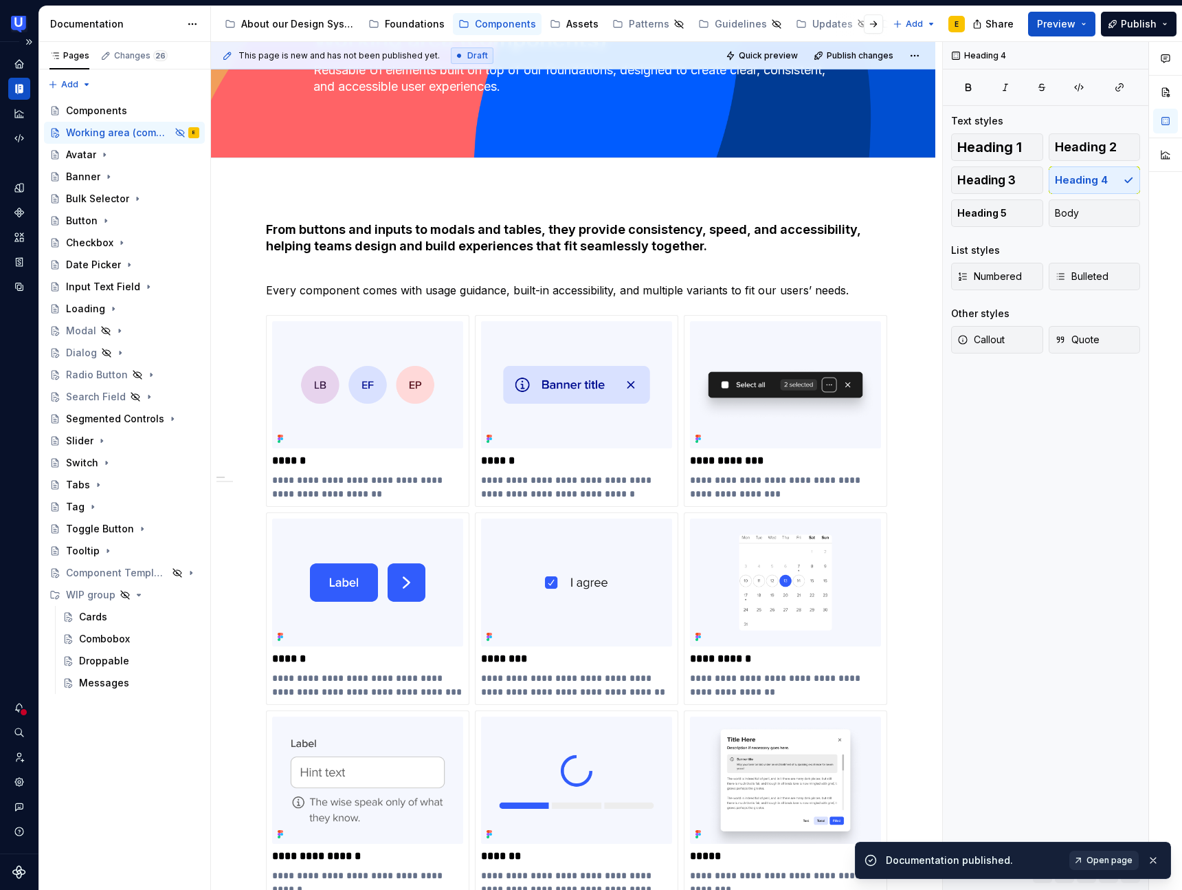
click at [1112, 830] on link "Open page" at bounding box center [1104, 859] width 69 height 19
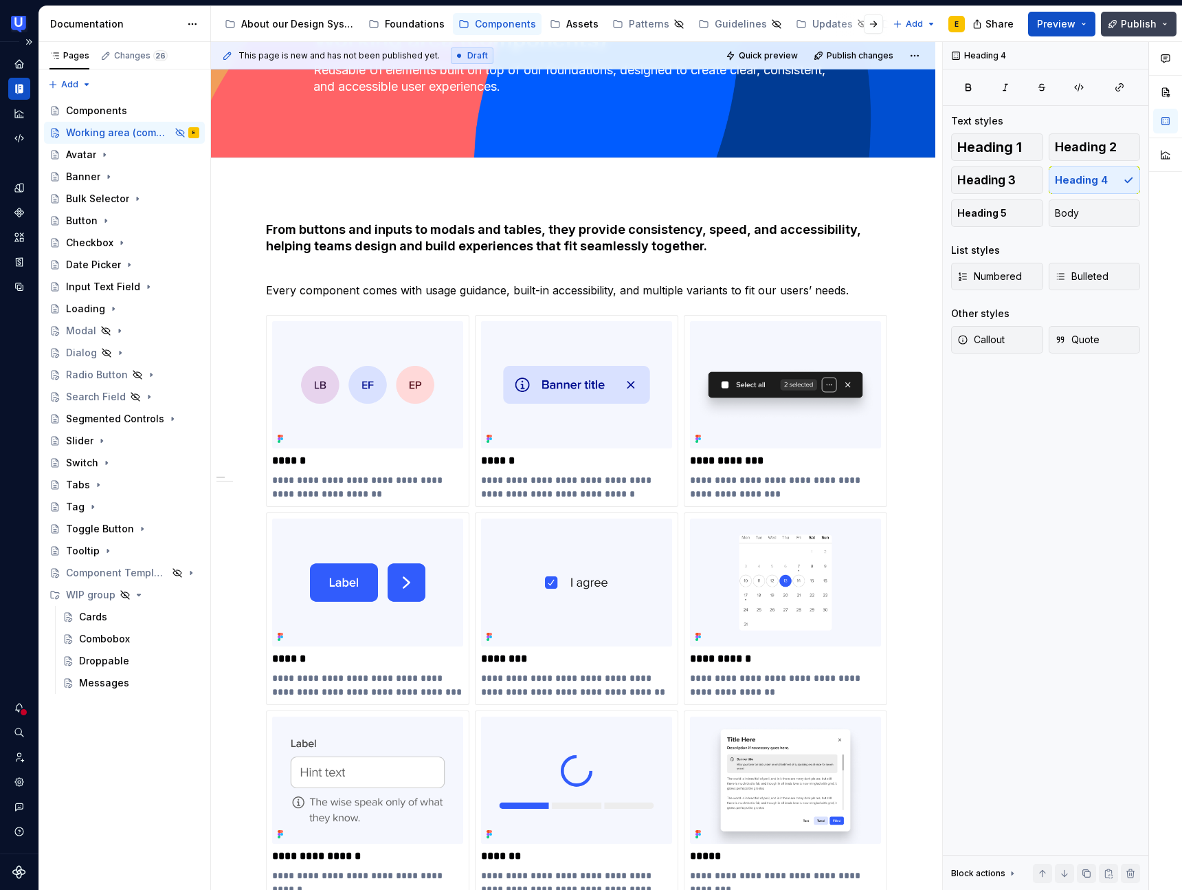
click at [1149, 25] on span "Publish" at bounding box center [1139, 24] width 36 height 14
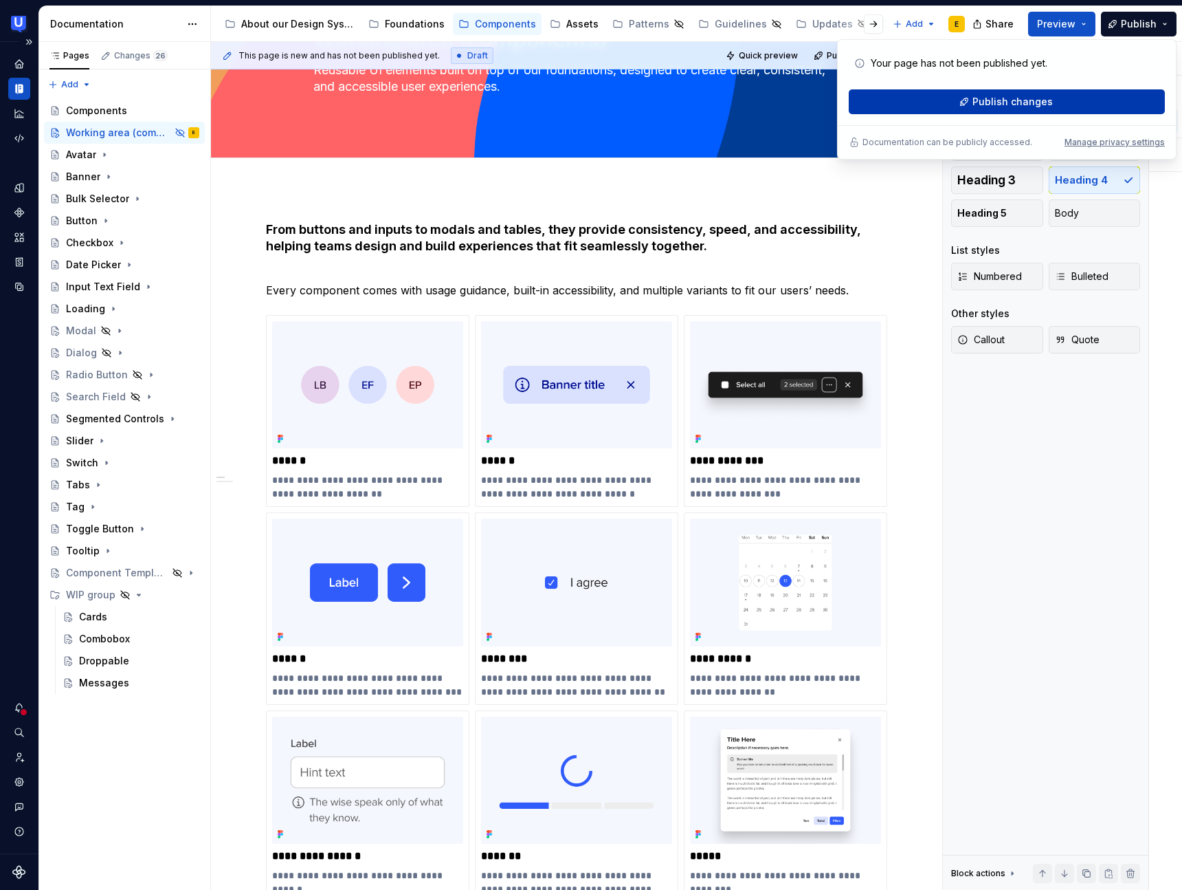
click at [1028, 106] on span "Publish changes" at bounding box center [1013, 102] width 80 height 14
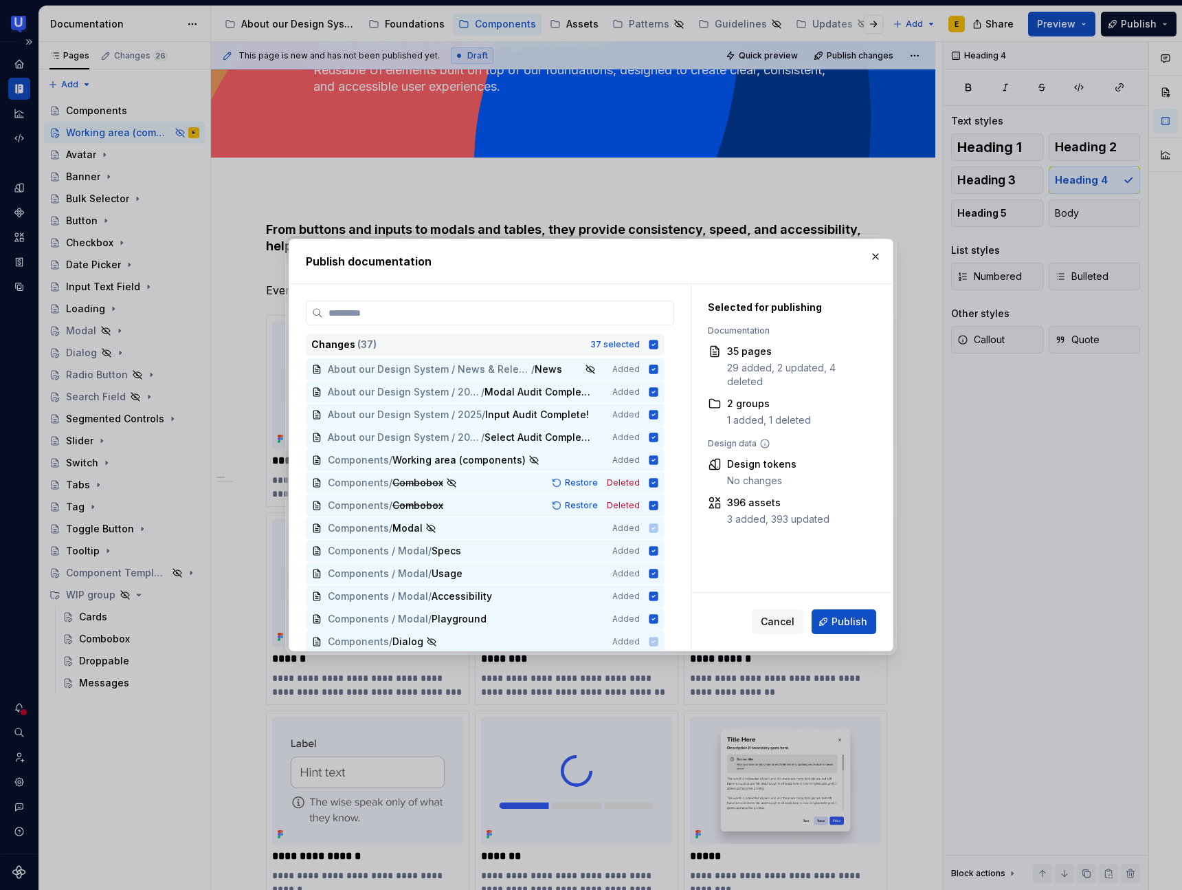
click at [659, 344] on icon at bounding box center [653, 344] width 11 height 11
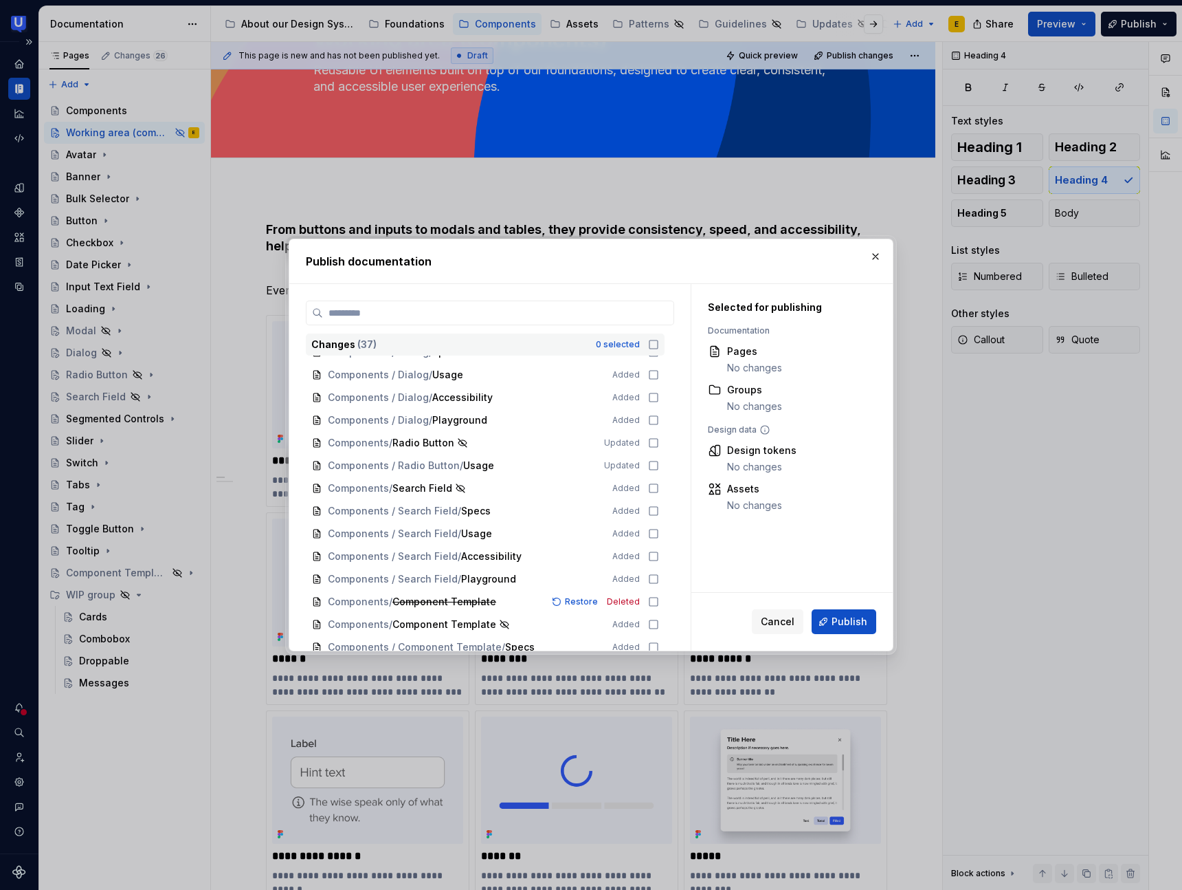
scroll to position [314, 0]
click at [659, 441] on icon at bounding box center [653, 440] width 11 height 11
click at [858, 626] on span "Publish" at bounding box center [850, 622] width 36 height 14
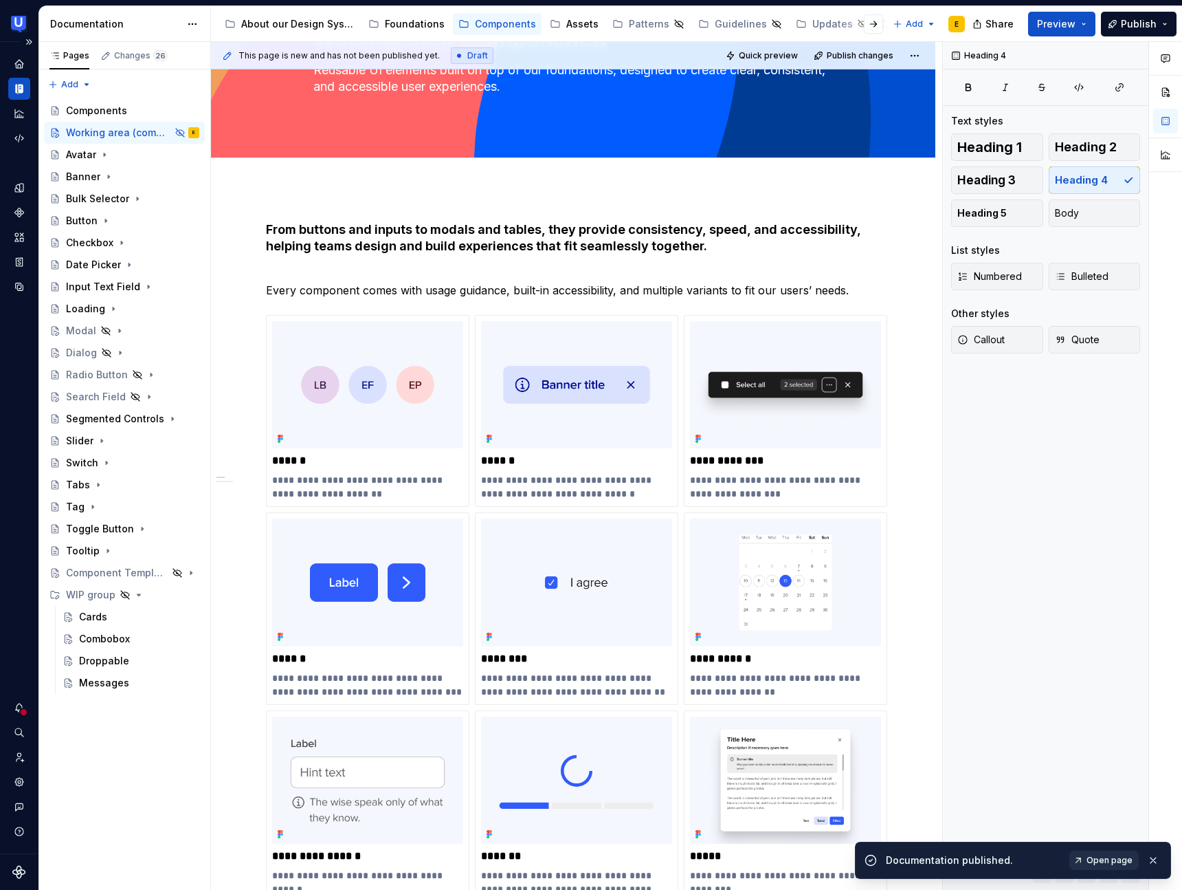
click at [1110, 830] on span "Open page" at bounding box center [1110, 860] width 46 height 11
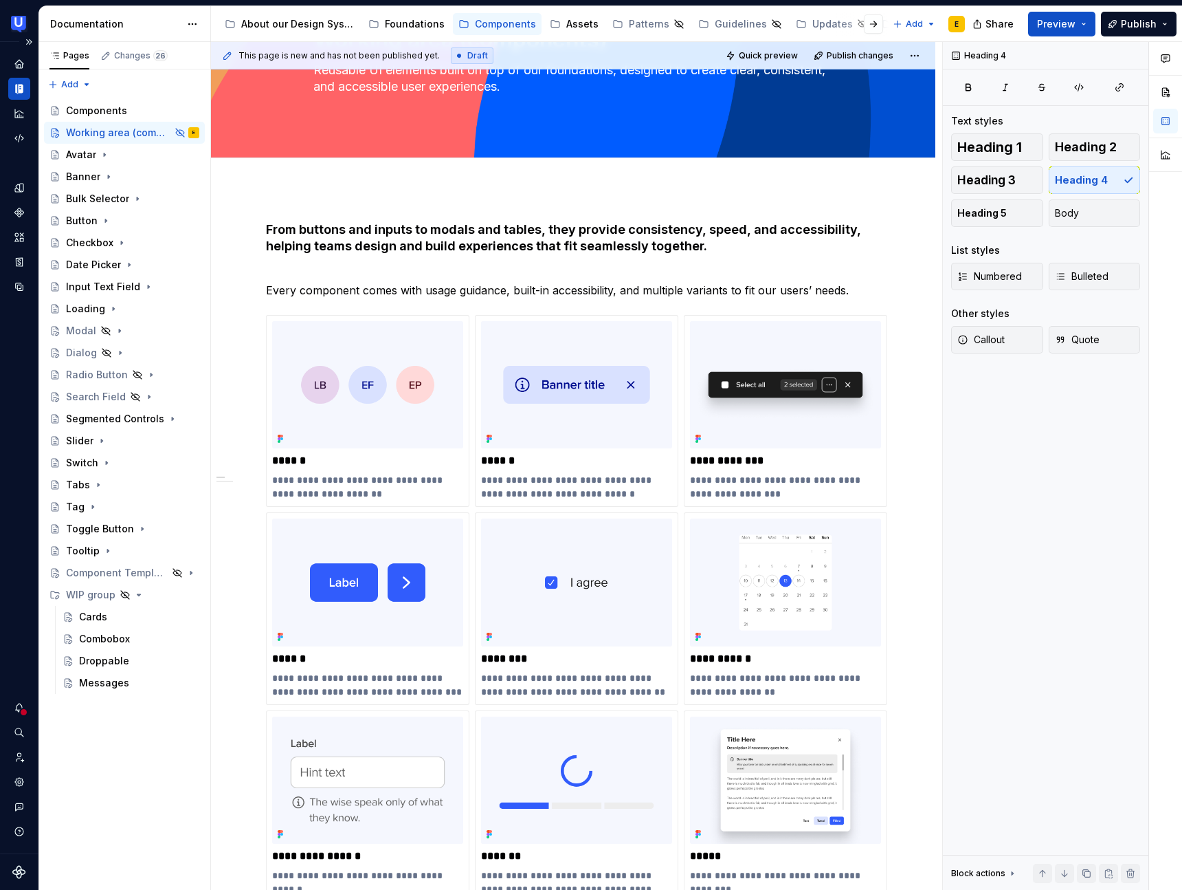
type textarea "*"
